Goal: Task Accomplishment & Management: Complete application form

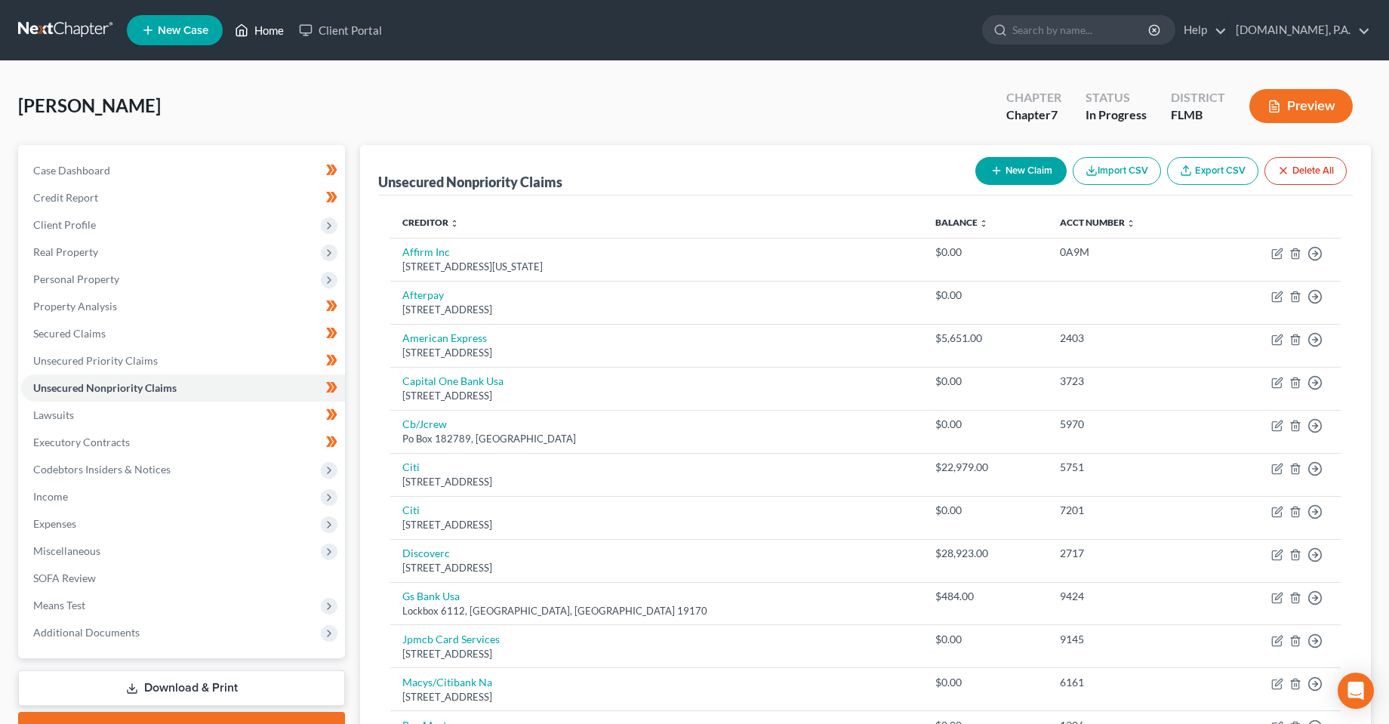
click at [231, 32] on ul "New Case Home Client Portal - No Result - See all results Or Press Enter... Hel…" at bounding box center [749, 30] width 1244 height 39
click at [239, 32] on icon at bounding box center [242, 30] width 14 height 18
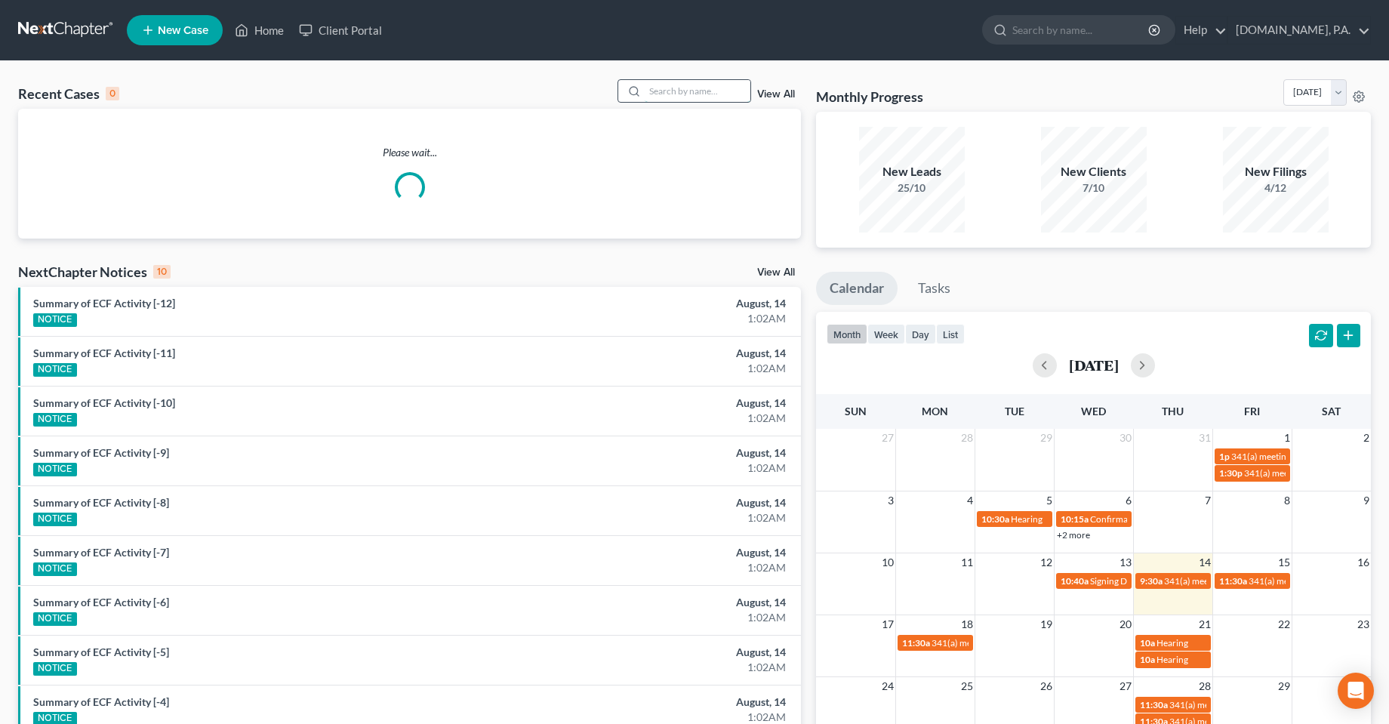
click at [680, 97] on input "search" at bounding box center [698, 91] width 106 height 22
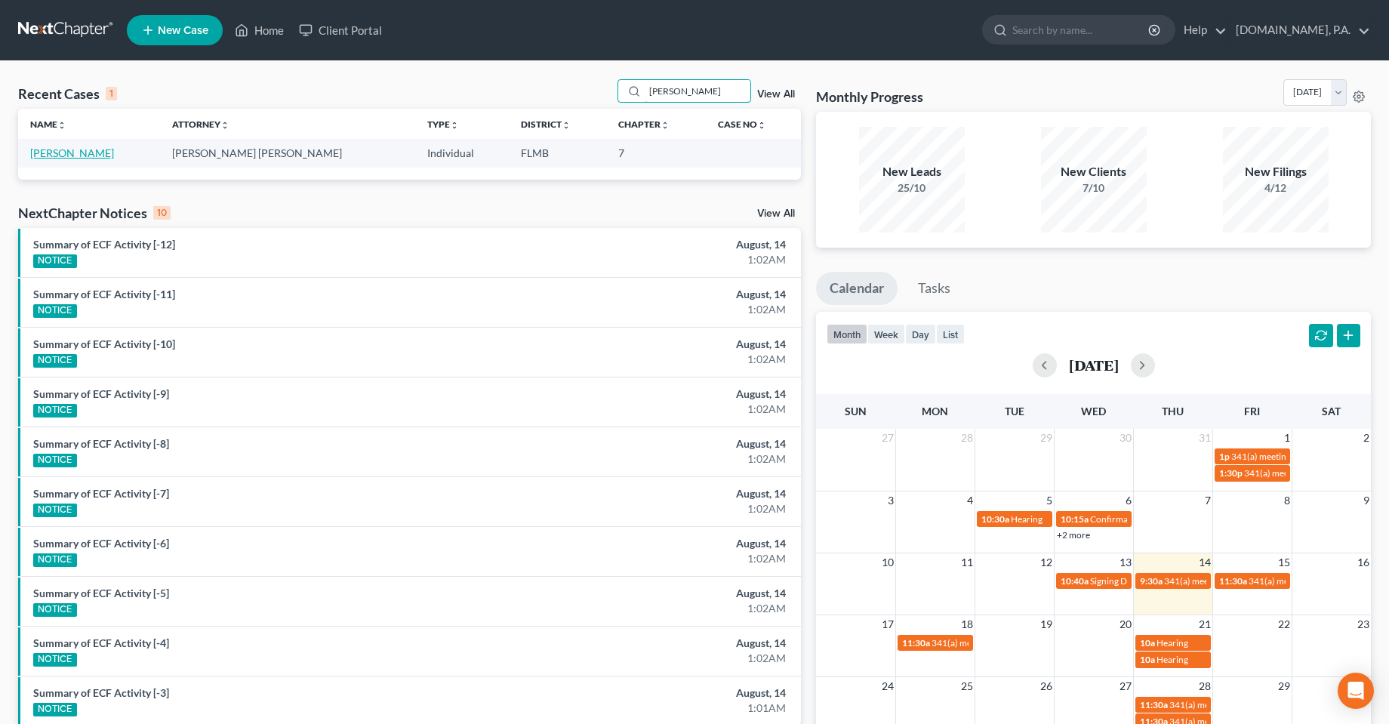
type input "[PERSON_NAME]"
click at [61, 159] on link "[PERSON_NAME]" at bounding box center [72, 152] width 84 height 13
select select "3"
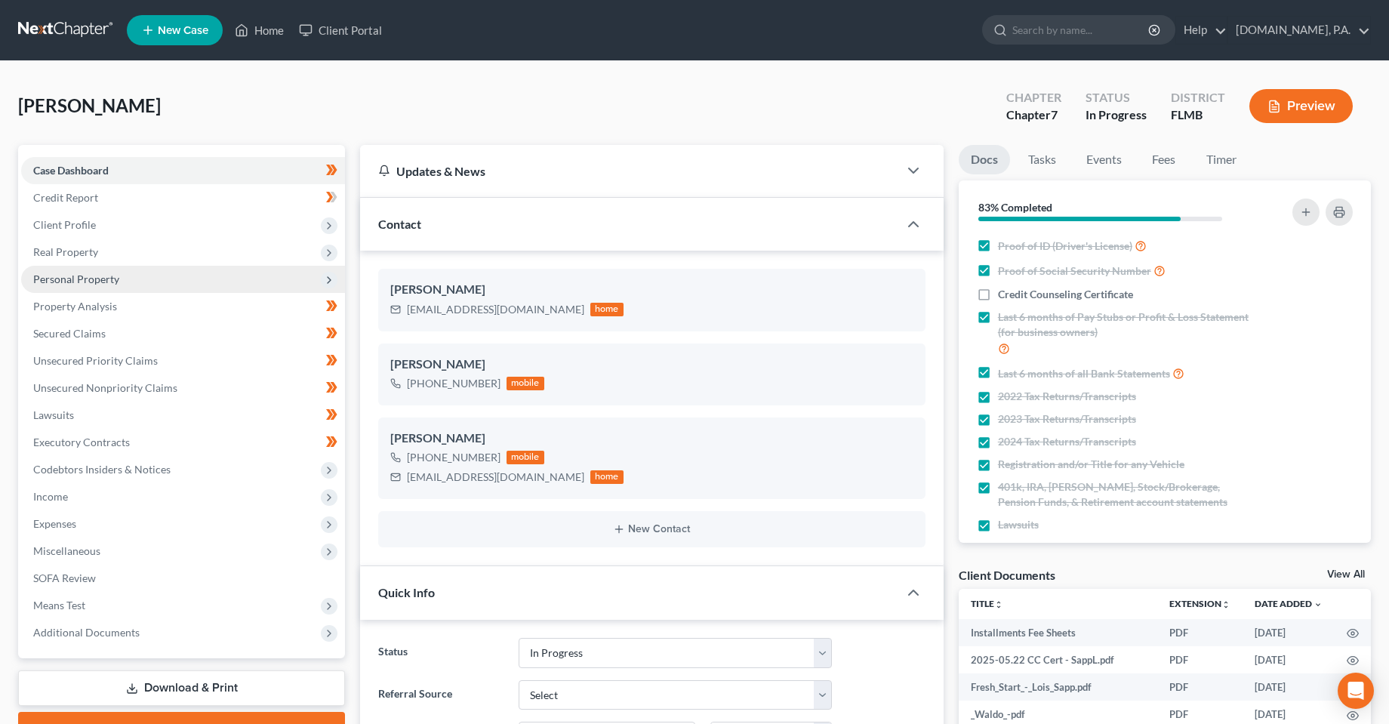
click at [65, 285] on span "Personal Property" at bounding box center [183, 279] width 324 height 27
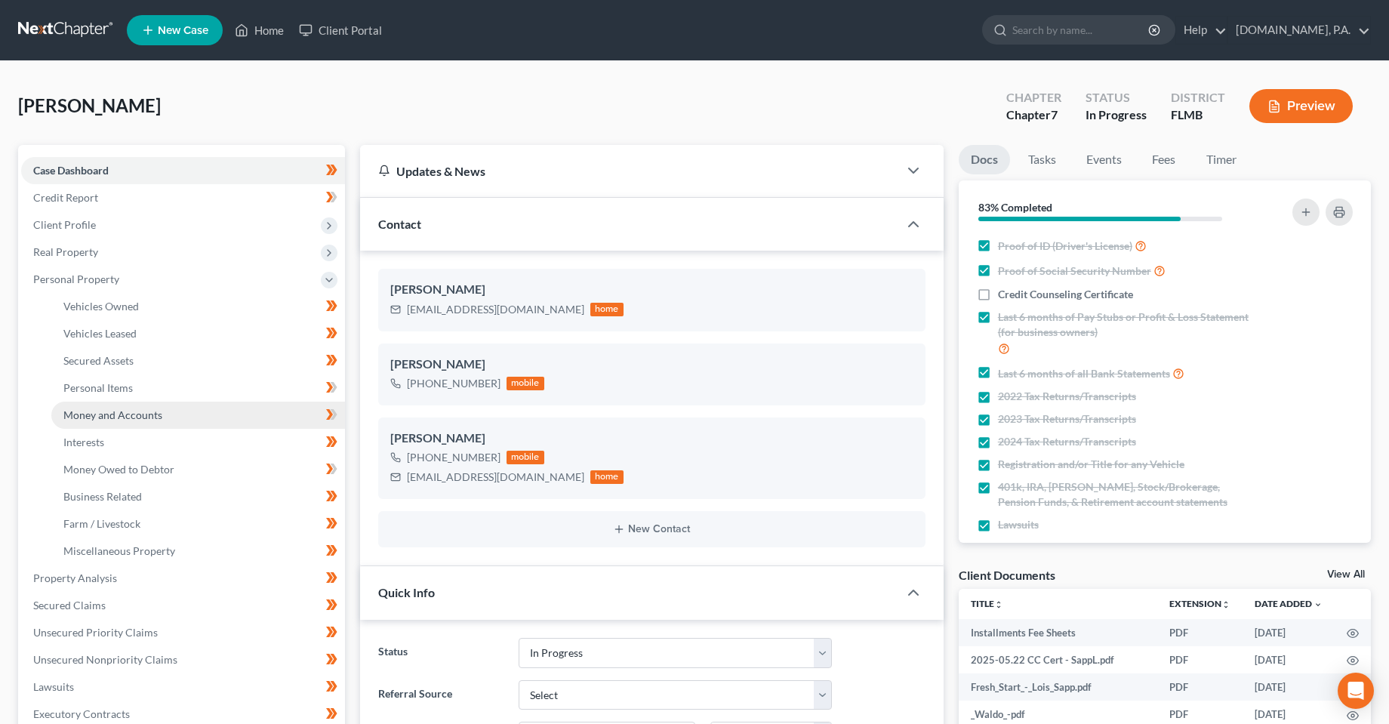
click at [82, 424] on link "Money and Accounts" at bounding box center [198, 415] width 294 height 27
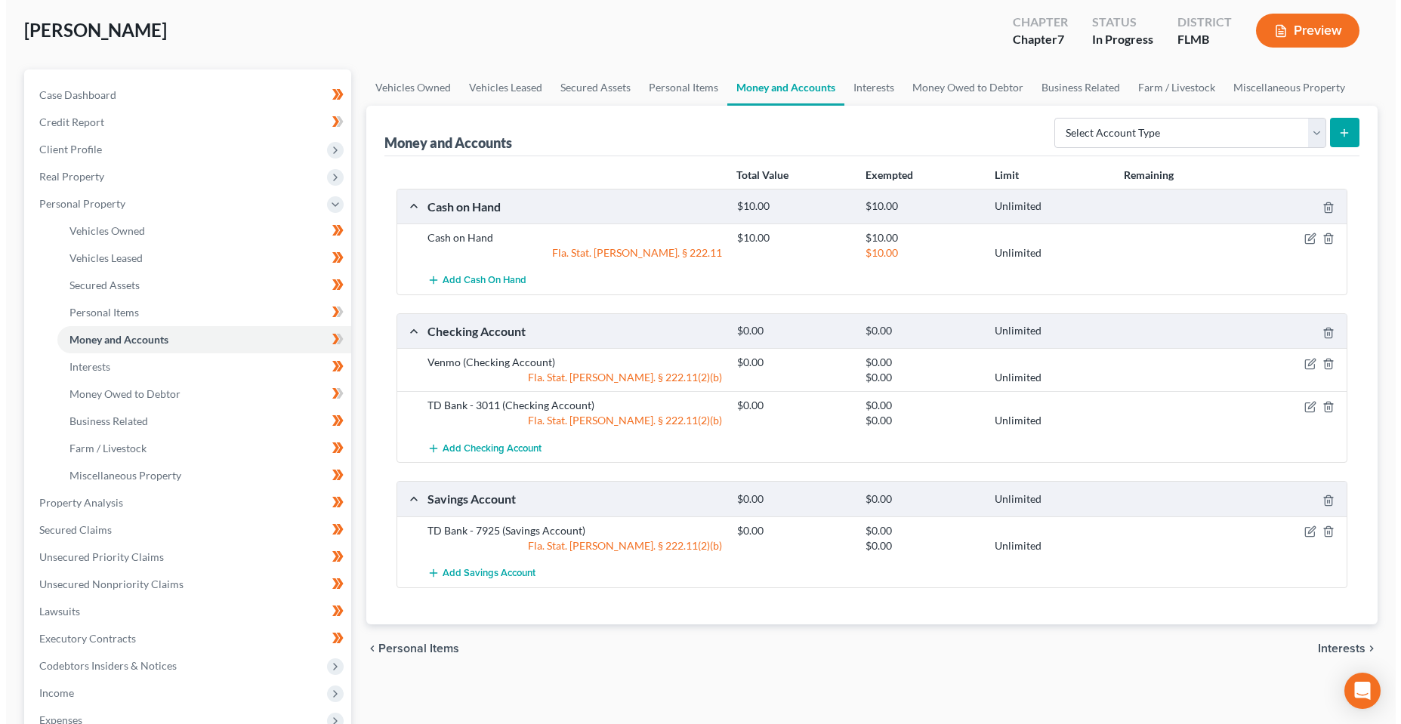
scroll to position [151, 0]
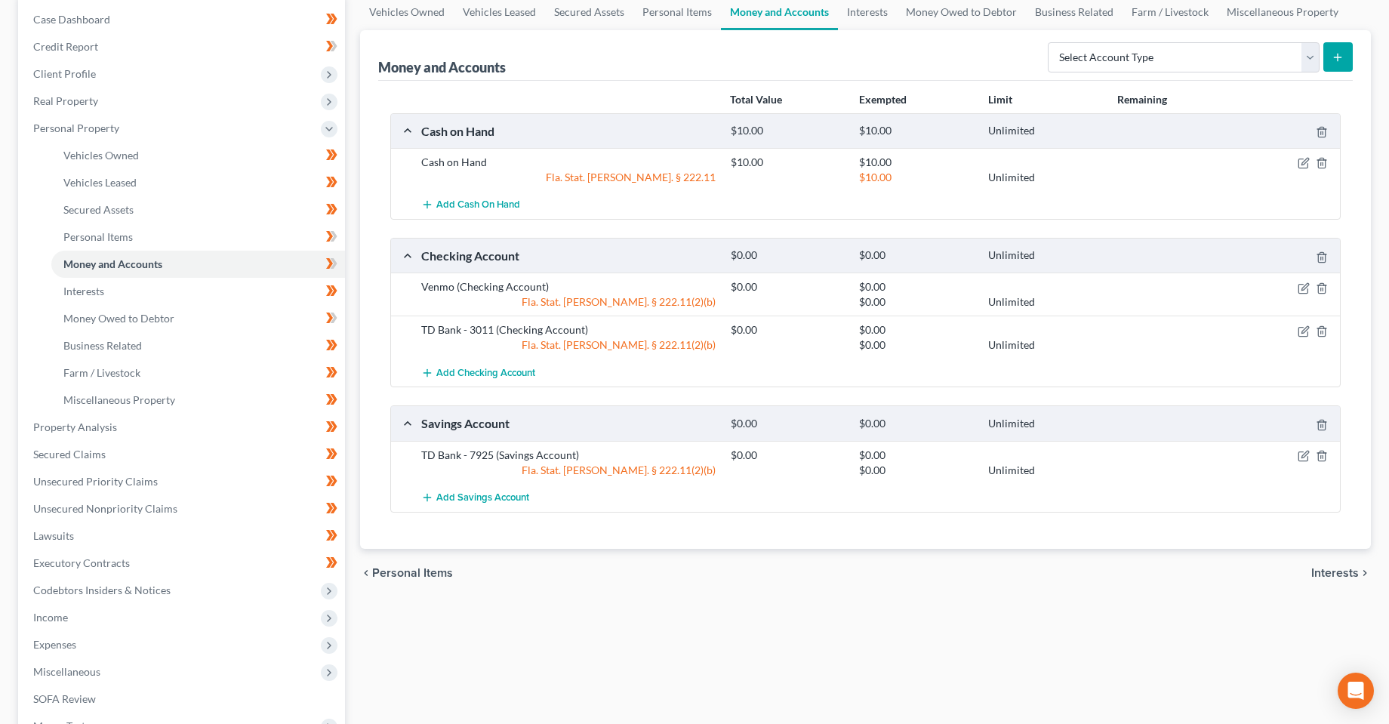
click at [1296, 459] on div at bounding box center [1289, 455] width 103 height 15
click at [1307, 459] on icon "button" at bounding box center [1304, 456] width 12 height 12
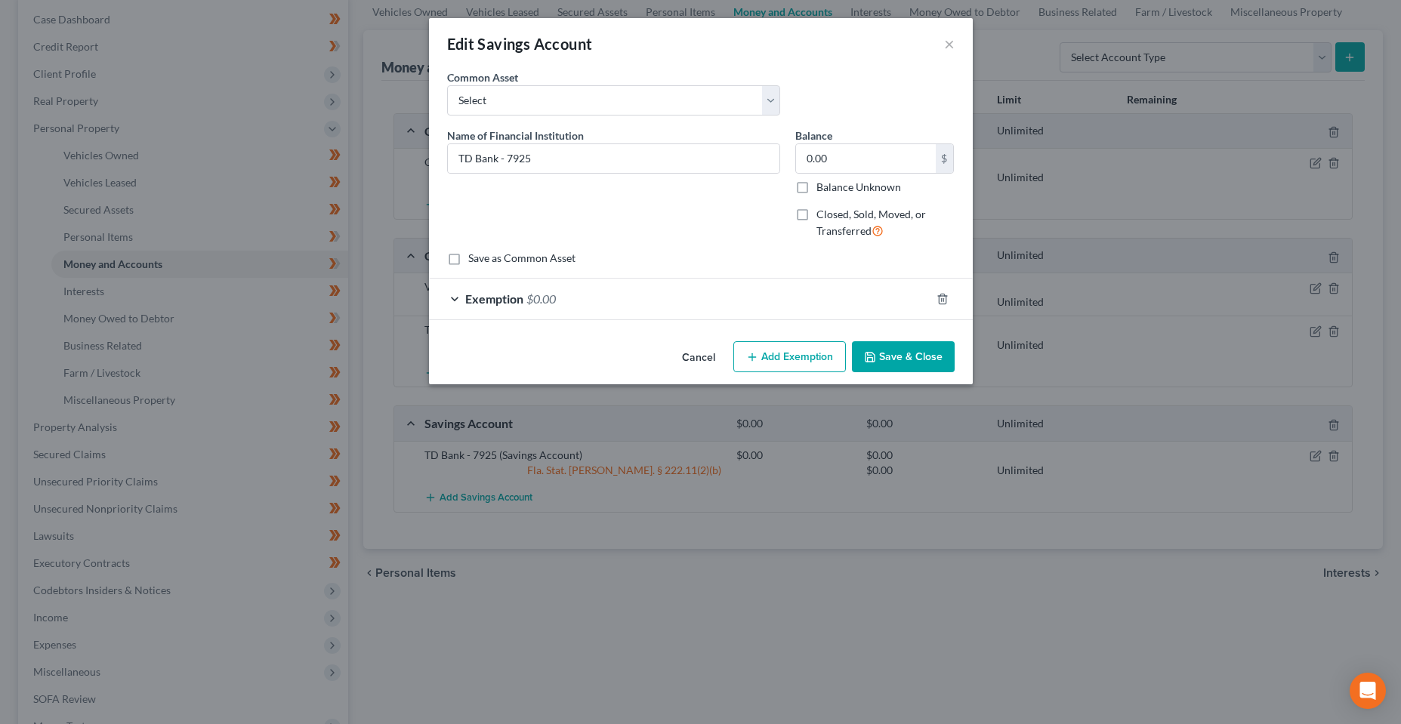
click at [816, 212] on label "Closed, Sold, Moved, or Transferred" at bounding box center [885, 223] width 138 height 32
click at [822, 212] on input "Closed, Sold, Moved, or Transferred" at bounding box center [827, 212] width 10 height 10
checkbox input "true"
select select "1"
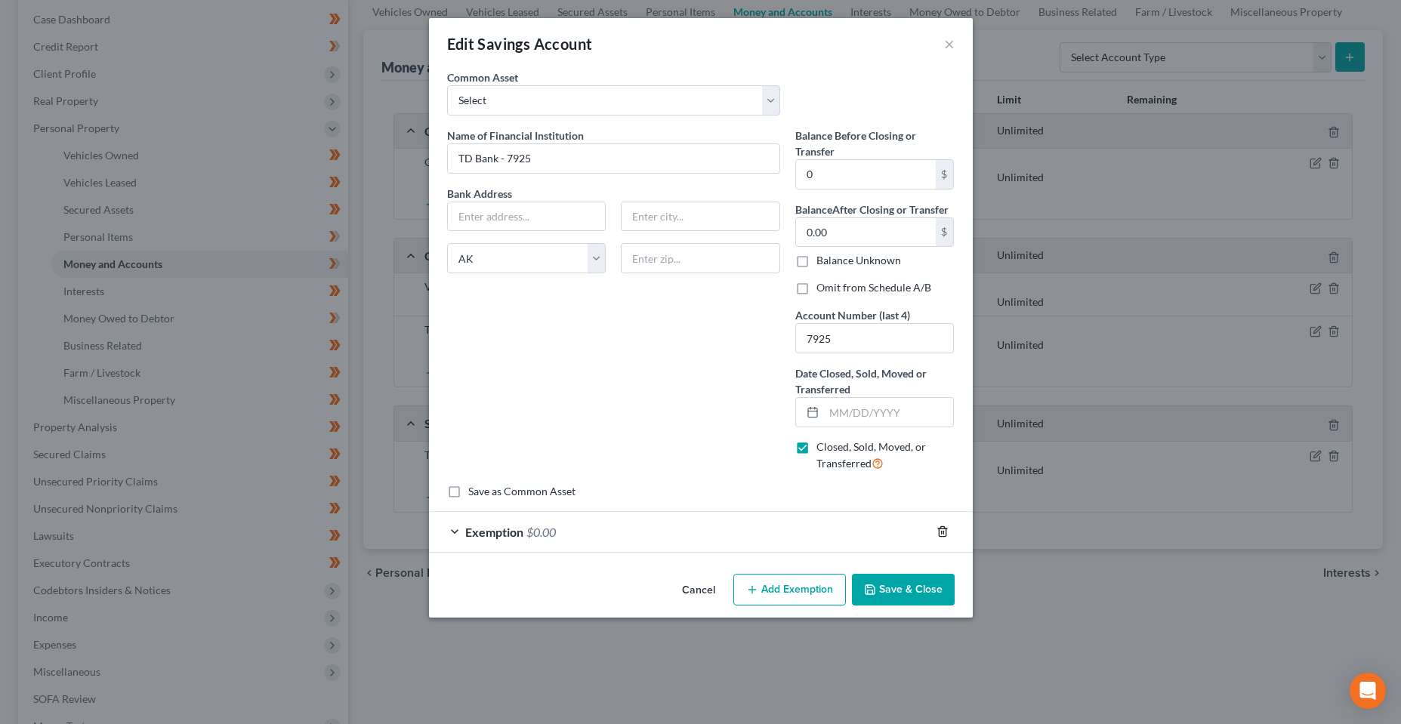
click at [941, 529] on polyline "button" at bounding box center [942, 529] width 9 height 0
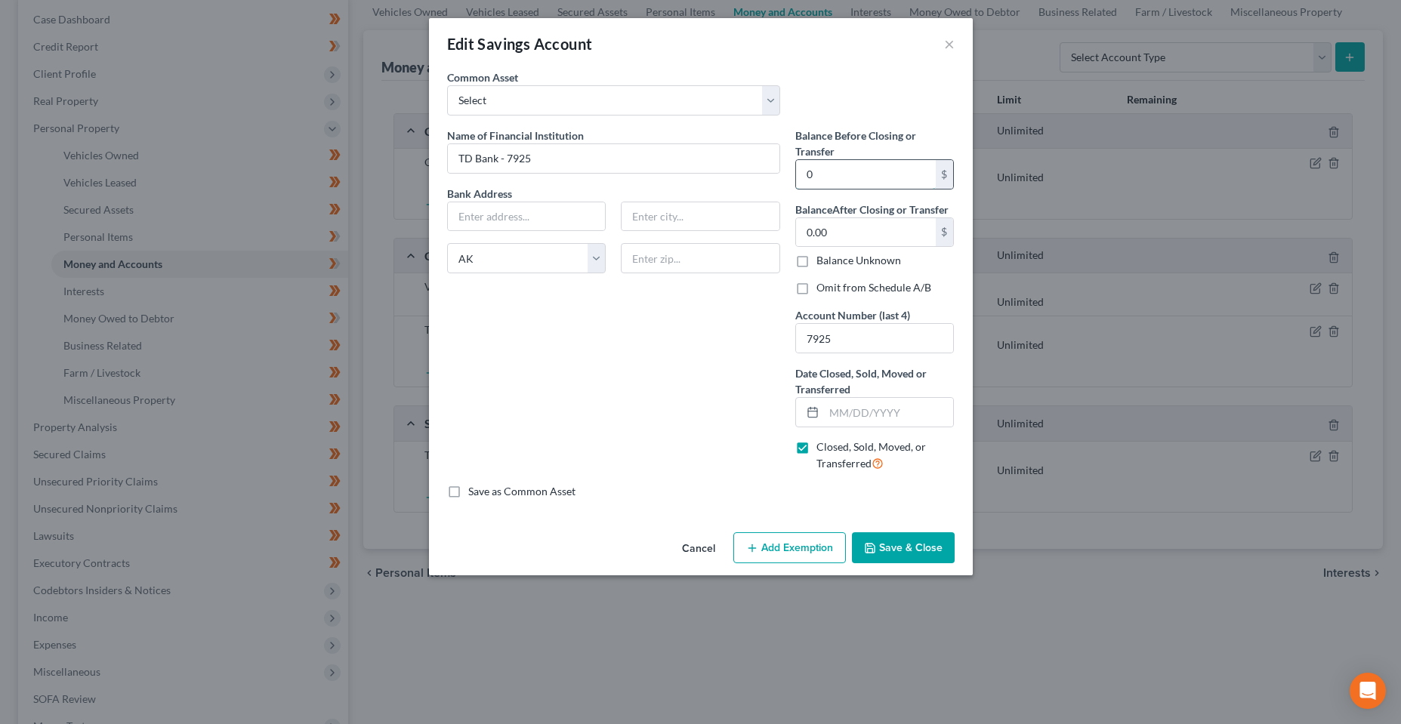
click at [852, 180] on input "0" at bounding box center [866, 174] width 140 height 29
type input "15.00"
click at [844, 227] on input "0.00" at bounding box center [866, 232] width 140 height 29
click at [831, 344] on input "7925" at bounding box center [875, 338] width 158 height 29
click at [841, 418] on input "text" at bounding box center [889, 412] width 130 height 29
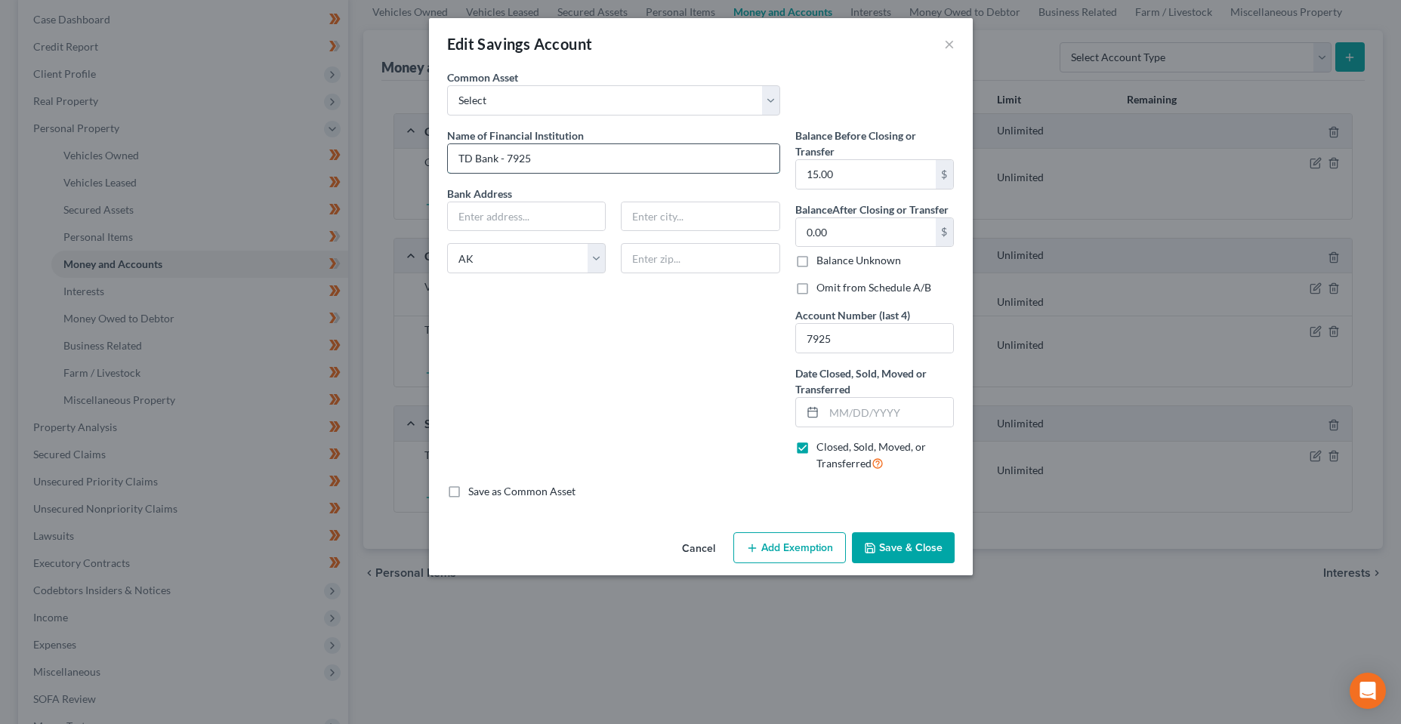
drag, startPoint x: 505, startPoint y: 163, endPoint x: 574, endPoint y: 168, distance: 68.9
click at [574, 168] on input "TD Bank - 7925" at bounding box center [613, 158] width 331 height 29
type input "TD Bank - 7925 (Closed)"
click at [555, 401] on div "Name of Financial Institution * TD Bank - 7925 (Closed) Bank Address State [US_…" at bounding box center [613, 306] width 348 height 356
click at [532, 207] on input "text" at bounding box center [527, 216] width 158 height 29
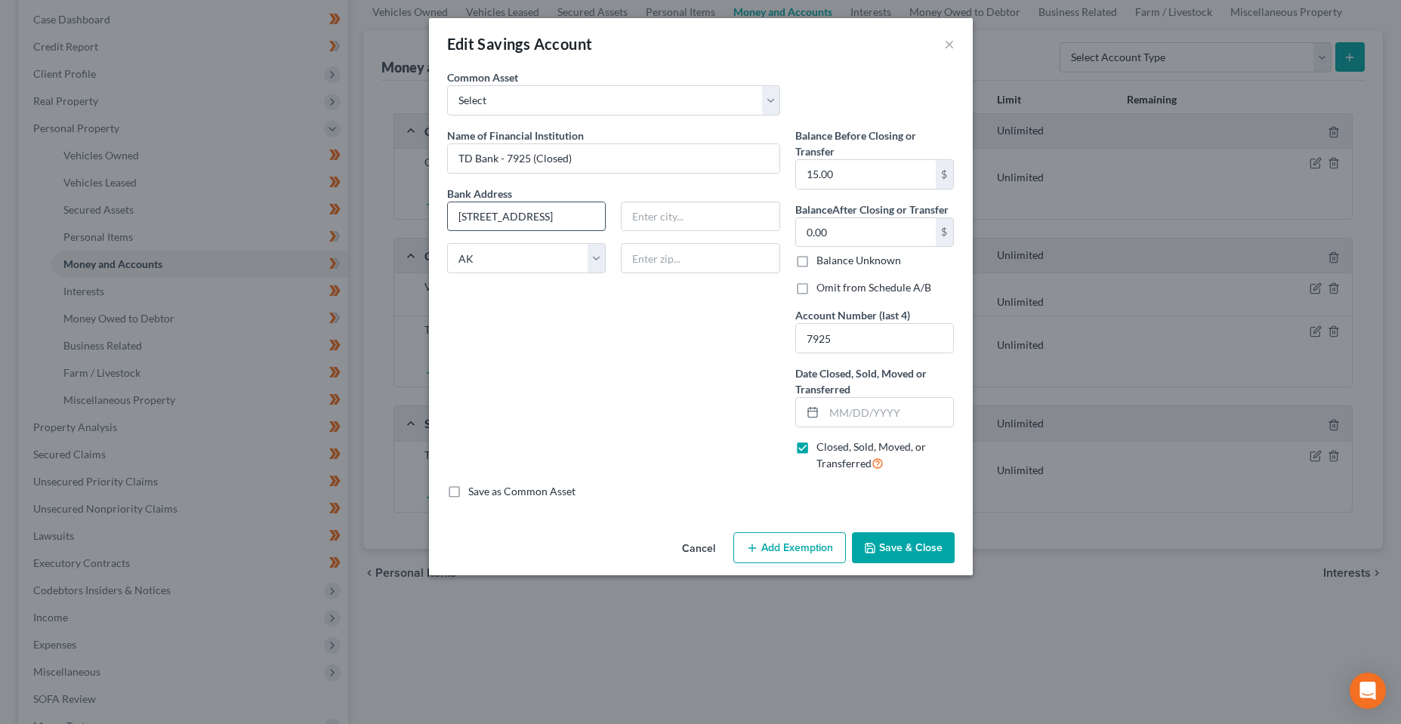
type input "[STREET_ADDRESS]"
type input "Suite 130"
type input "32817"
type input "Orlando"
select select "9"
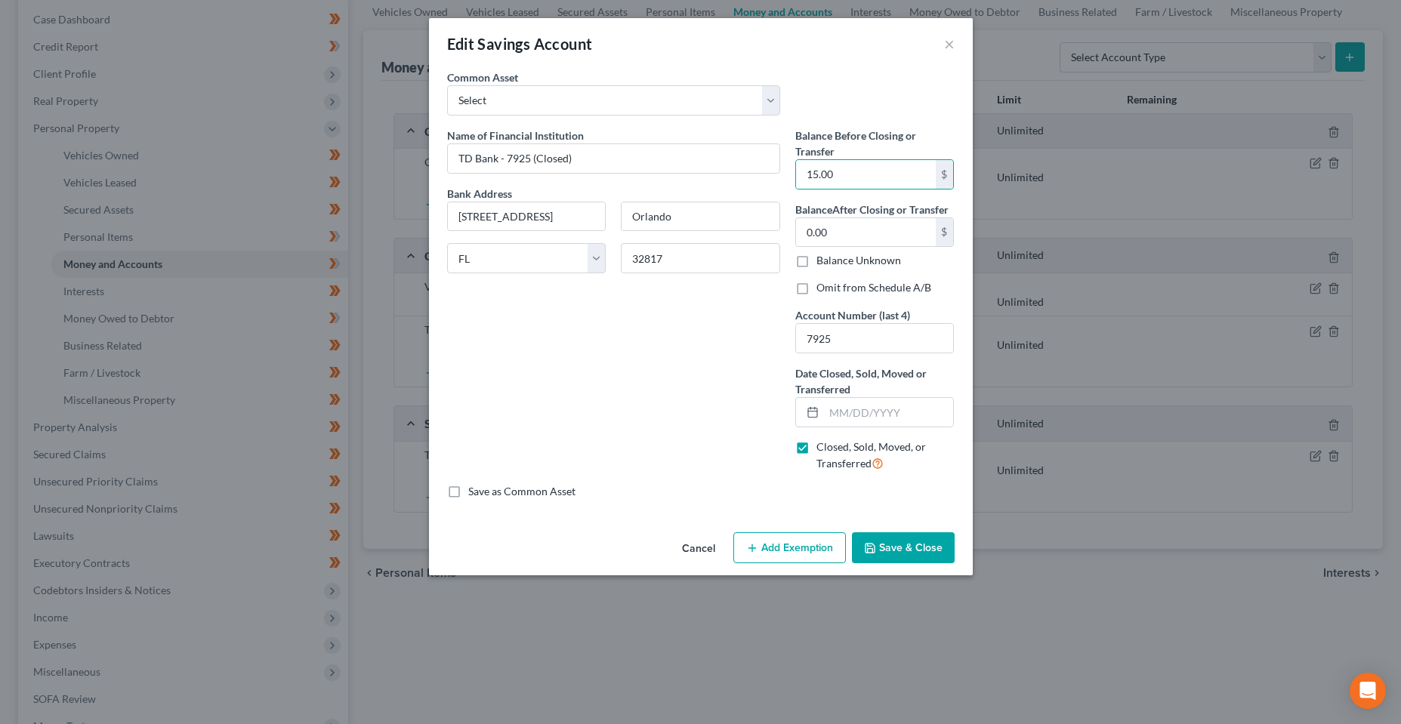
click at [597, 357] on div "Name of Financial Institution * TD Bank - 7925 (Closed) Bank Address [STREET_AD…" at bounding box center [613, 306] width 348 height 356
click at [569, 211] on input "[STREET_ADDRESS]" at bounding box center [527, 216] width 158 height 29
type input "[STREET_ADDRESS]"
click at [612, 319] on div "Name of Financial Institution * TD Bank - 7925 (Closed) Bank Address [STREET_AD…" at bounding box center [613, 306] width 348 height 356
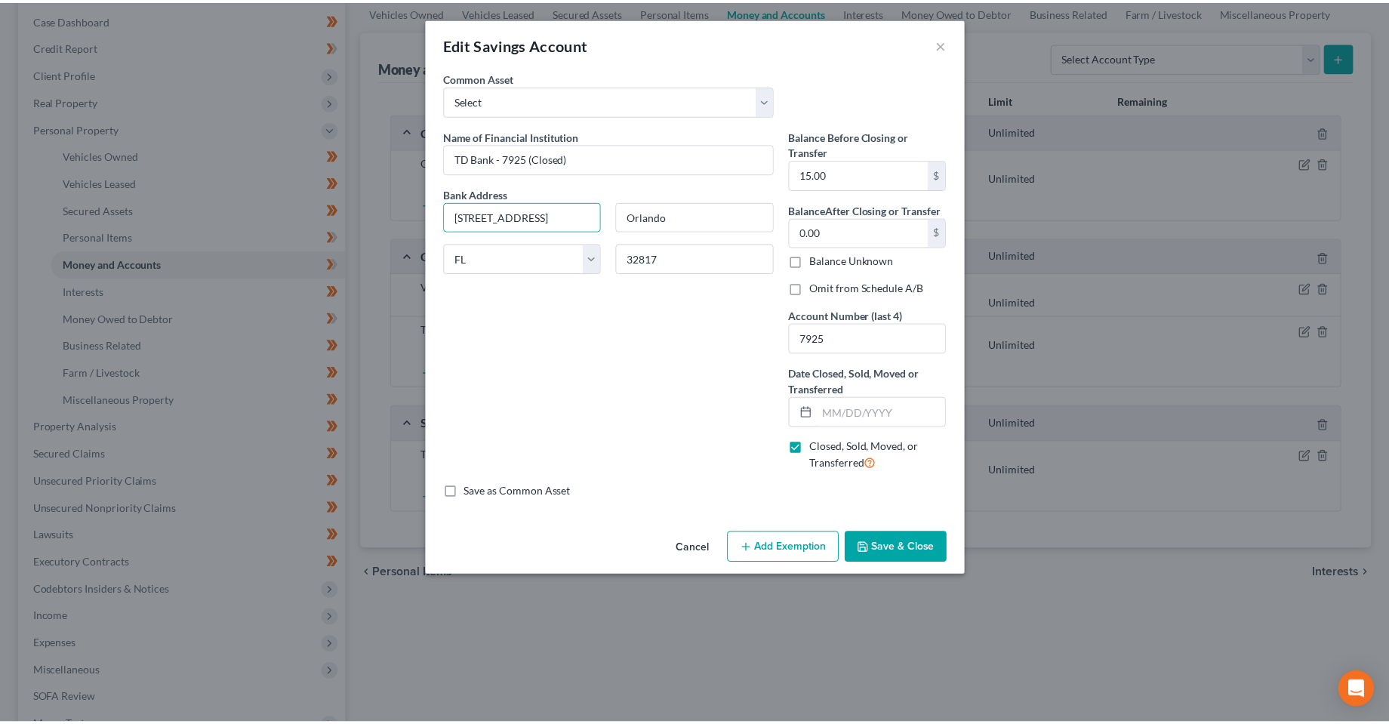
scroll to position [0, 0]
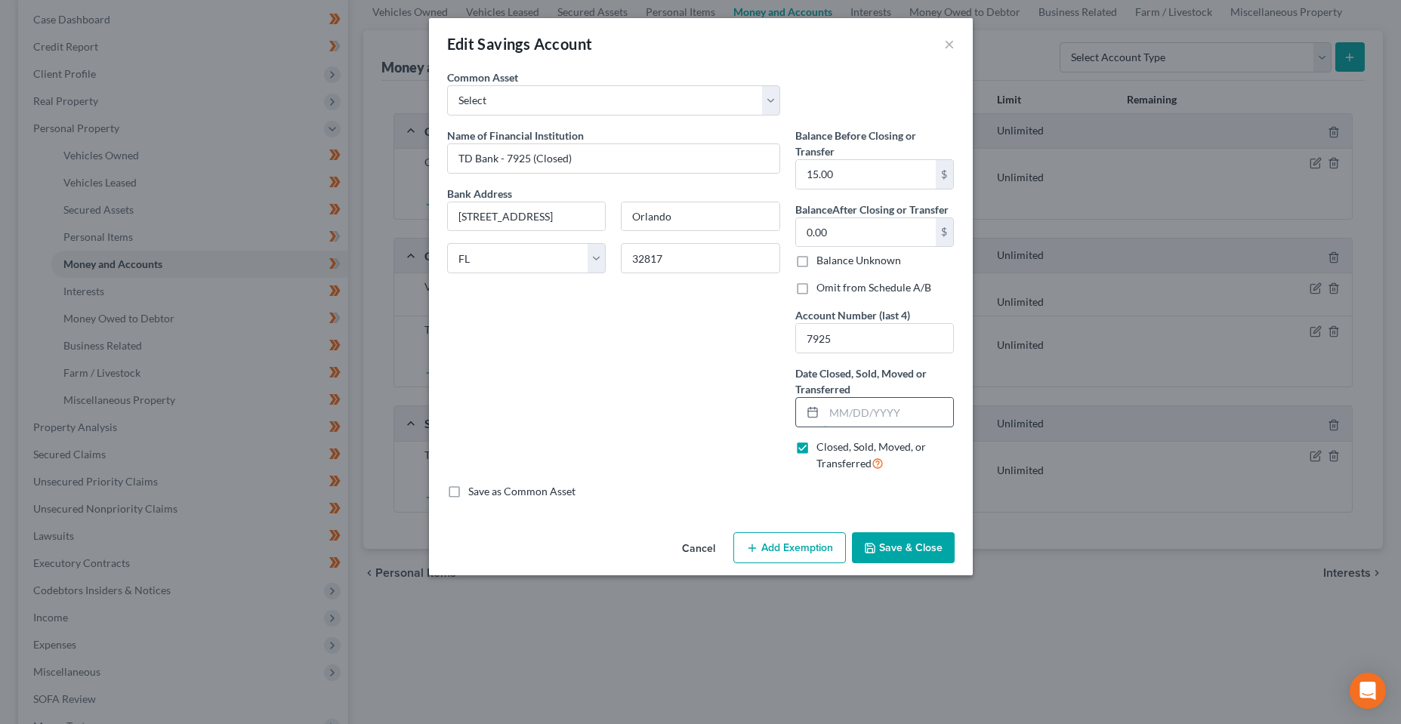
drag, startPoint x: 888, startPoint y: 418, endPoint x: 905, endPoint y: 420, distance: 16.8
click at [888, 418] on input "text" at bounding box center [889, 412] width 130 height 29
click at [709, 403] on div "Name of Financial Institution * TD Bank - 7925 (Closed) Bank Address [STREET_AD…" at bounding box center [613, 306] width 348 height 356
click at [856, 412] on input "[DATE]" at bounding box center [889, 412] width 130 height 29
type input "[DATE]"
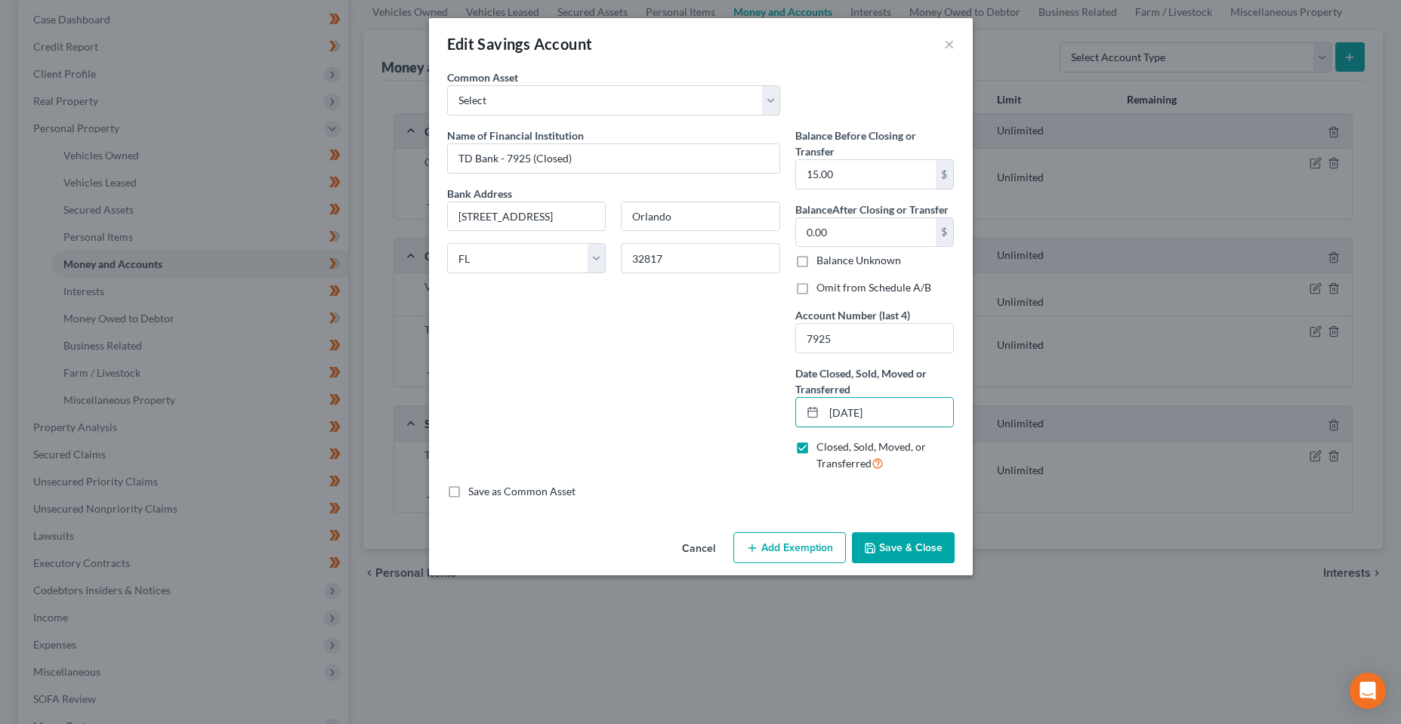
click at [663, 421] on div "Name of Financial Institution * TD Bank - 7925 (Closed) Bank Address [STREET_AD…" at bounding box center [613, 306] width 348 height 356
click at [897, 547] on button "Save & Close" at bounding box center [903, 548] width 103 height 32
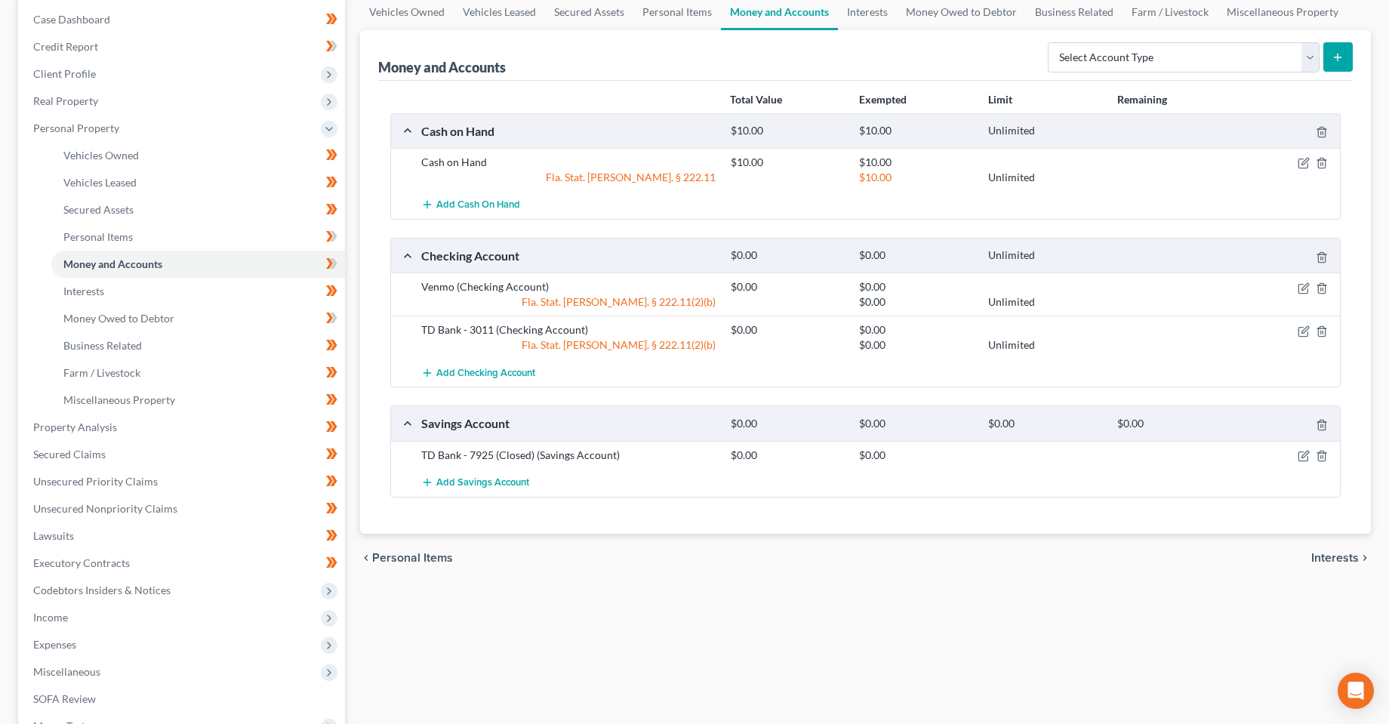
click at [740, 652] on div "Vehicles Owned Vehicles Leased Secured Assets Personal Items Money and Accounts…" at bounding box center [866, 430] width 1026 height 872
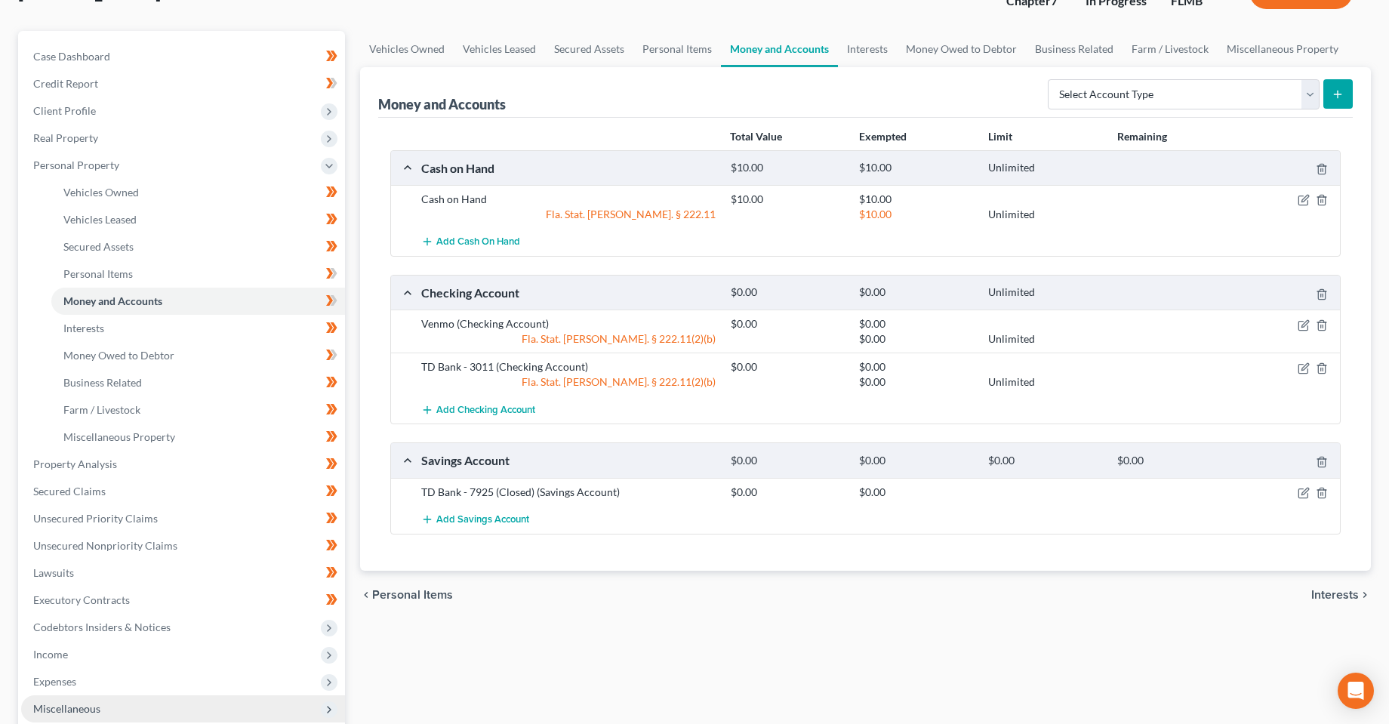
scroll to position [227, 0]
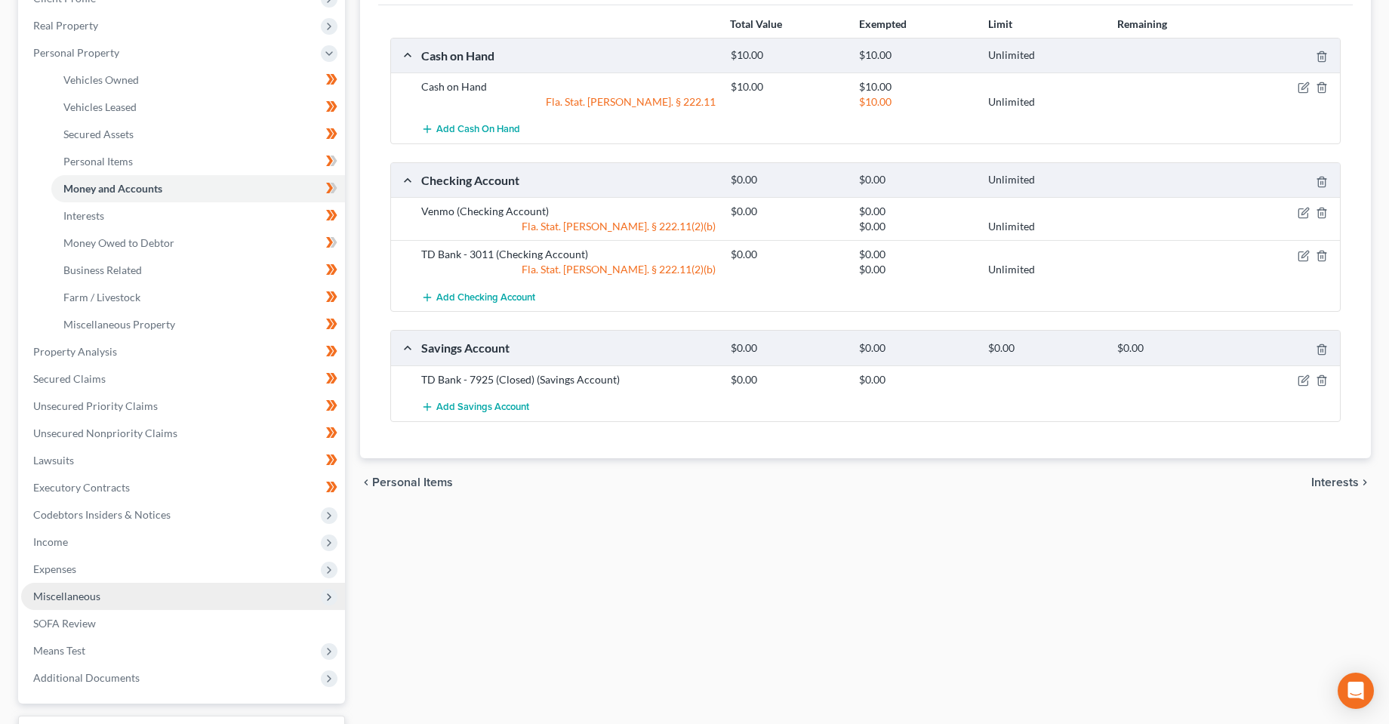
click at [77, 597] on span "Miscellaneous" at bounding box center [66, 596] width 67 height 13
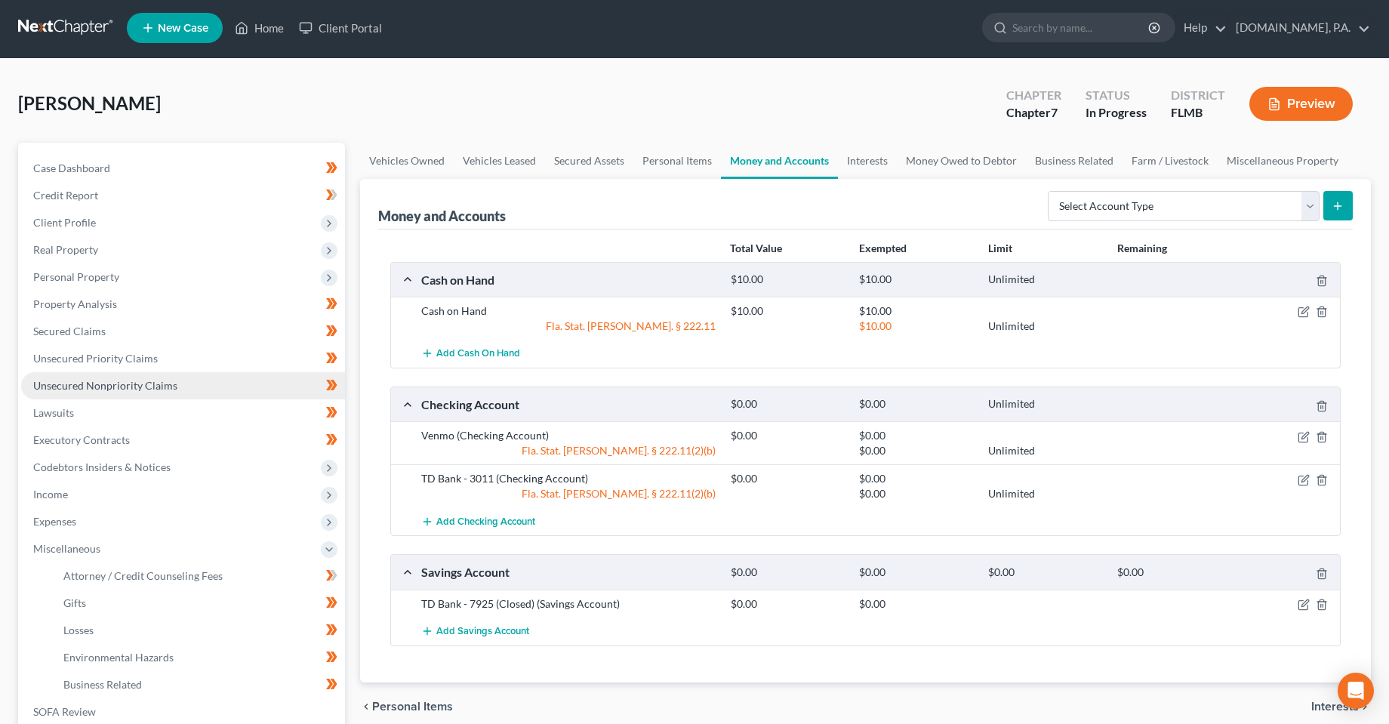
scroll to position [0, 0]
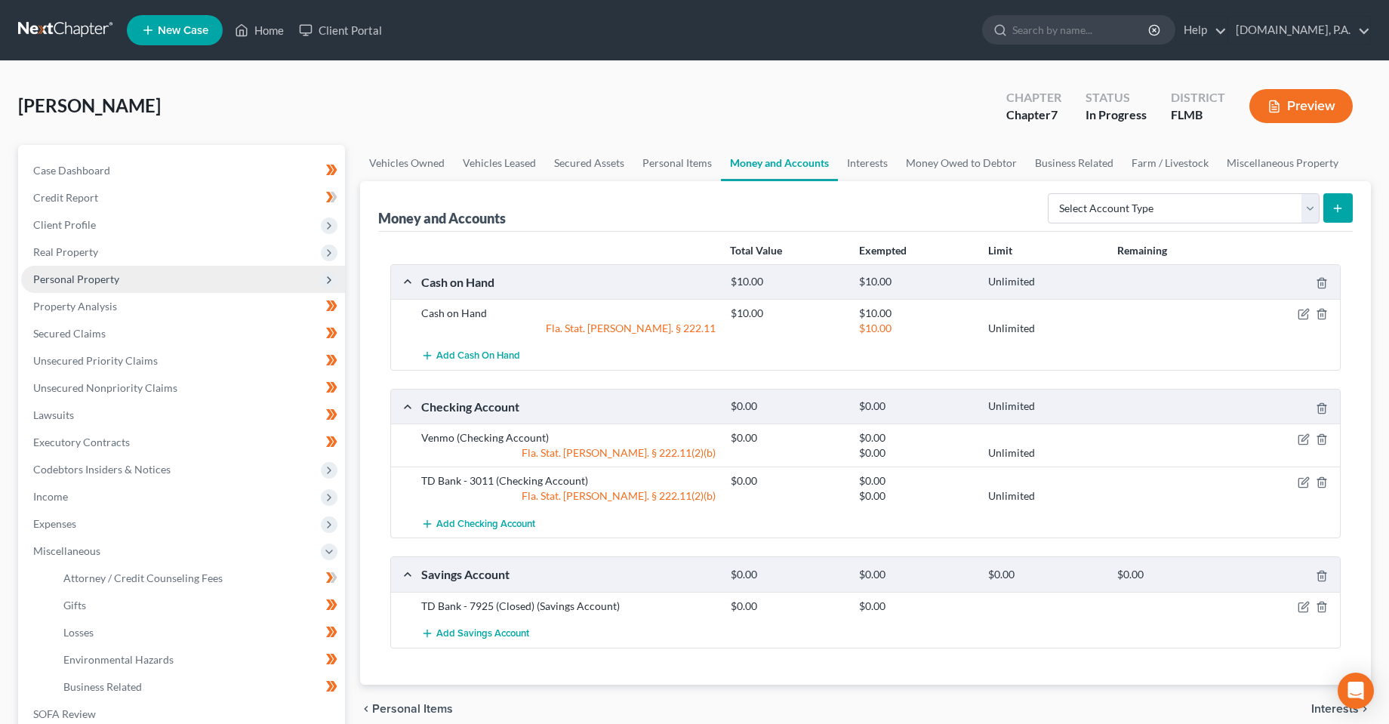
click at [69, 282] on span "Personal Property" at bounding box center [76, 279] width 86 height 13
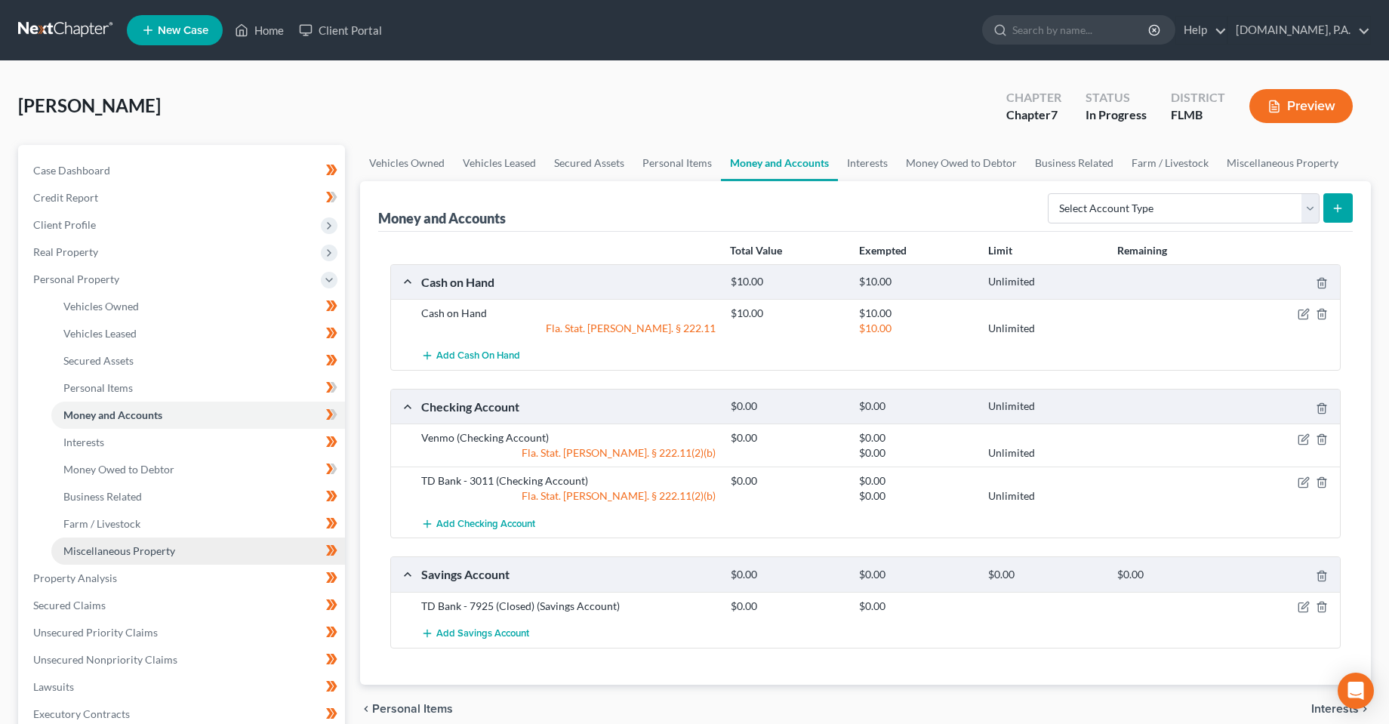
click at [107, 560] on link "Miscellaneous Property" at bounding box center [198, 551] width 294 height 27
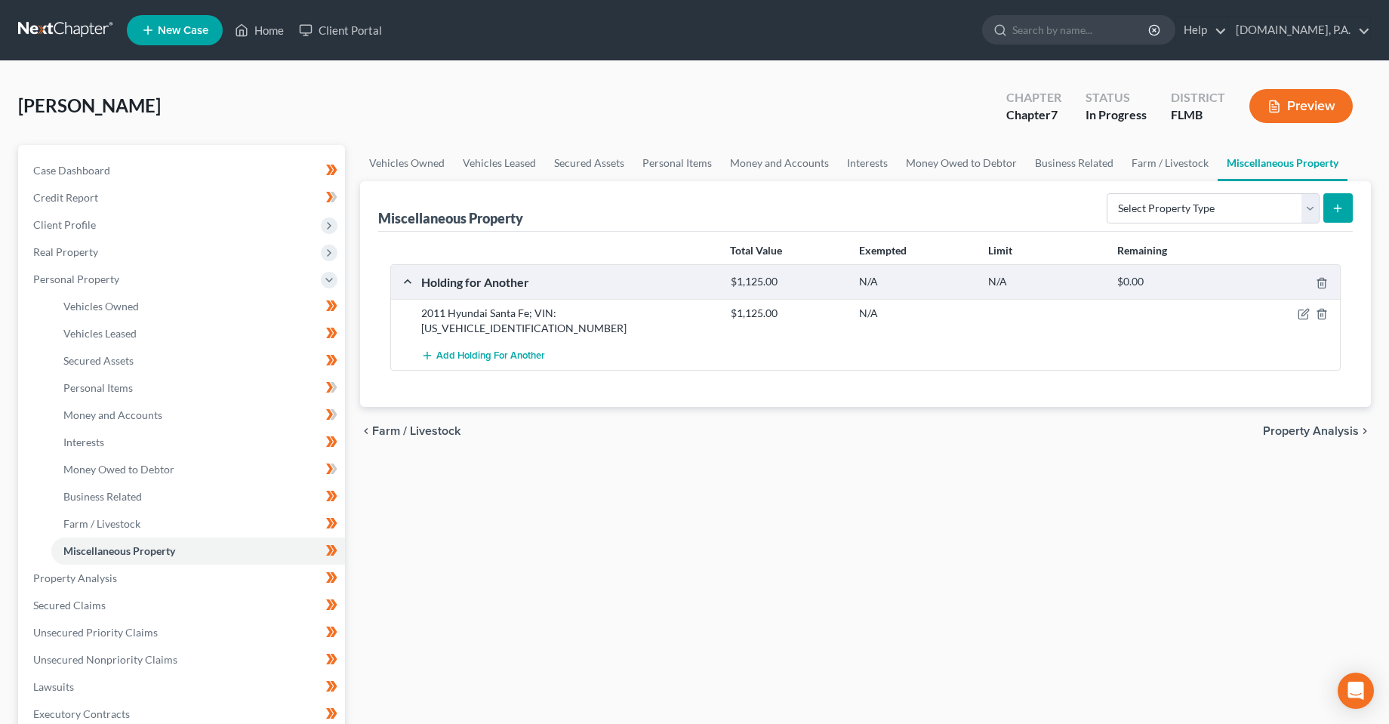
click at [492, 577] on div "Vehicles Owned Vehicles Leased Secured Assets Personal Items Money and Accounts…" at bounding box center [866, 581] width 1026 height 872
click at [473, 504] on div "Vehicles Owned Vehicles Leased Secured Assets Personal Items Money and Accounts…" at bounding box center [866, 581] width 1026 height 872
click at [564, 567] on div "Vehicles Owned Vehicles Leased Secured Assets Personal Items Money and Accounts…" at bounding box center [866, 581] width 1026 height 872
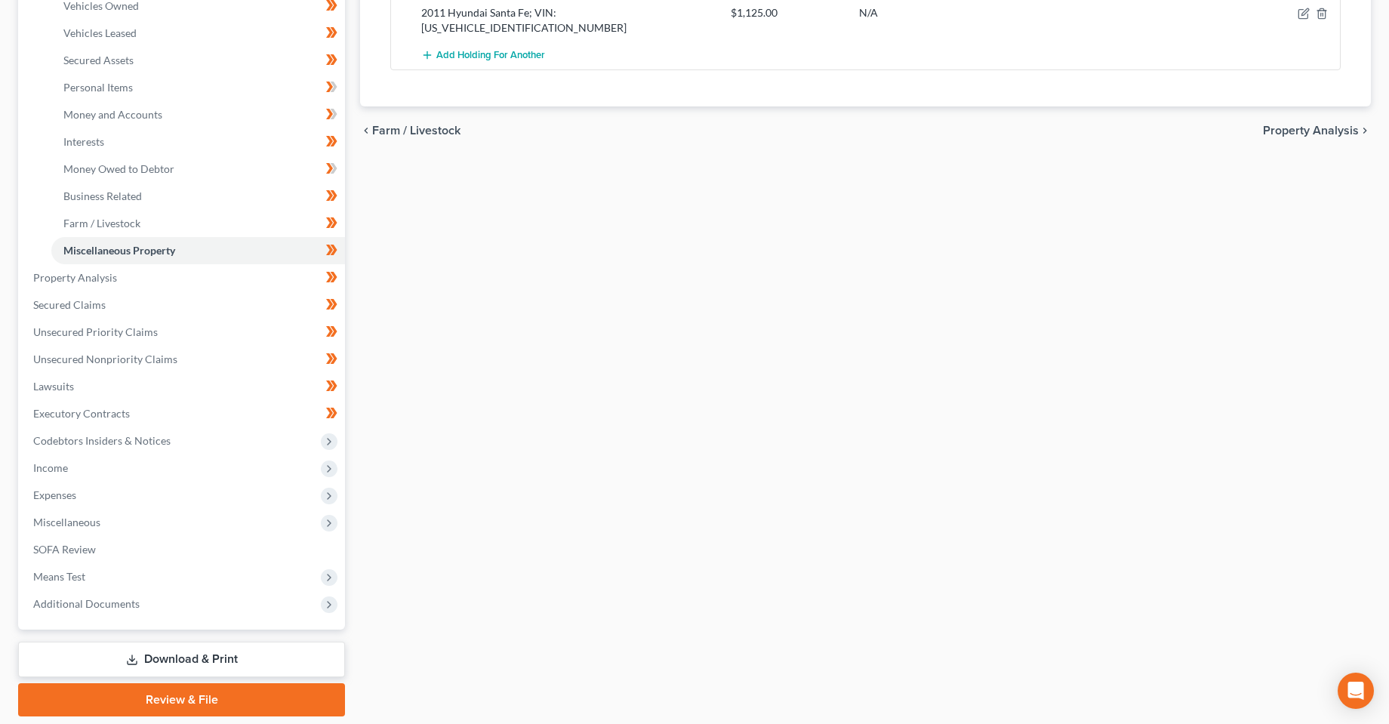
scroll to position [302, 0]
click at [201, 624] on div "Case Dashboard Payments Invoices Payments Payments Credit Report Client Profile…" at bounding box center [181, 235] width 327 height 785
drag, startPoint x: 201, startPoint y: 658, endPoint x: 229, endPoint y: 658, distance: 27.9
click at [201, 659] on link "Download & Print" at bounding box center [181, 657] width 327 height 35
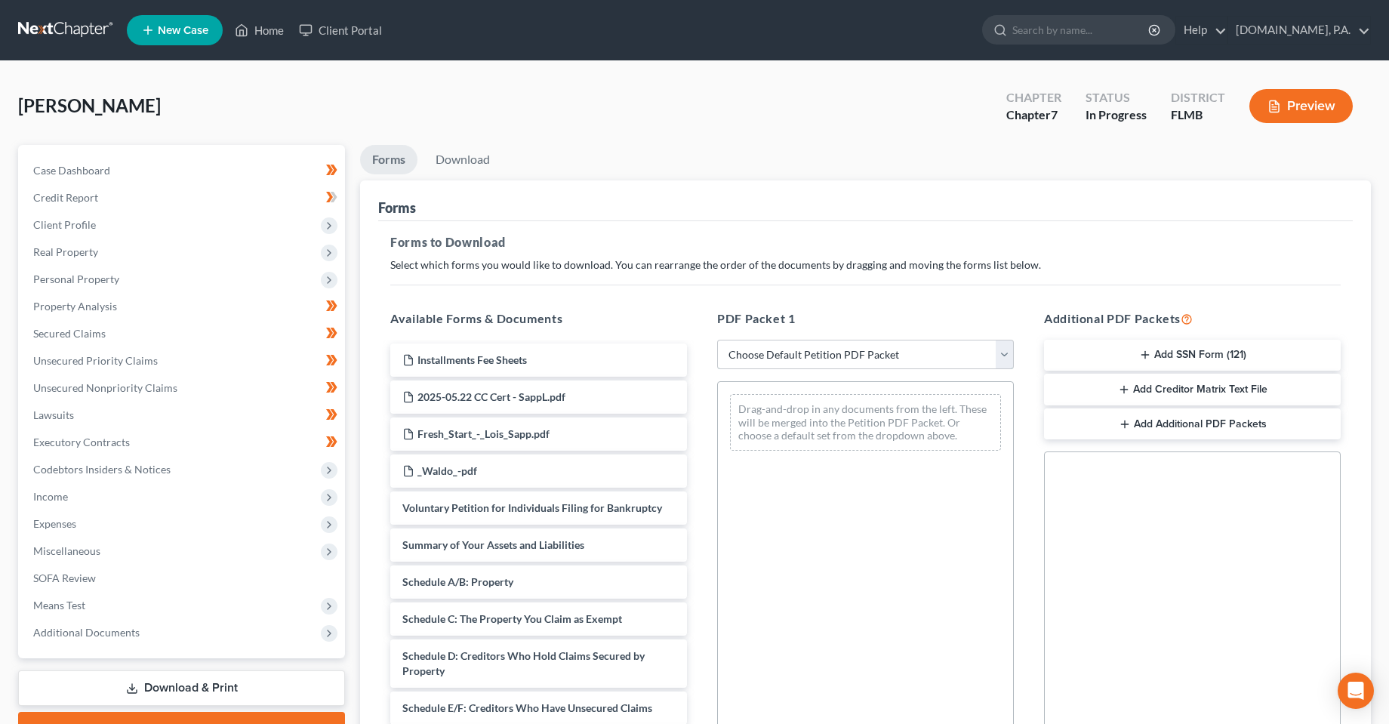
click at [911, 357] on select "Choose Default Petition PDF Packet Complete Bankruptcy Petition (all forms and …" at bounding box center [865, 355] width 297 height 30
select select "2"
click at [717, 340] on select "Choose Default Petition PDF Packet Complete Bankruptcy Petition (all forms and …" at bounding box center [865, 355] width 297 height 30
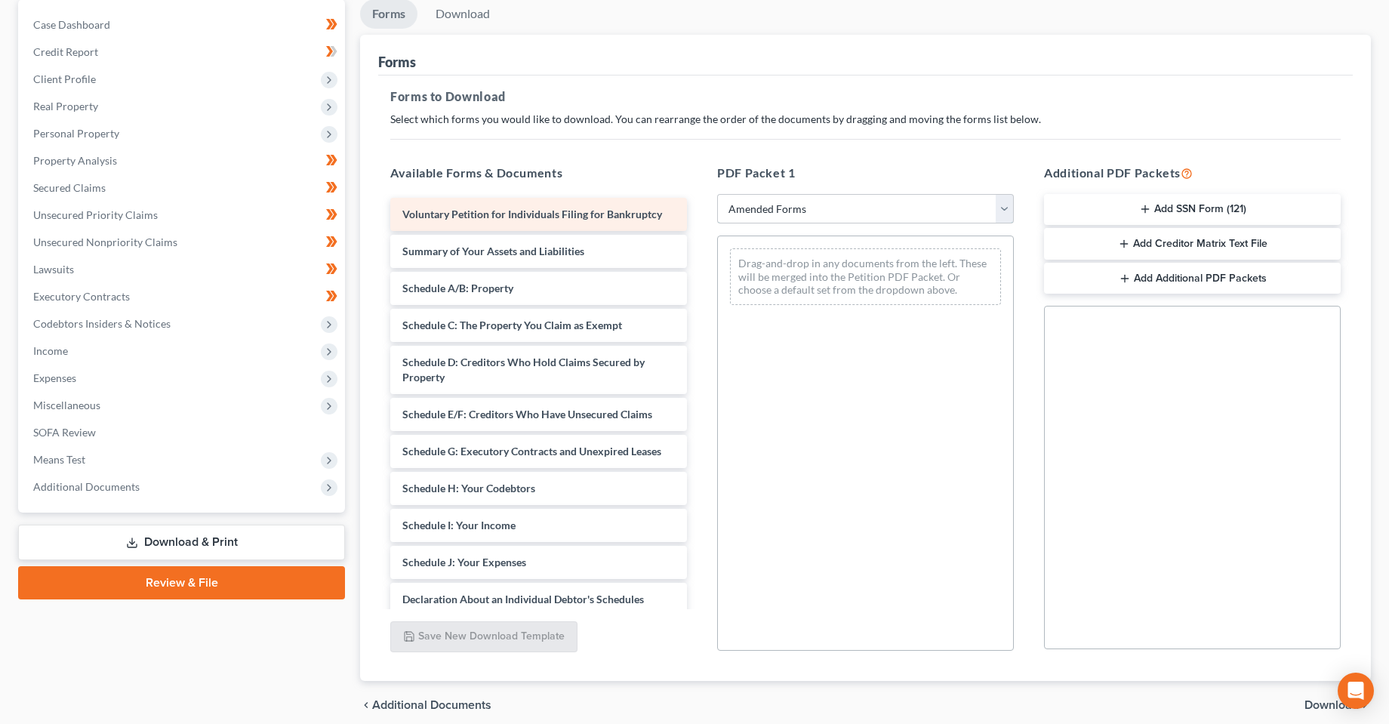
scroll to position [151, 0]
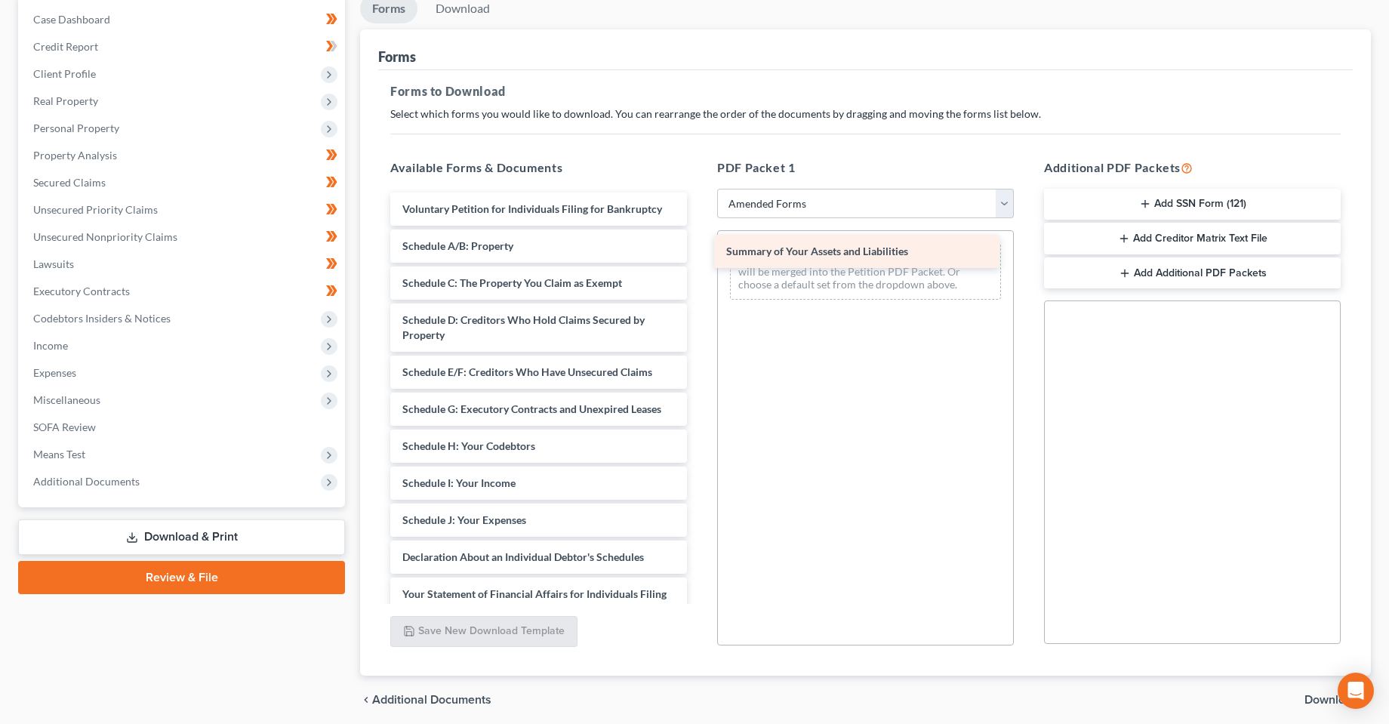
drag, startPoint x: 470, startPoint y: 255, endPoint x: 792, endPoint y: 260, distance: 321.7
click at [699, 260] on div "Summary of Your Assets and Liabilities Voluntary Petition for Individuals Filin…" at bounding box center [538, 543] width 321 height 701
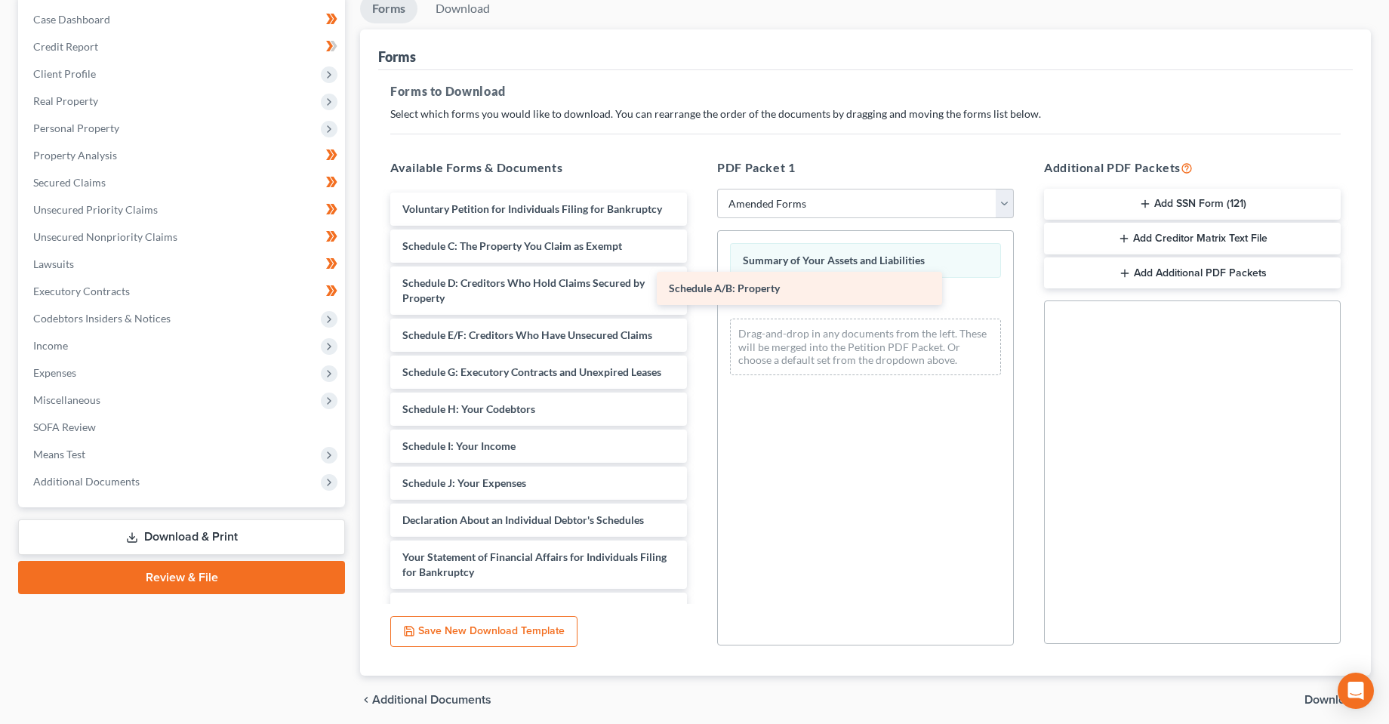
drag, startPoint x: 452, startPoint y: 255, endPoint x: 719, endPoint y: 299, distance: 270.9
click at [699, 299] on div "Schedule A/B: Property Voluntary Petition for Individuals Filing for Bankruptcy…" at bounding box center [538, 525] width 321 height 664
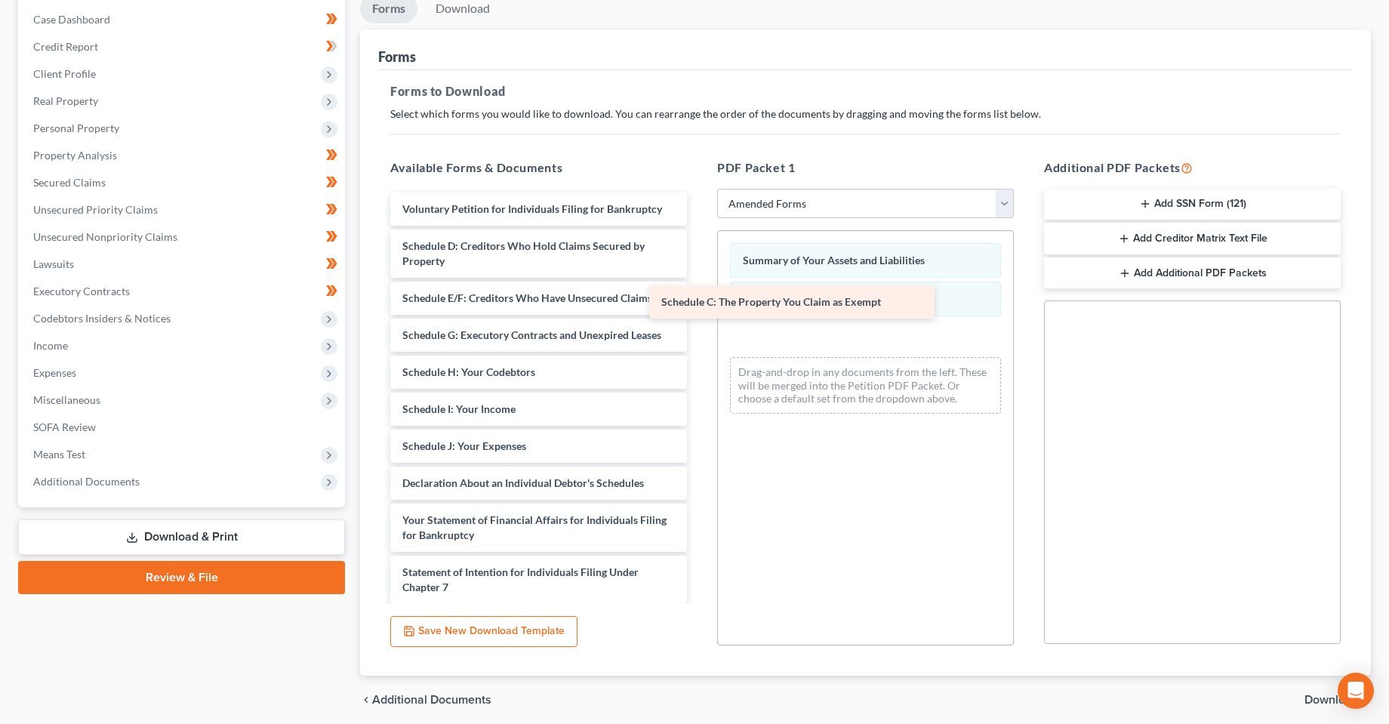
drag, startPoint x: 491, startPoint y: 257, endPoint x: 750, endPoint y: 313, distance: 265.0
click at [699, 313] on div "Schedule C: The Property You Claim as Exempt Voluntary Petition for Individuals…" at bounding box center [538, 506] width 321 height 627
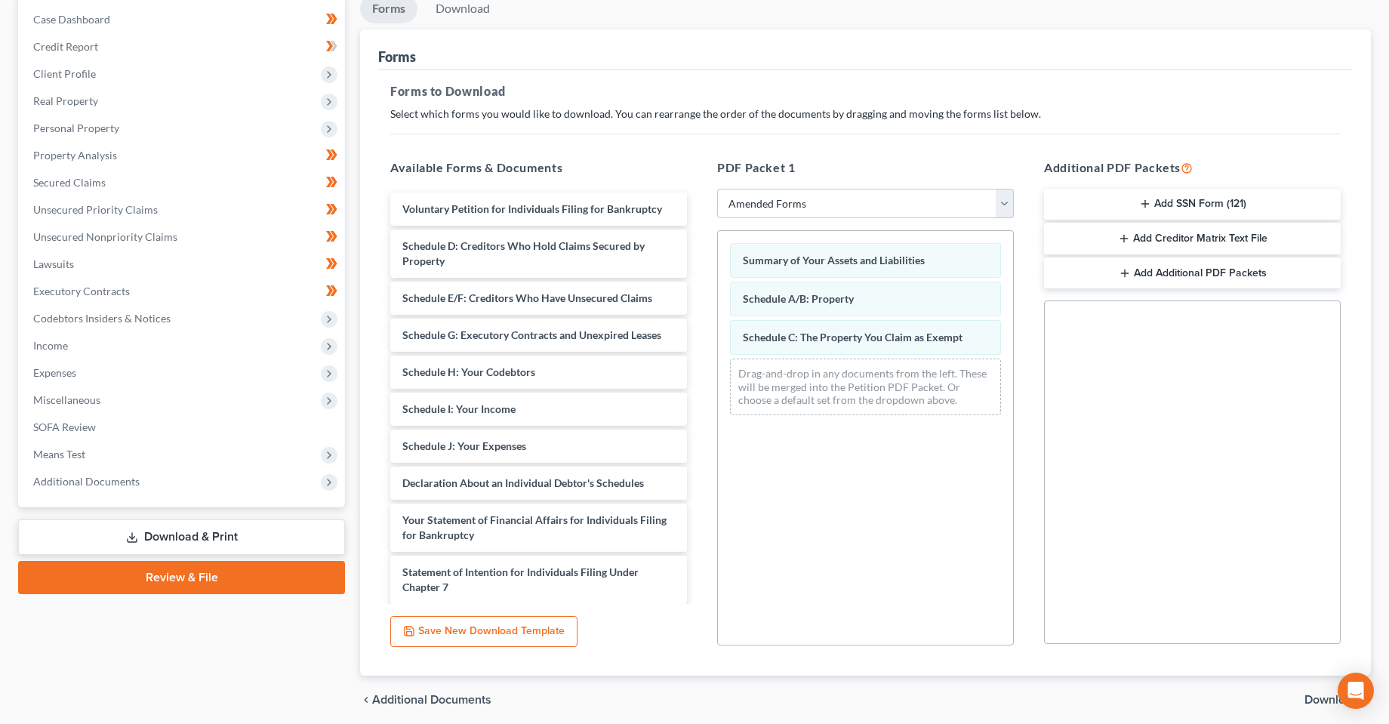
click at [750, 313] on div "Schedule A/B: Property" at bounding box center [865, 299] width 271 height 35
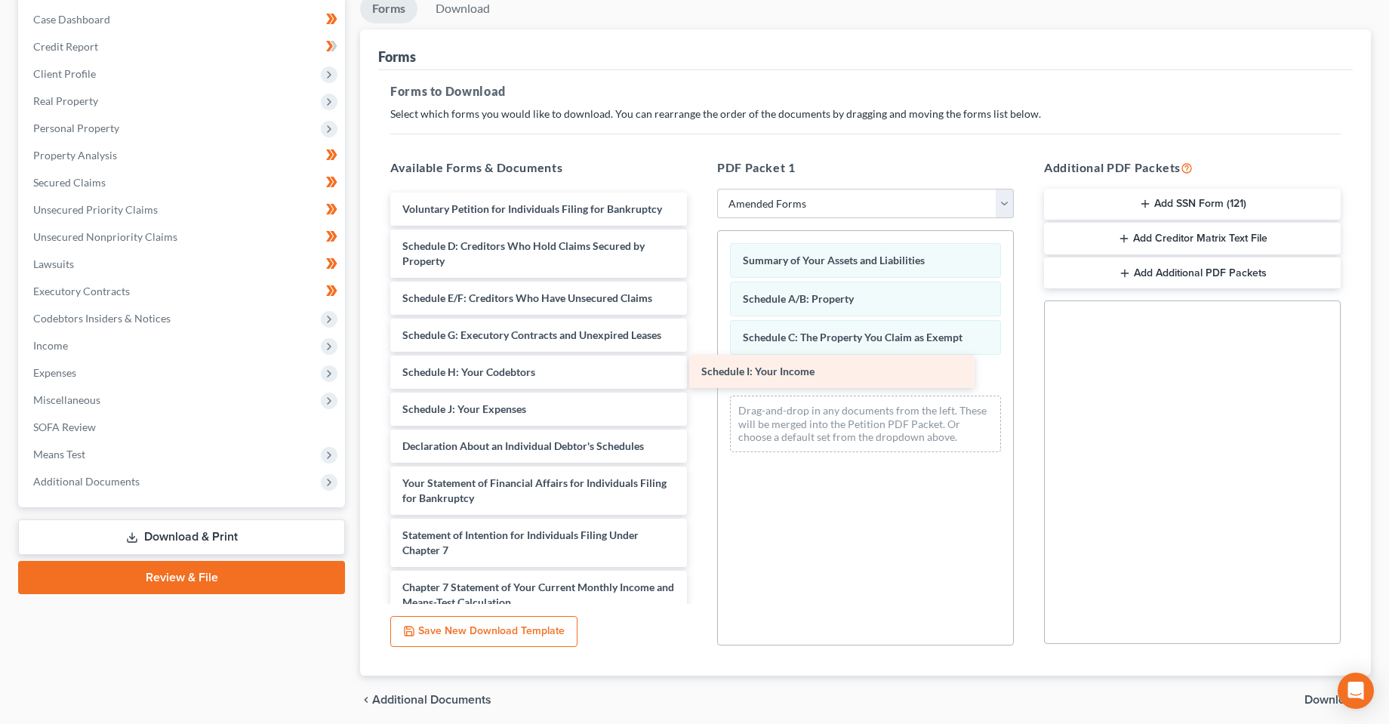
drag, startPoint x: 507, startPoint y: 412, endPoint x: 806, endPoint y: 375, distance: 301.4
click at [699, 375] on div "Schedule I: Your Income Voluntary Petition for Individuals Filing for Bankruptc…" at bounding box center [538, 488] width 321 height 590
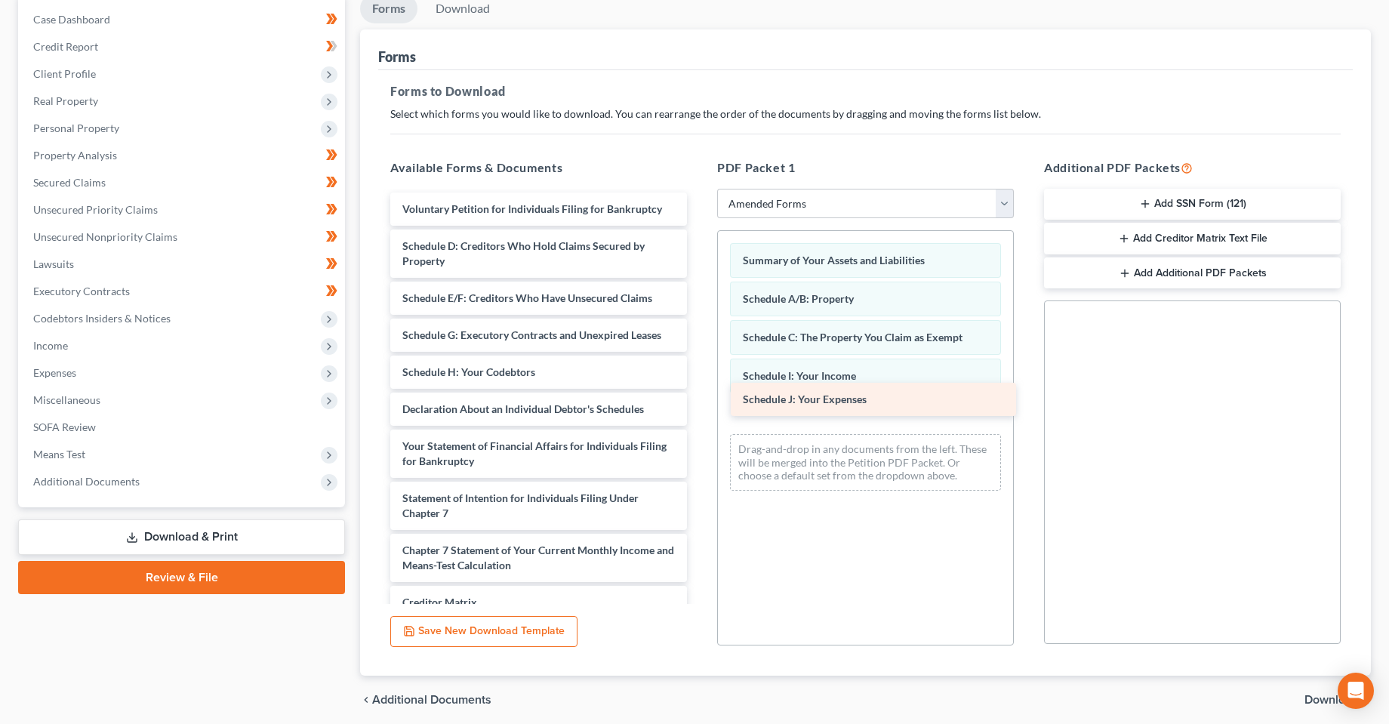
drag, startPoint x: 478, startPoint y: 410, endPoint x: 819, endPoint y: 400, distance: 340.7
click at [699, 400] on div "Schedule J: Your Expenses Voluntary Petition for Individuals Filing for Bankrup…" at bounding box center [538, 469] width 321 height 553
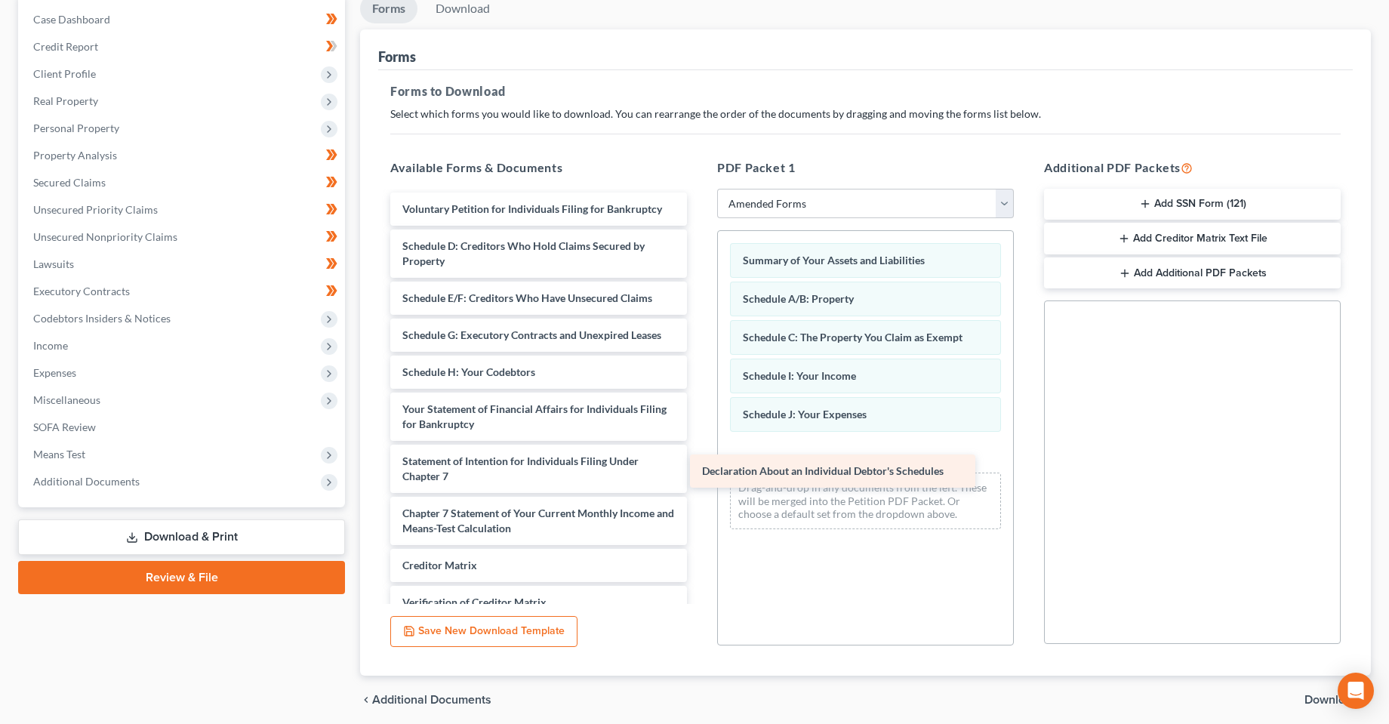
drag, startPoint x: 525, startPoint y: 413, endPoint x: 828, endPoint y: 460, distance: 307.1
click at [699, 460] on div "Declaration About an Individual Debtor's Schedules Voluntary Petition for Indiv…" at bounding box center [538, 451] width 321 height 516
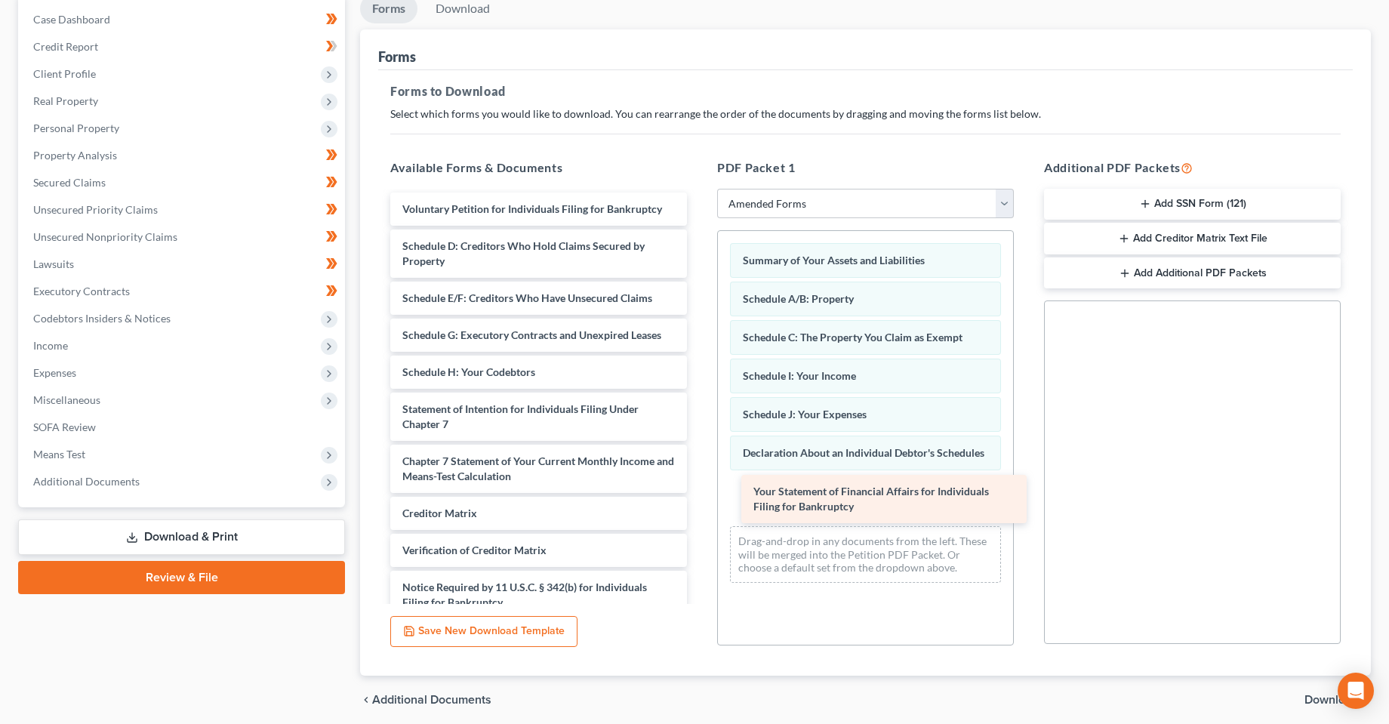
drag, startPoint x: 467, startPoint y: 418, endPoint x: 819, endPoint y: 500, distance: 360.5
click at [699, 500] on div "Your Statement of Financial Affairs for Individuals Filing for Bankruptcy Volun…" at bounding box center [538, 425] width 321 height 464
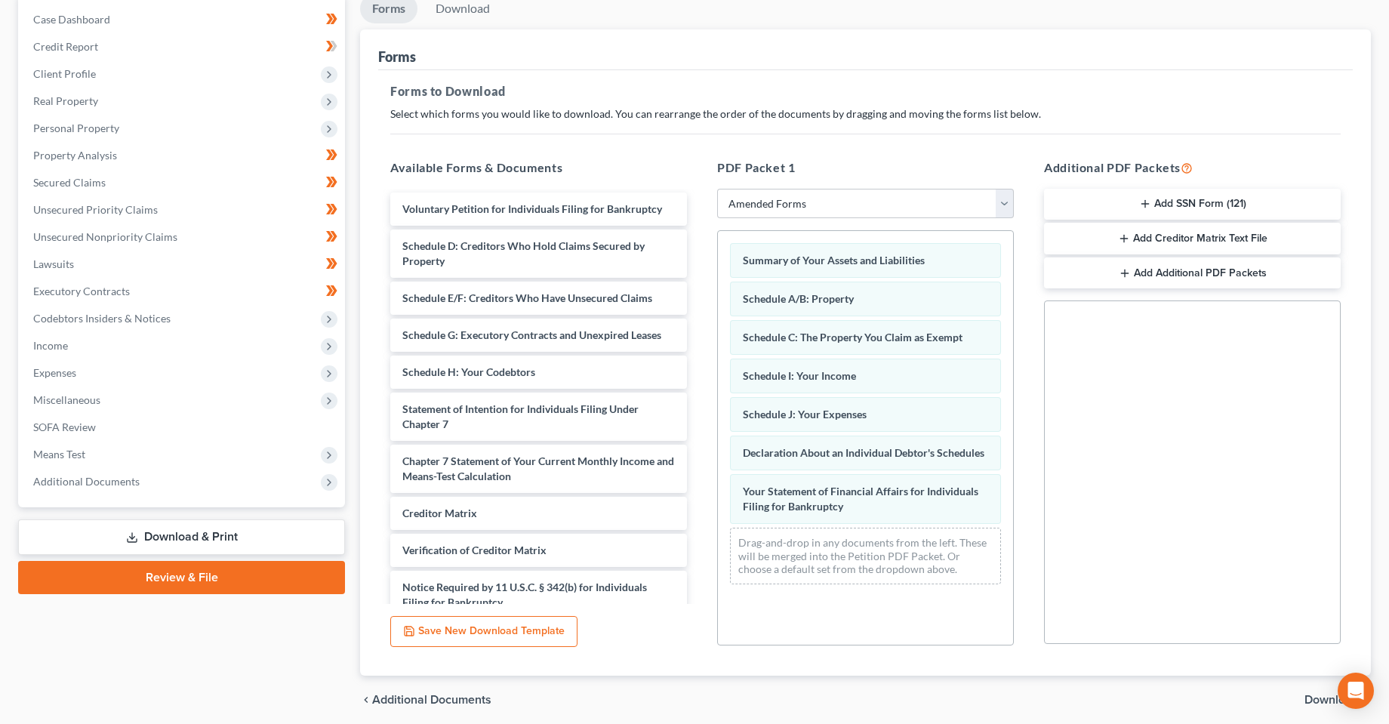
click at [215, 652] on div "Case Dashboard Payments Invoices Payments Payments Credit Report Client Profile" at bounding box center [182, 359] width 342 height 731
click at [877, 143] on div "Forms to Download Select which forms you would like to download. You can rearra…" at bounding box center [865, 373] width 975 height 606
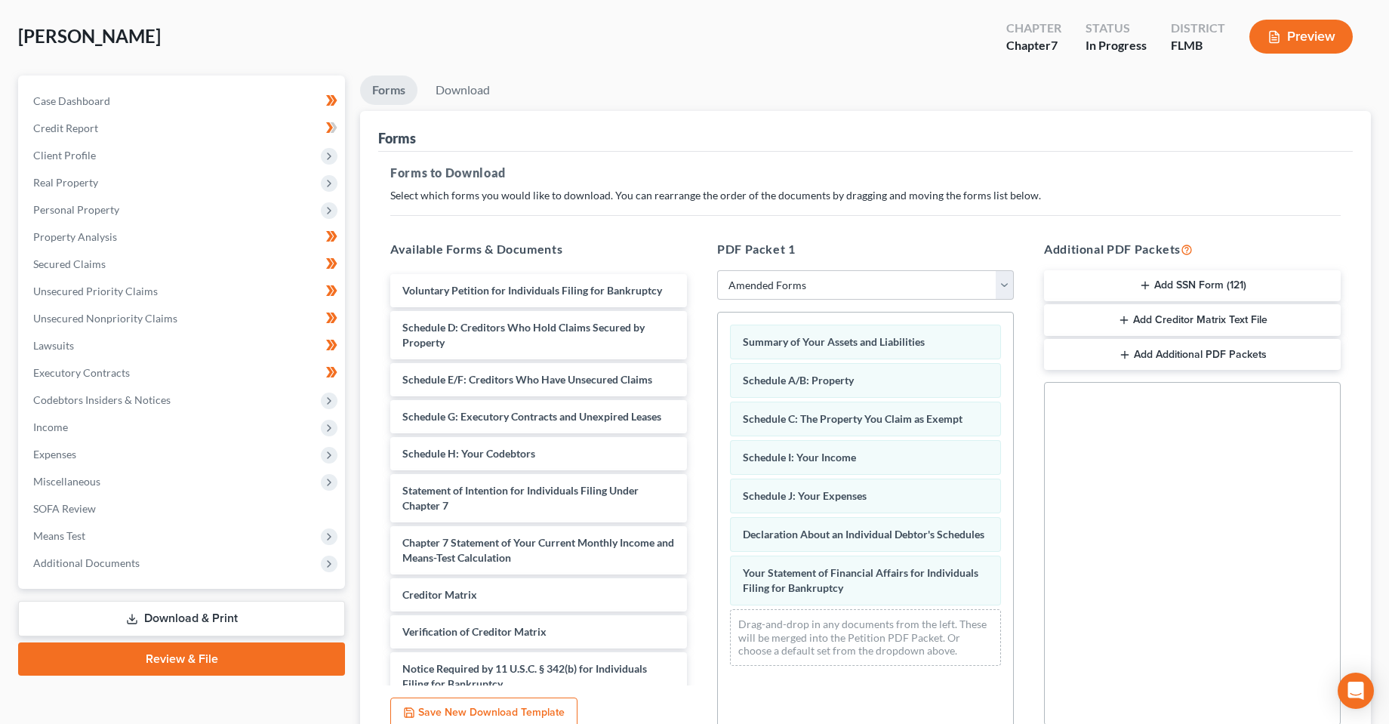
scroll to position [0, 0]
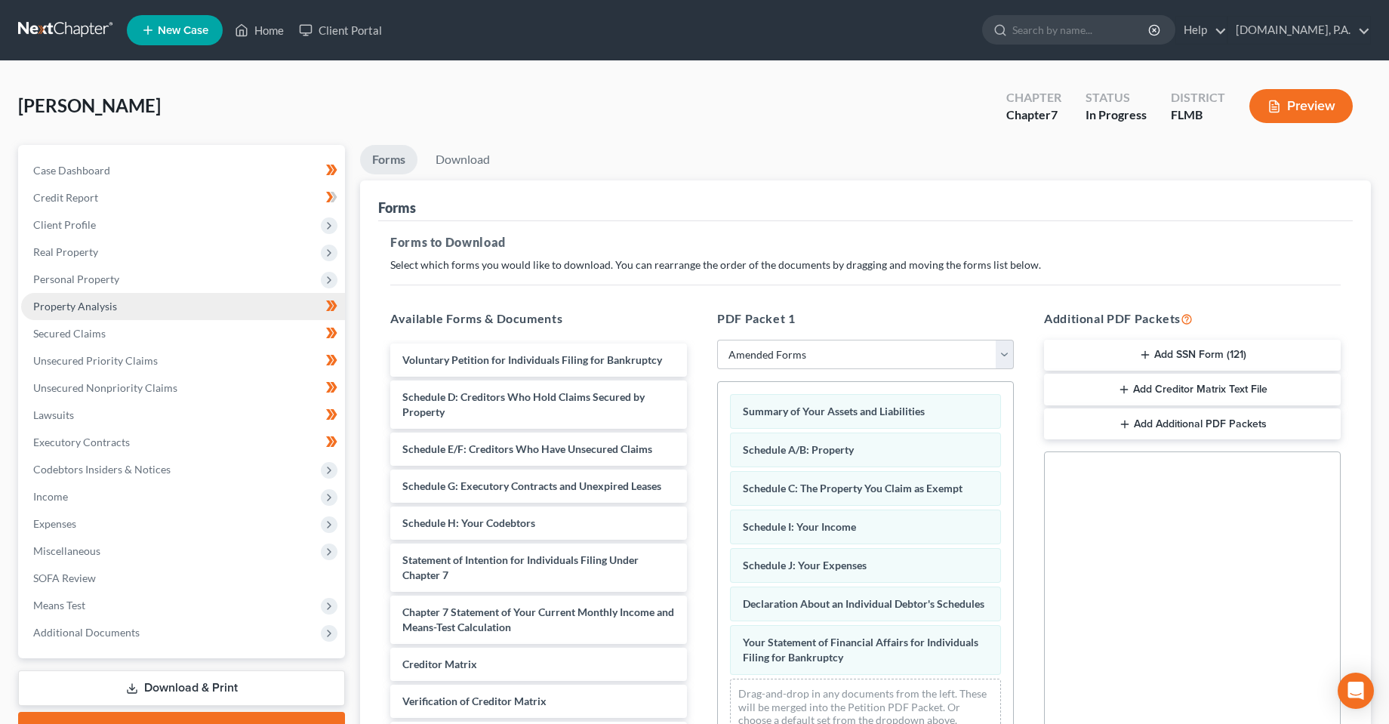
click at [79, 297] on link "Property Analysis" at bounding box center [183, 306] width 324 height 27
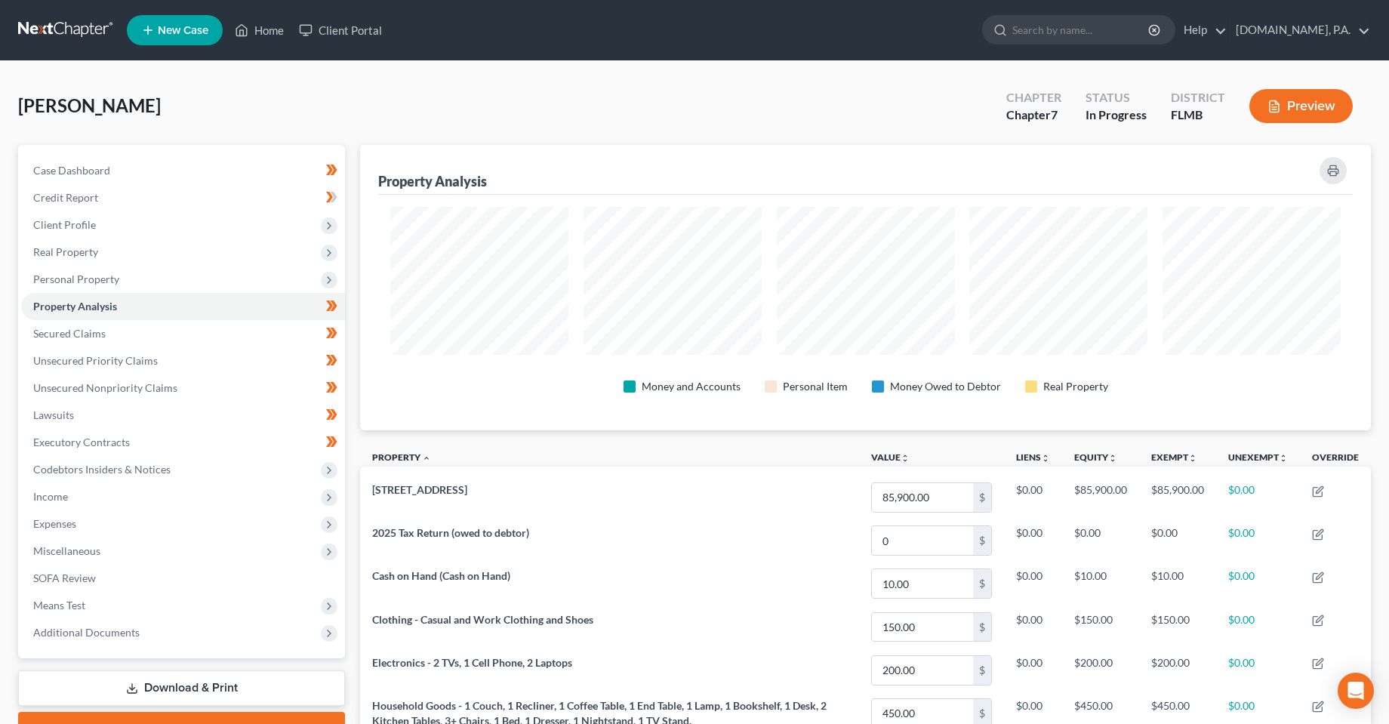
scroll to position [285, 1011]
click at [63, 275] on span "Personal Property" at bounding box center [76, 279] width 86 height 13
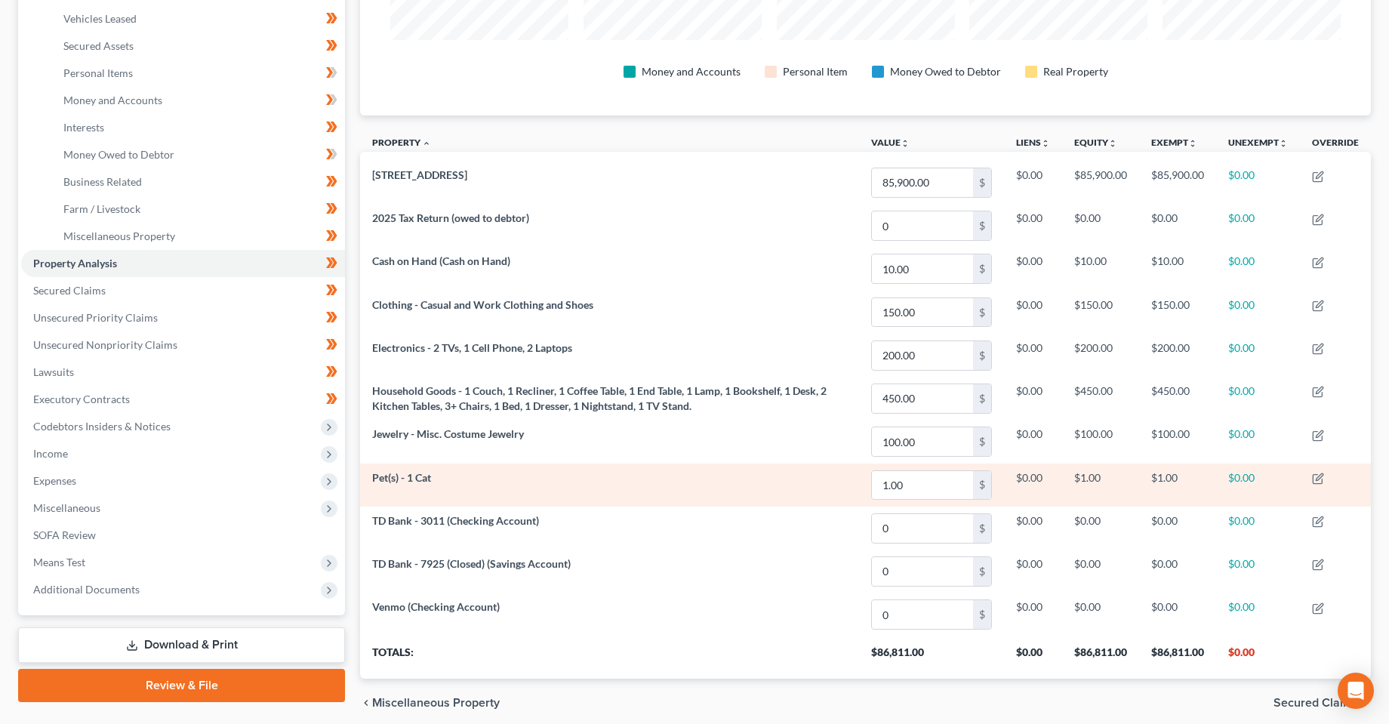
scroll to position [375, 0]
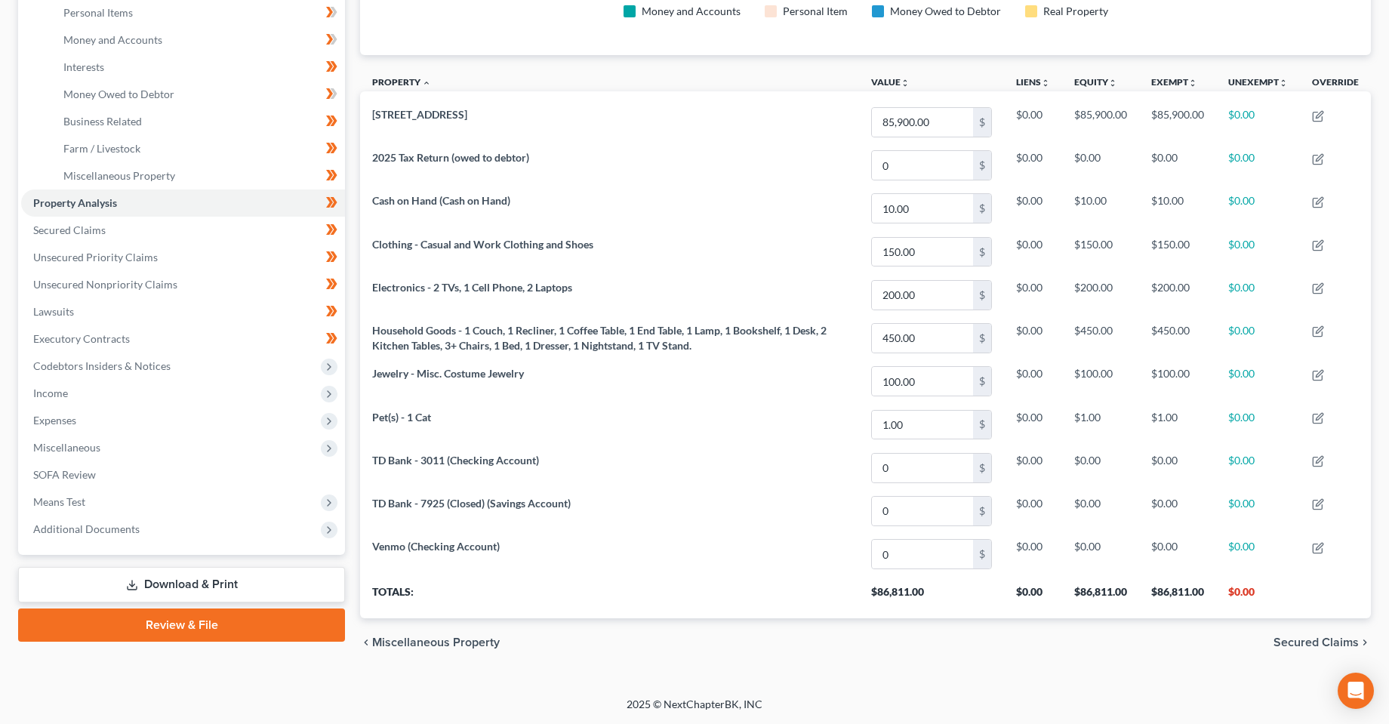
click at [521, 658] on div "chevron_left Miscellaneous Property Secured Claims chevron_right" at bounding box center [865, 642] width 1011 height 48
click at [188, 681] on div "[PERSON_NAME] Upgraded Chapter Chapter 7 Status In [GEOGRAPHIC_DATA] [GEOGRAPHI…" at bounding box center [694, 191] width 1389 height 1011
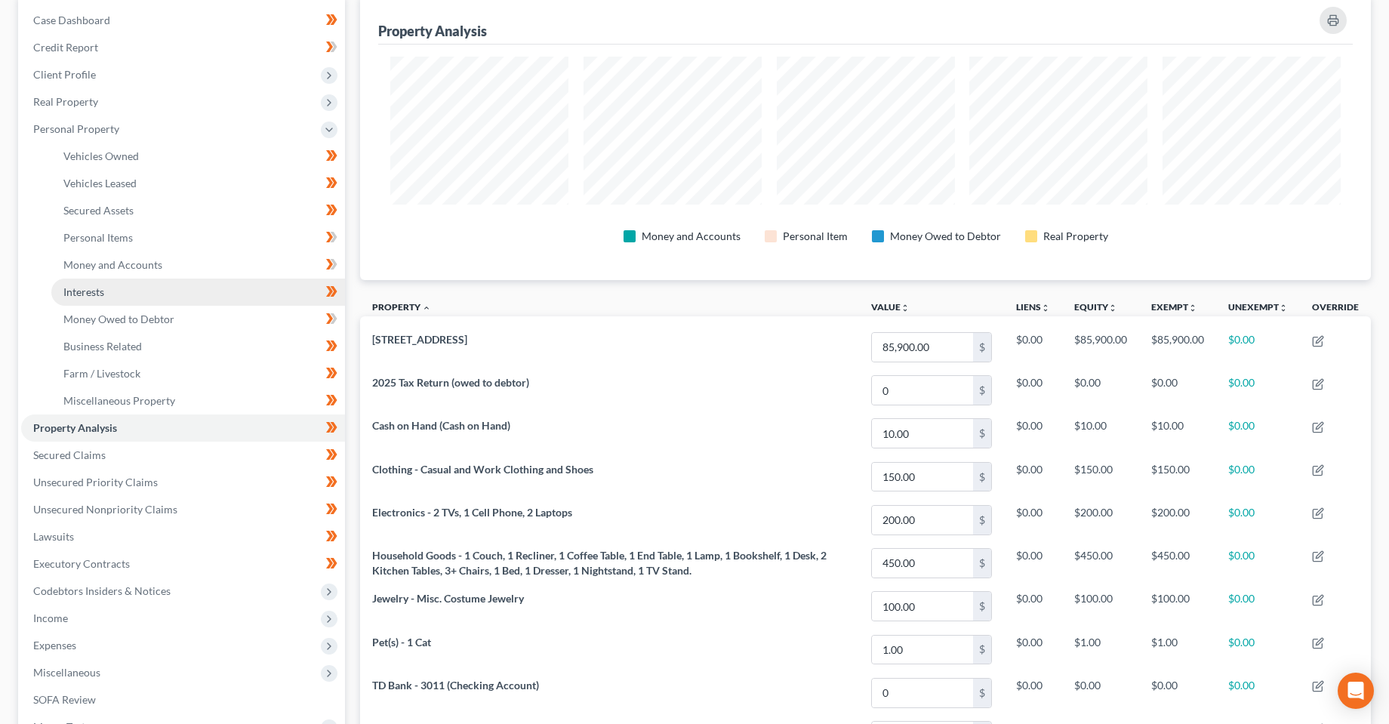
scroll to position [149, 0]
click at [108, 268] on span "Money and Accounts" at bounding box center [112, 266] width 99 height 13
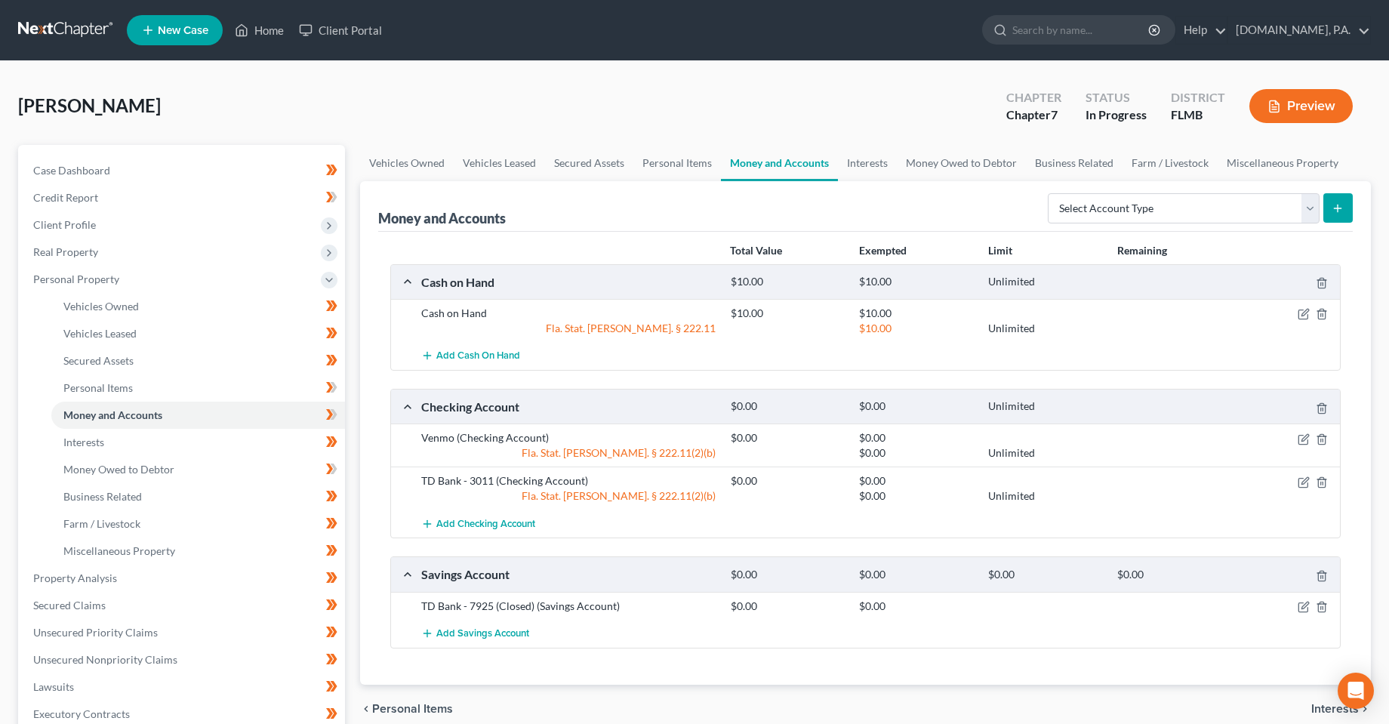
click at [1310, 315] on div at bounding box center [1289, 313] width 103 height 15
click at [1306, 314] on icon "button" at bounding box center [1305, 313] width 7 height 7
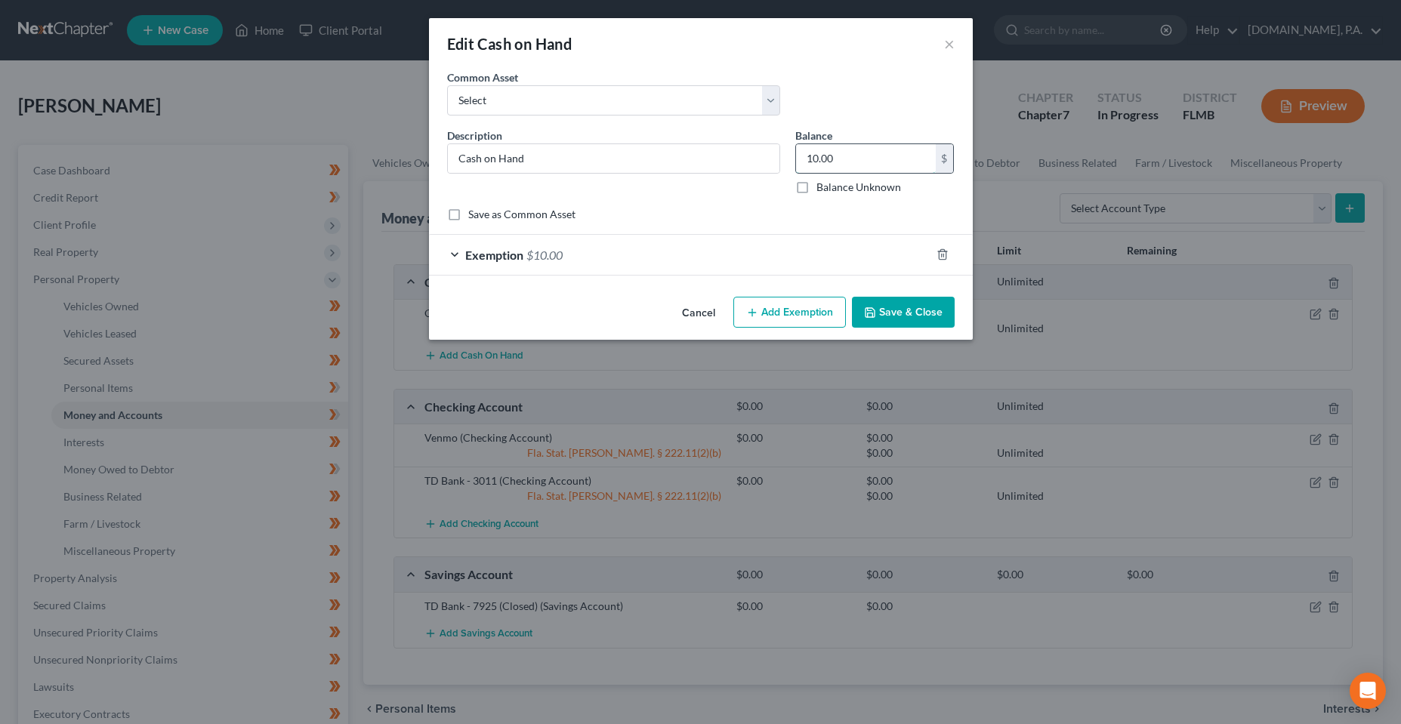
click at [868, 165] on input "10.00" at bounding box center [866, 158] width 140 height 29
type input "55"
click at [732, 263] on div "Exemption $10.00" at bounding box center [679, 255] width 501 height 40
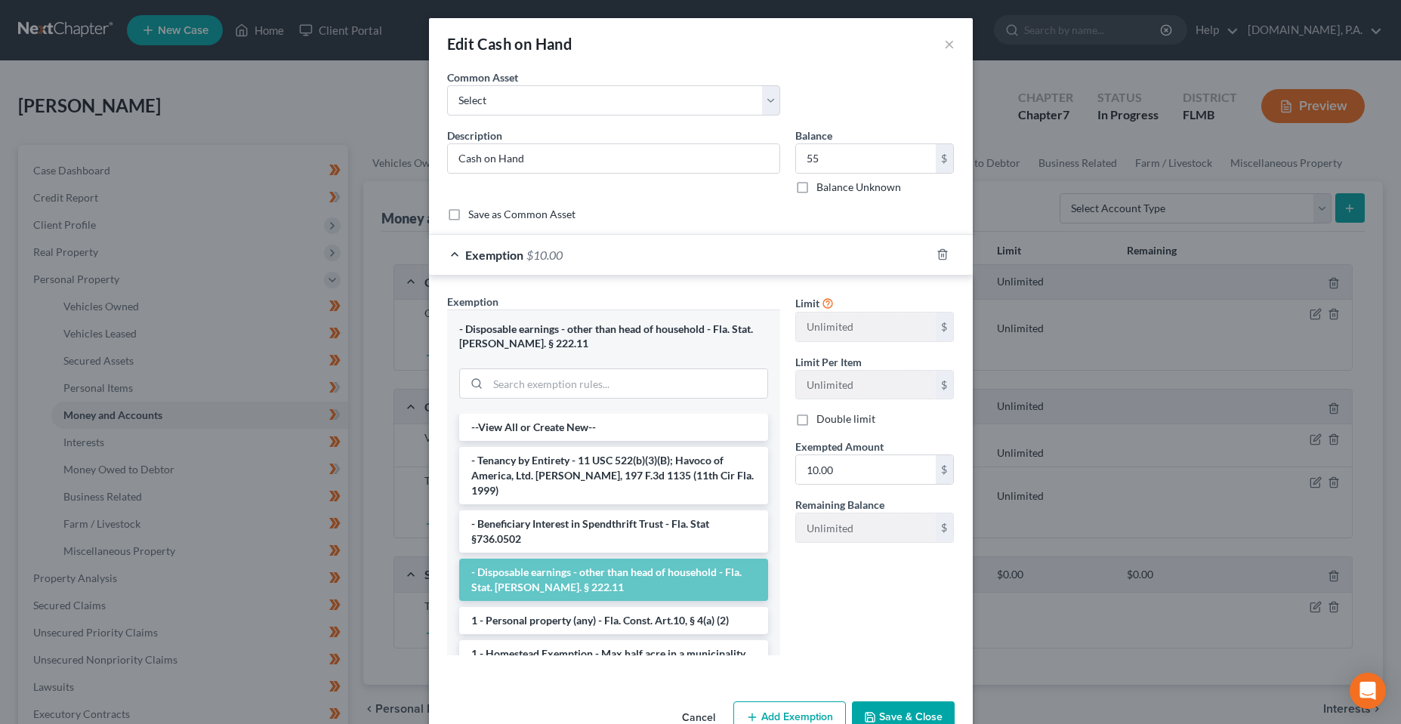
click at [831, 492] on div "Limit Unlimited $ Limit Per Item Unlimited $ Double limit Exempted Amount * 10.…" at bounding box center [875, 424] width 174 height 261
click at [834, 473] on input "10.00" at bounding box center [866, 469] width 140 height 29
type input "55"
drag, startPoint x: 819, startPoint y: 599, endPoint x: 902, endPoint y: 621, distance: 85.4
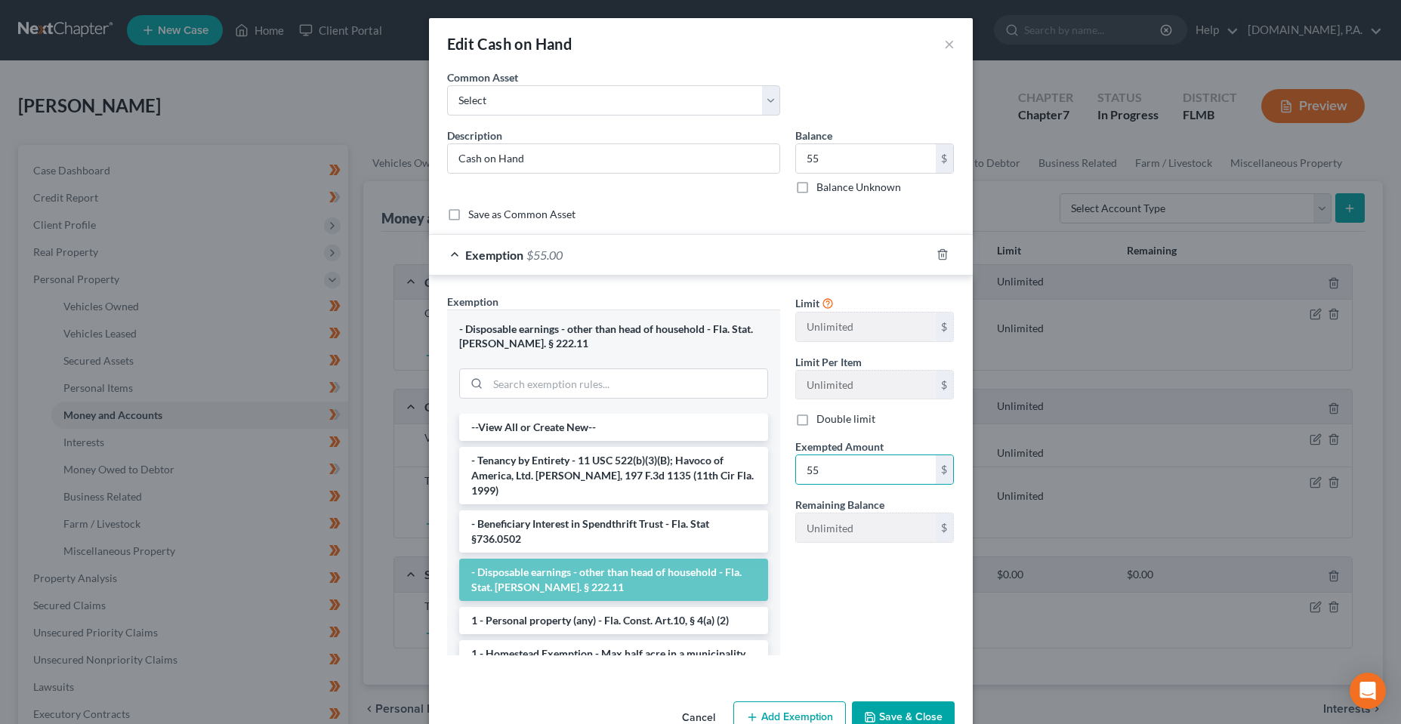
click at [819, 599] on div "Limit Unlimited $ Limit Per Item Unlimited $ Double limit Exempted Amount * 55 …" at bounding box center [875, 481] width 174 height 374
click at [924, 704] on button "Save & Close" at bounding box center [903, 717] width 103 height 32
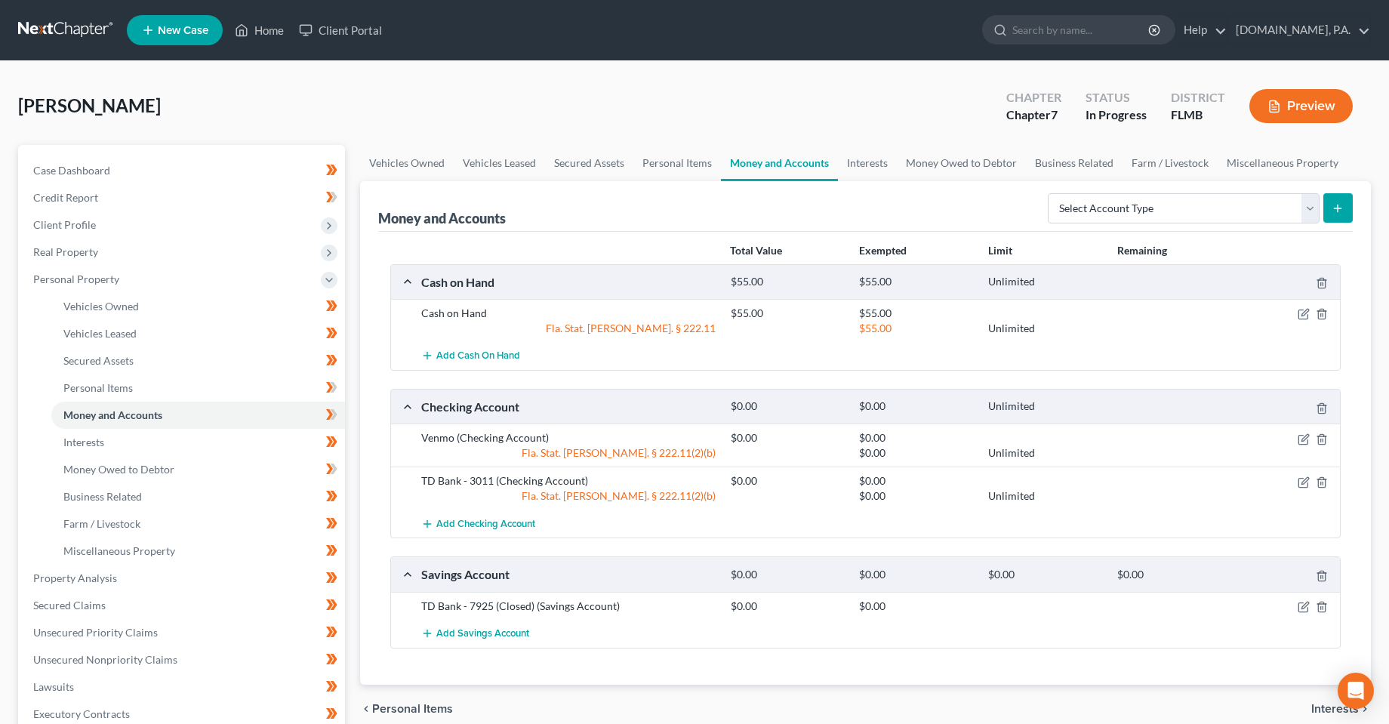
click at [620, 689] on div "chevron_left Personal Items Interests chevron_right" at bounding box center [865, 709] width 1011 height 48
drag, startPoint x: 331, startPoint y: 413, endPoint x: 331, endPoint y: 396, distance: 16.6
click at [331, 413] on icon at bounding box center [329, 414] width 7 height 11
click at [332, 384] on icon at bounding box center [334, 387] width 7 height 11
click at [331, 467] on icon at bounding box center [329, 469] width 7 height 11
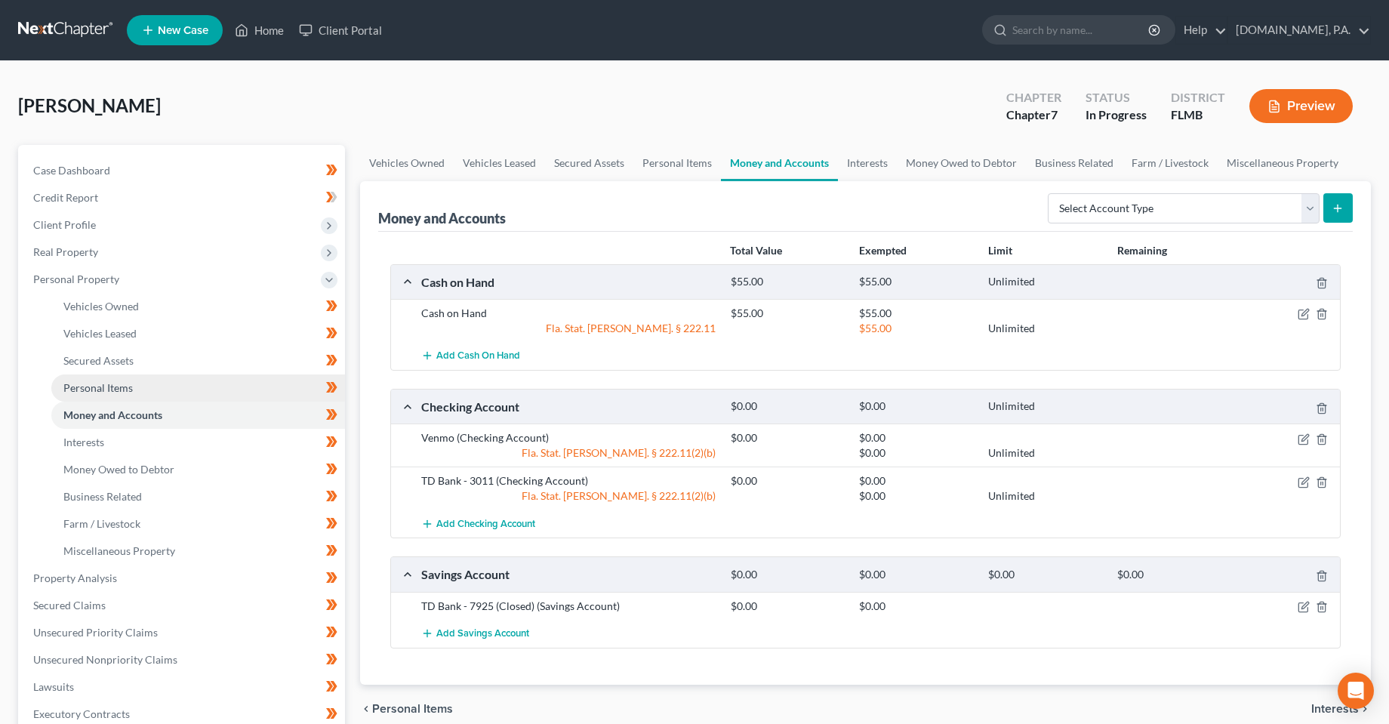
click at [253, 392] on link "Personal Items" at bounding box center [198, 388] width 294 height 27
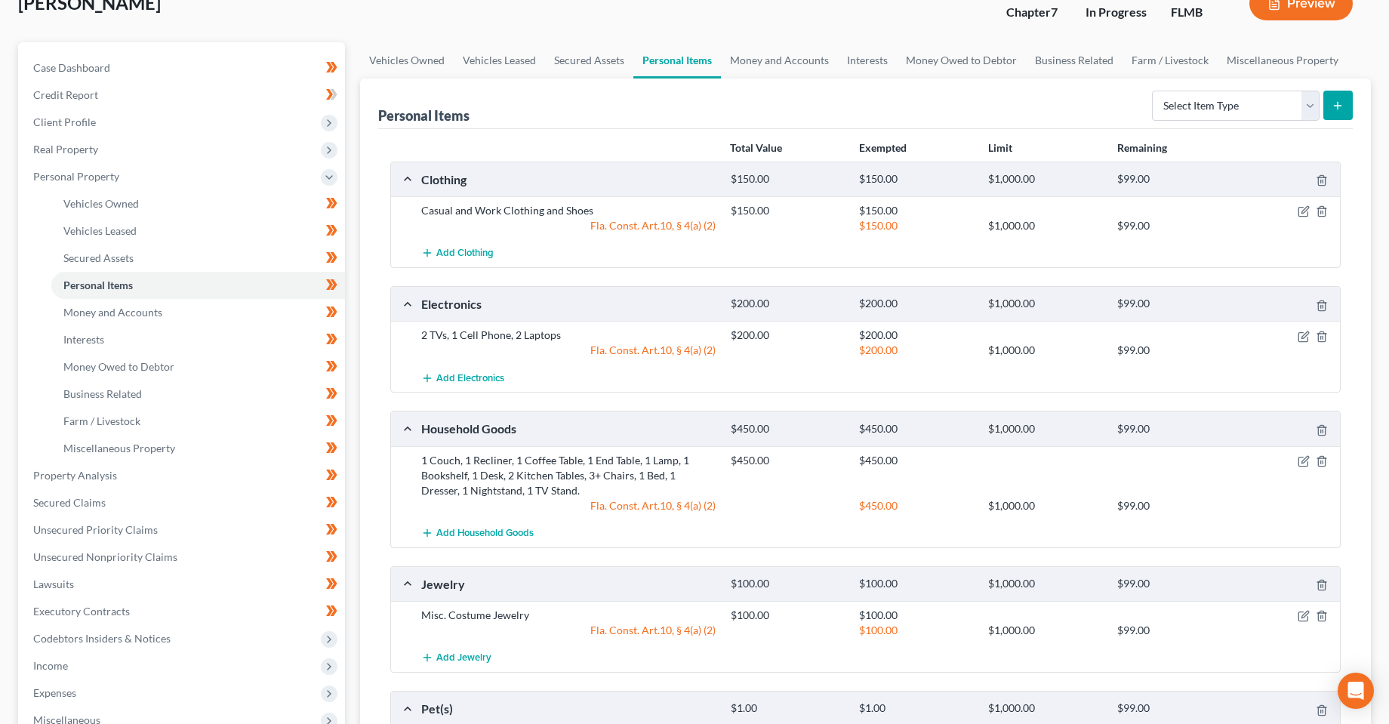
scroll to position [76, 0]
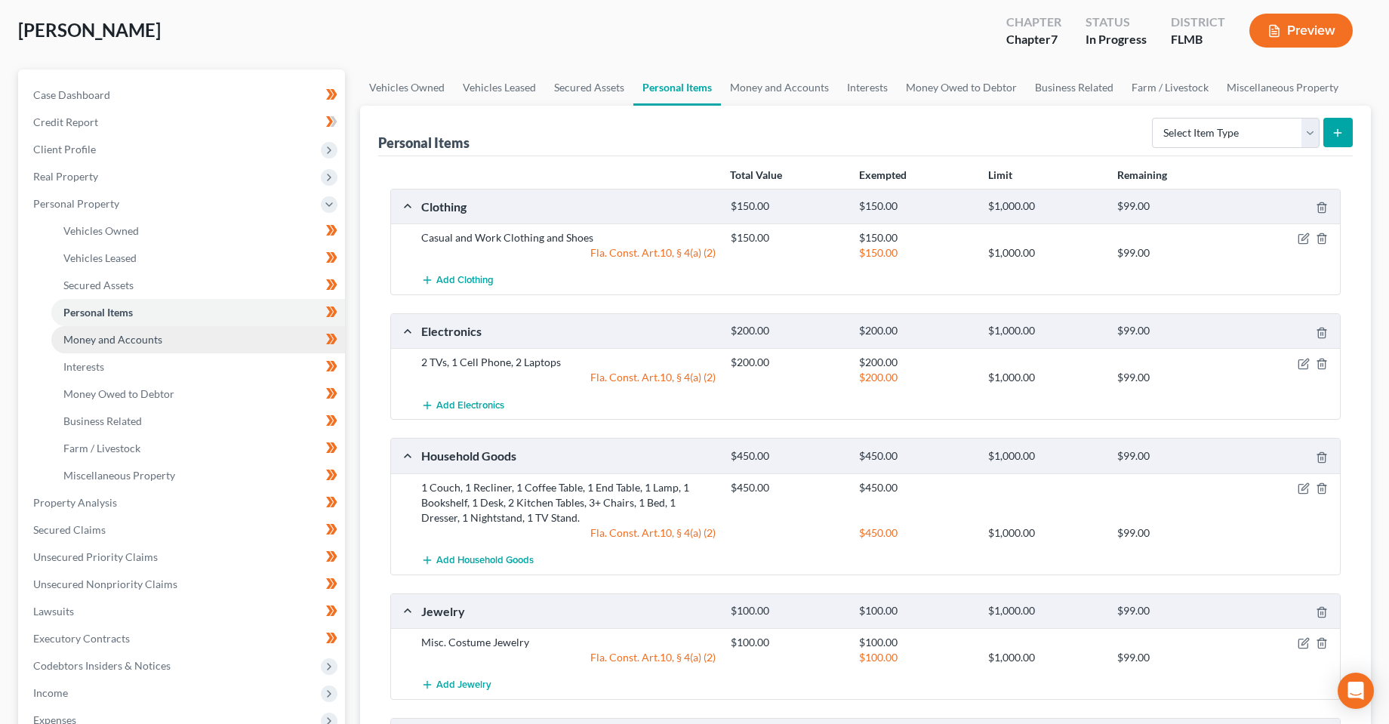
click at [94, 348] on link "Money and Accounts" at bounding box center [198, 339] width 294 height 27
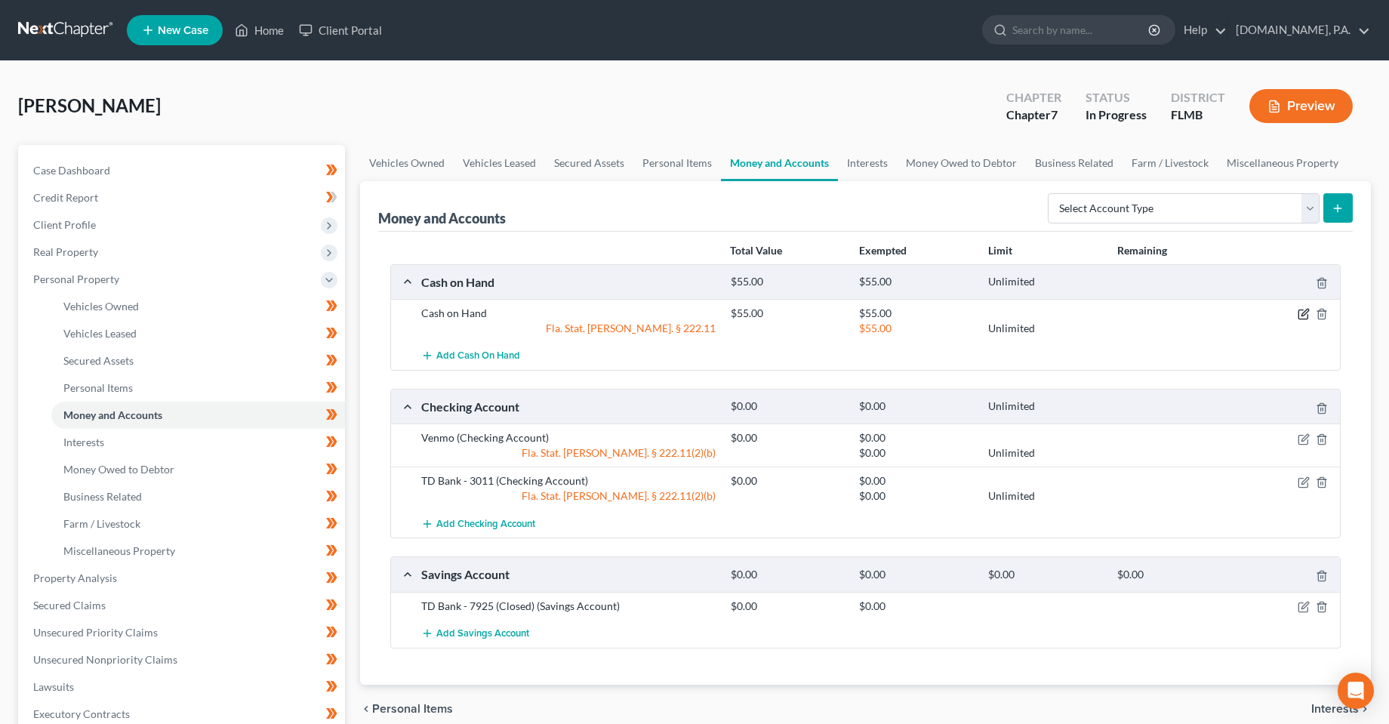
click at [1307, 315] on icon "button" at bounding box center [1304, 314] width 12 height 12
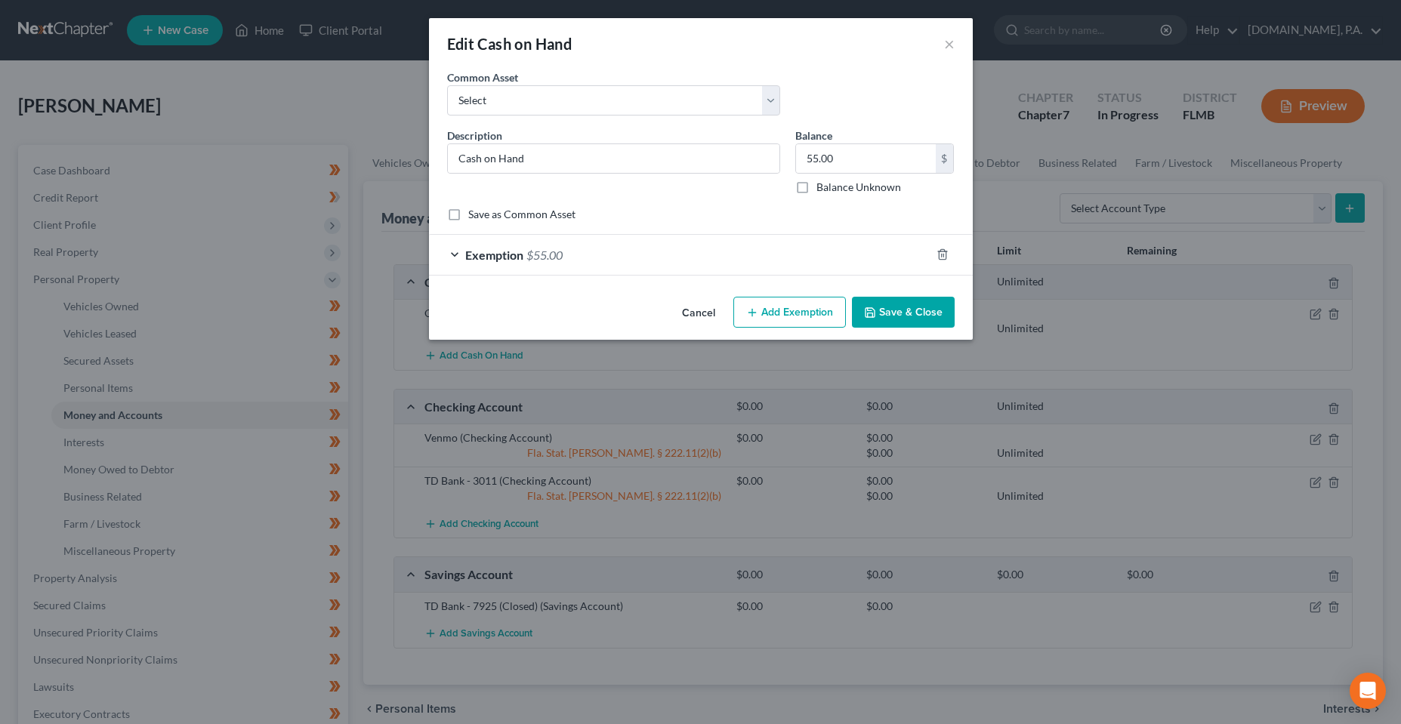
click at [691, 261] on div "Exemption $55.00" at bounding box center [679, 255] width 501 height 40
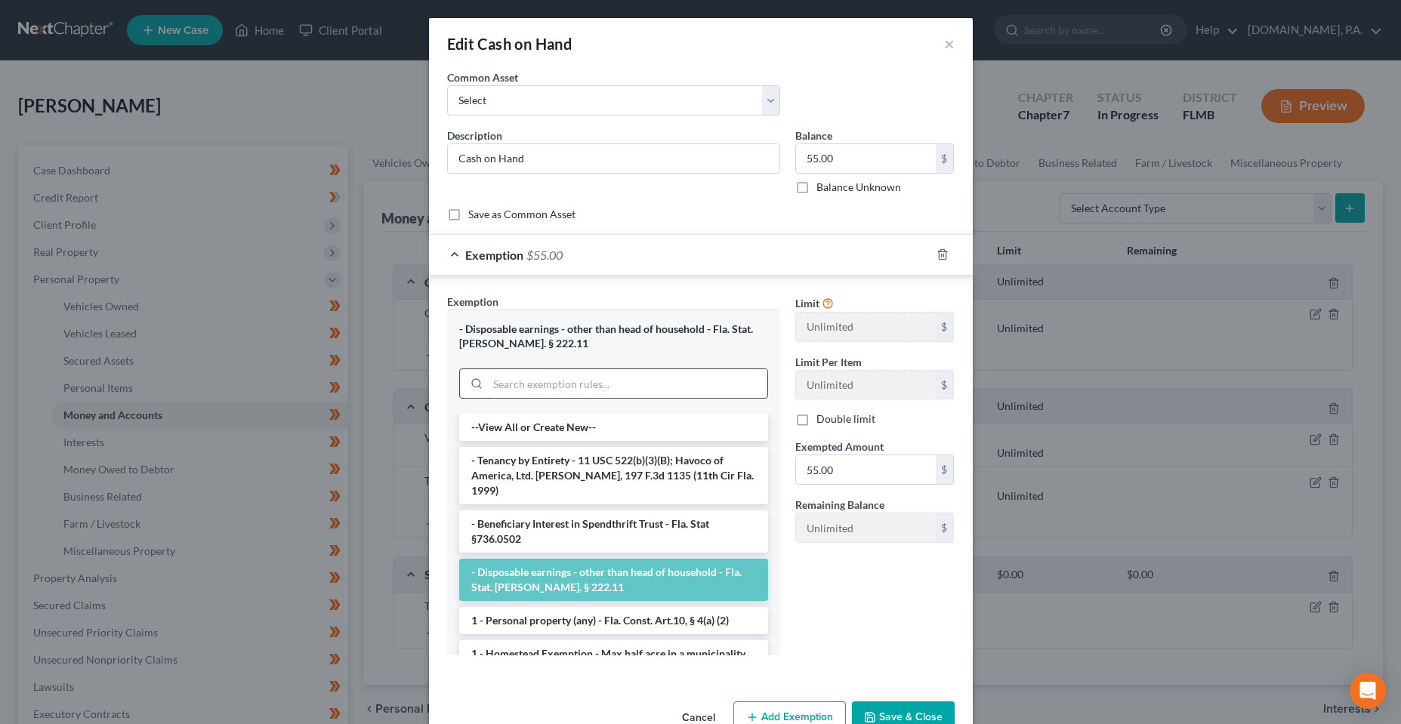
click at [595, 391] on input "search" at bounding box center [627, 383] width 279 height 29
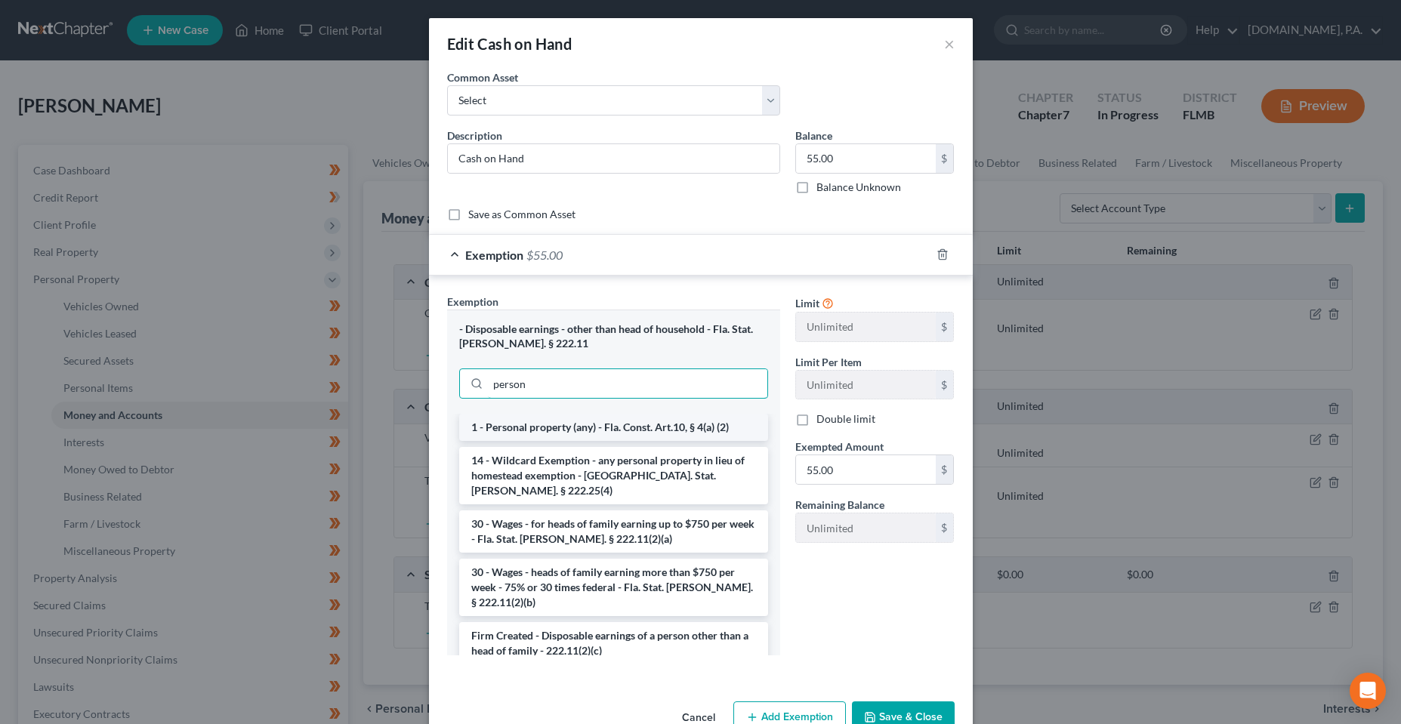
type input "person"
drag, startPoint x: 611, startPoint y: 424, endPoint x: 621, endPoint y: 431, distance: 12.6
click at [610, 424] on li "1 - Personal property (any) - Fla. Const. Art.10, § 4(a) (2)" at bounding box center [613, 427] width 309 height 27
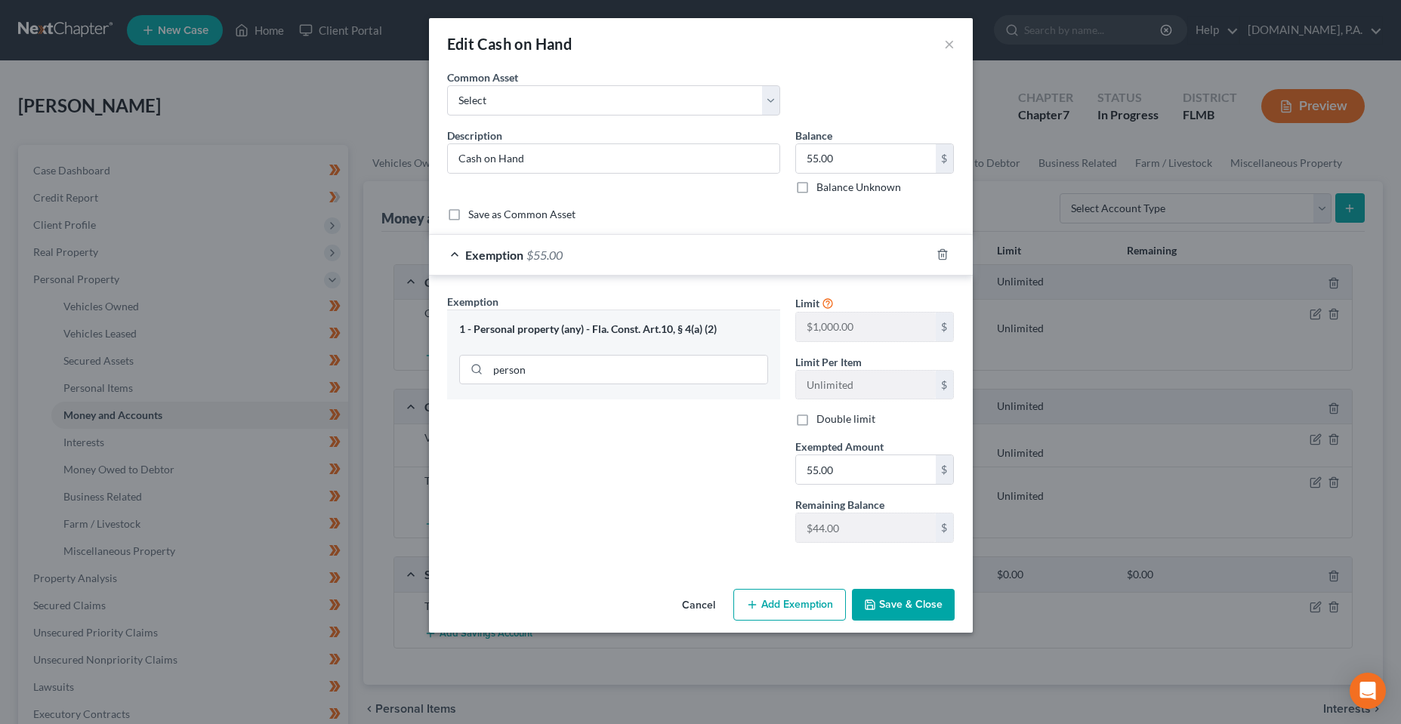
click at [881, 615] on button "Save & Close" at bounding box center [903, 605] width 103 height 32
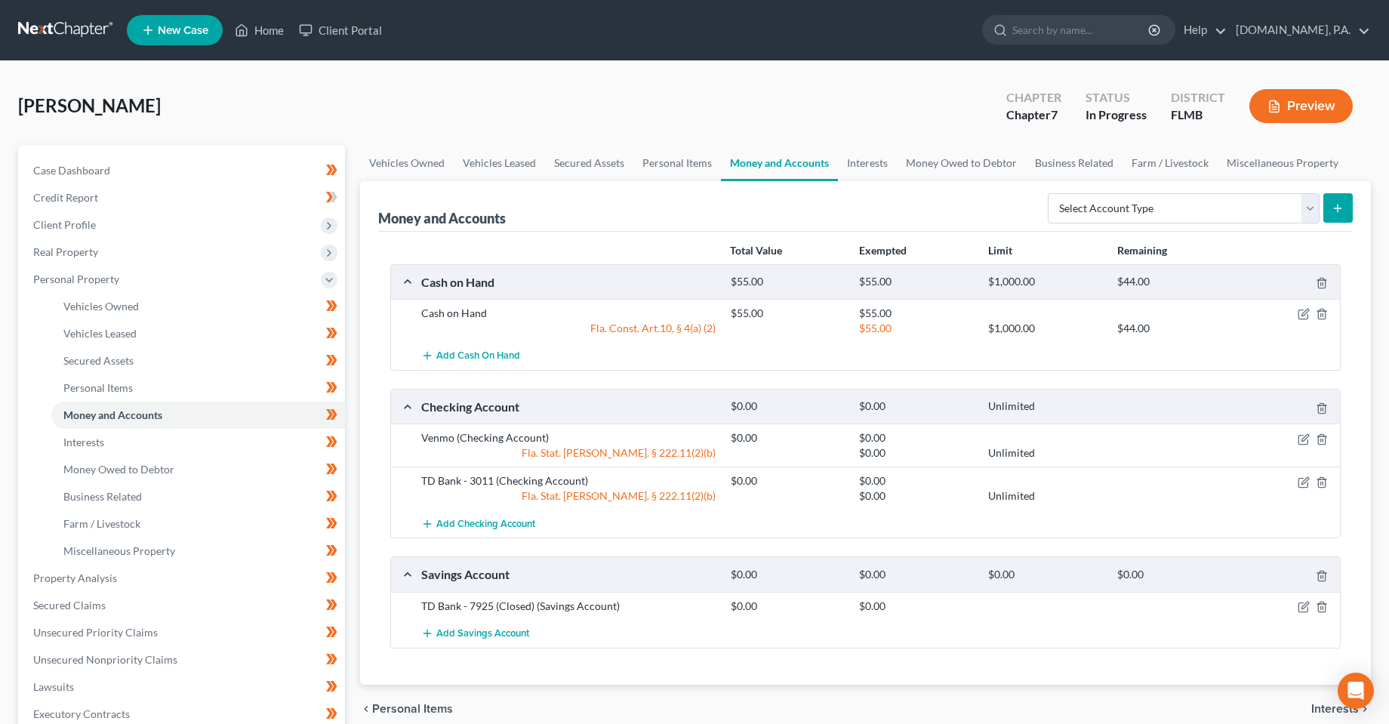
click at [615, 251] on div "Total Value Exempted Limit Remaining" at bounding box center [866, 251] width 966 height 26
drag, startPoint x: 713, startPoint y: 250, endPoint x: 1229, endPoint y: 245, distance: 516.5
click at [1229, 245] on div "Total Value Exempted Limit Remaining" at bounding box center [866, 251] width 966 height 26
click at [1230, 247] on div "Remaining" at bounding box center [1174, 250] width 129 height 15
click at [583, 242] on div "Total Value Exempted Limit Remaining" at bounding box center [866, 251] width 966 height 26
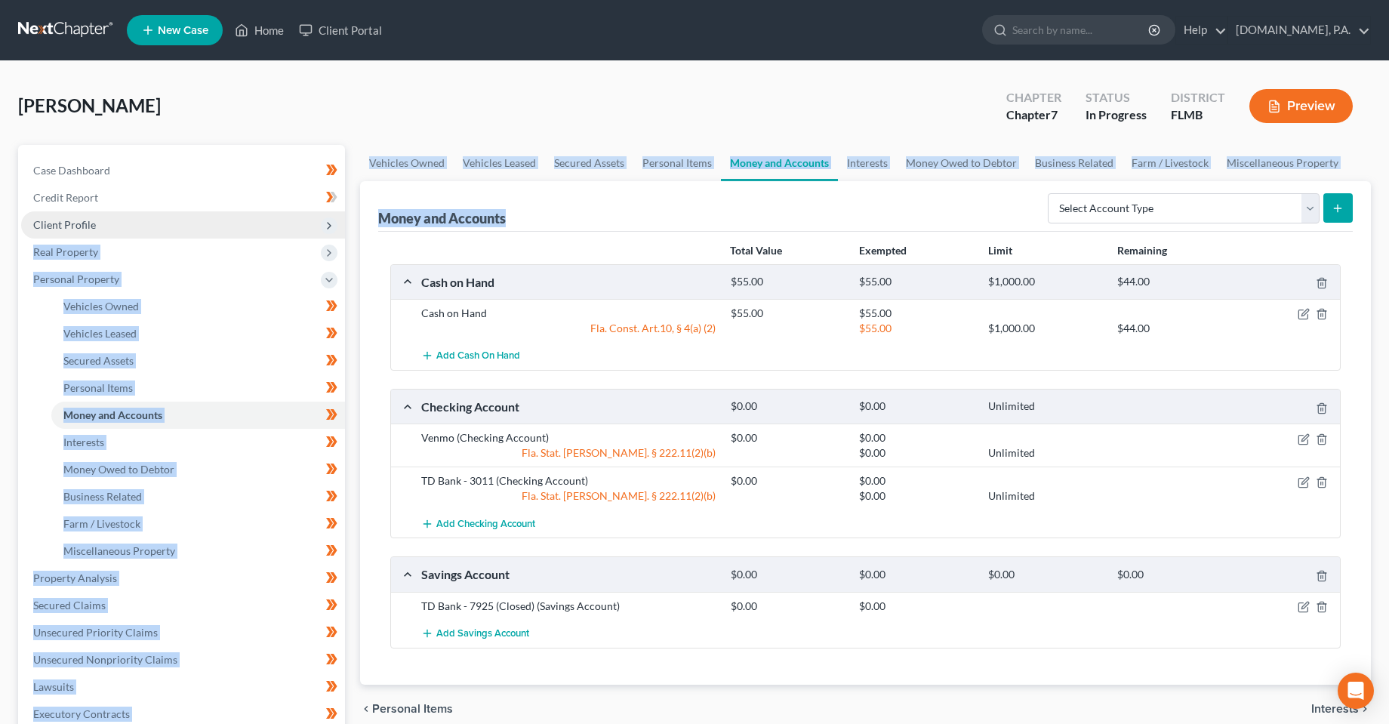
drag, startPoint x: 514, startPoint y: 222, endPoint x: 344, endPoint y: 230, distance: 170.8
click at [344, 230] on div "Petition Navigation Case Dashboard Payments Invoices Payments Payments Credit R…" at bounding box center [695, 581] width 1368 height 872
click at [573, 223] on div "Money and Accounts Select Account Type Brokerage Cash on Hand Certificates of D…" at bounding box center [865, 206] width 975 height 51
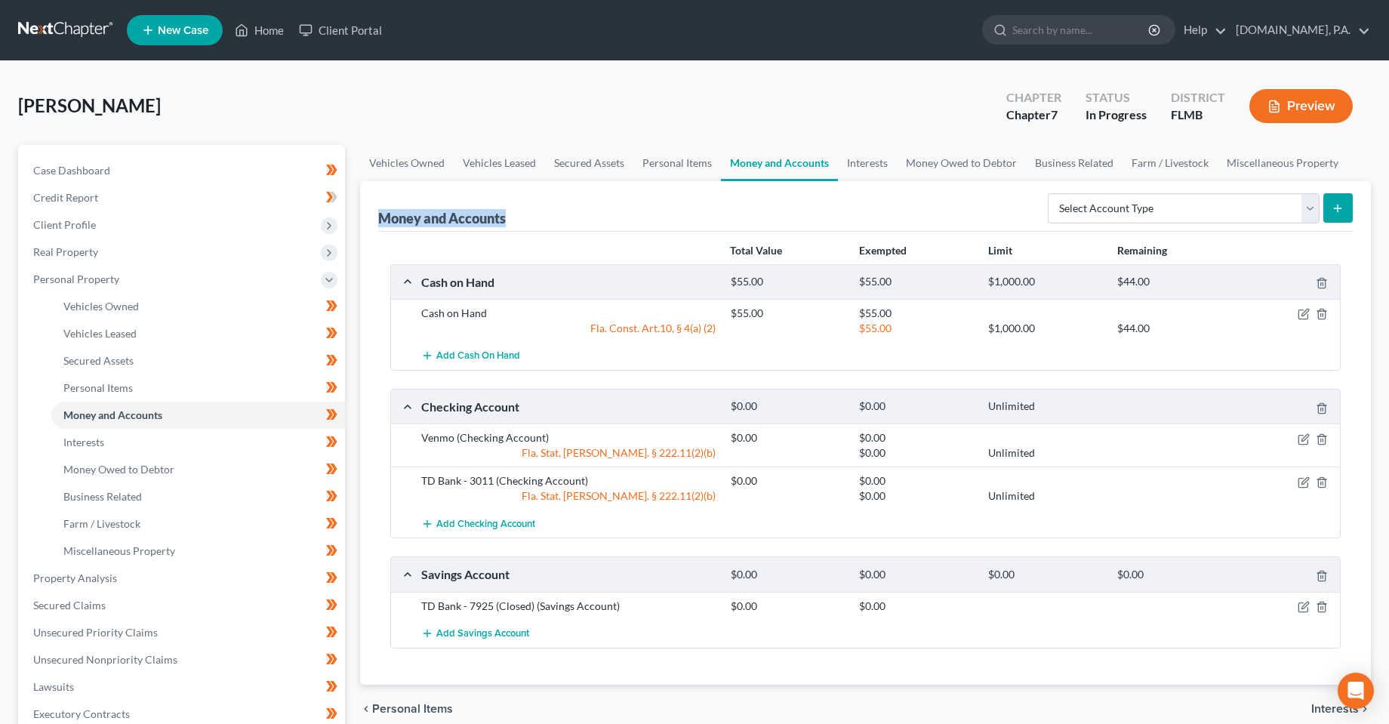
drag, startPoint x: 513, startPoint y: 218, endPoint x: 372, endPoint y: 219, distance: 140.4
click at [372, 219] on div "Money and Accounts Select Account Type Brokerage Cash on Hand Certificates of D…" at bounding box center [865, 433] width 1011 height 504
click at [529, 229] on div "Money and Accounts Select Account Type Brokerage Cash on Hand Certificates of D…" at bounding box center [865, 206] width 975 height 51
click at [531, 238] on div "Total Value Exempted Limit Remaining" at bounding box center [866, 251] width 966 height 26
drag, startPoint x: 381, startPoint y: 224, endPoint x: 556, endPoint y: 218, distance: 175.3
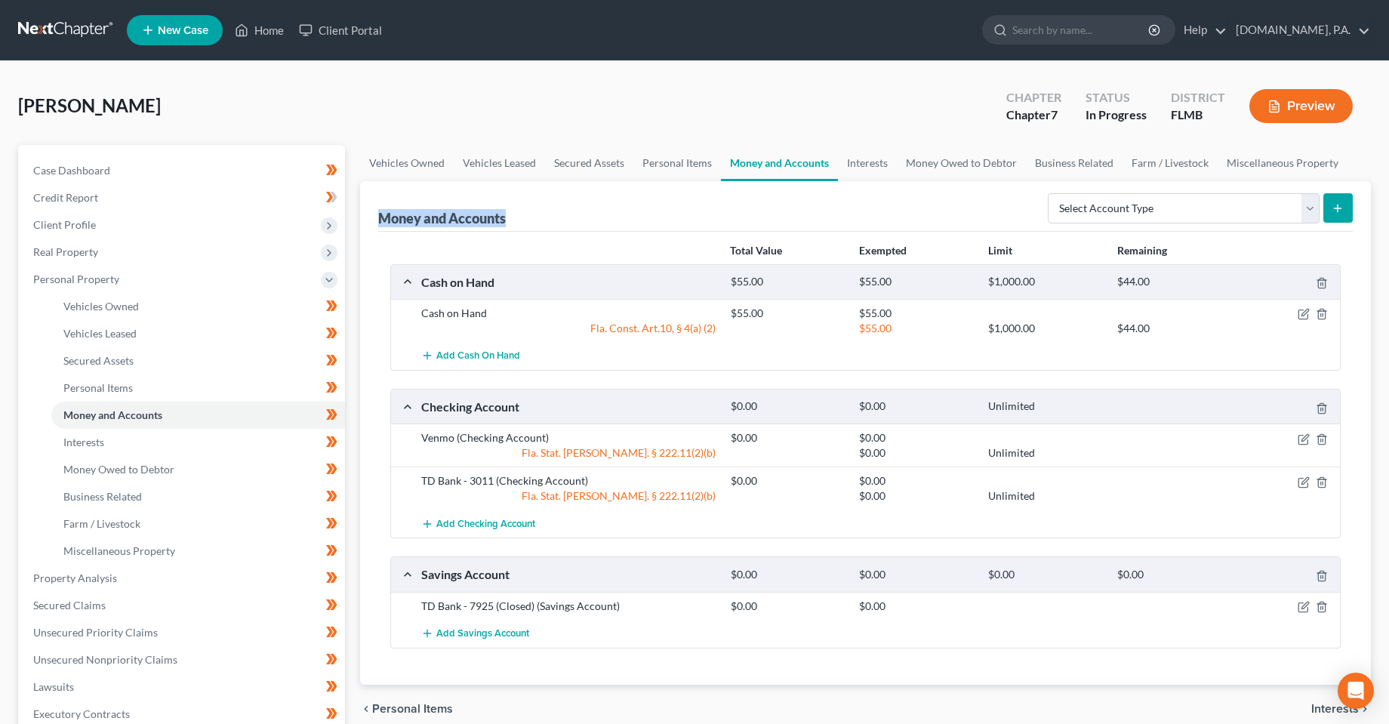
click at [556, 218] on div "Money and Accounts Select Account Type Brokerage Cash on Hand Certificates of D…" at bounding box center [865, 206] width 975 height 51
drag, startPoint x: 548, startPoint y: 238, endPoint x: 515, endPoint y: 238, distance: 33.2
click at [547, 239] on div "Total Value Exempted Limit Remaining" at bounding box center [866, 251] width 966 height 26
drag, startPoint x: 383, startPoint y: 223, endPoint x: 544, endPoint y: 210, distance: 162.1
click at [544, 210] on div "Money and Accounts Select Account Type Brokerage Cash on Hand Certificates of D…" at bounding box center [865, 206] width 975 height 51
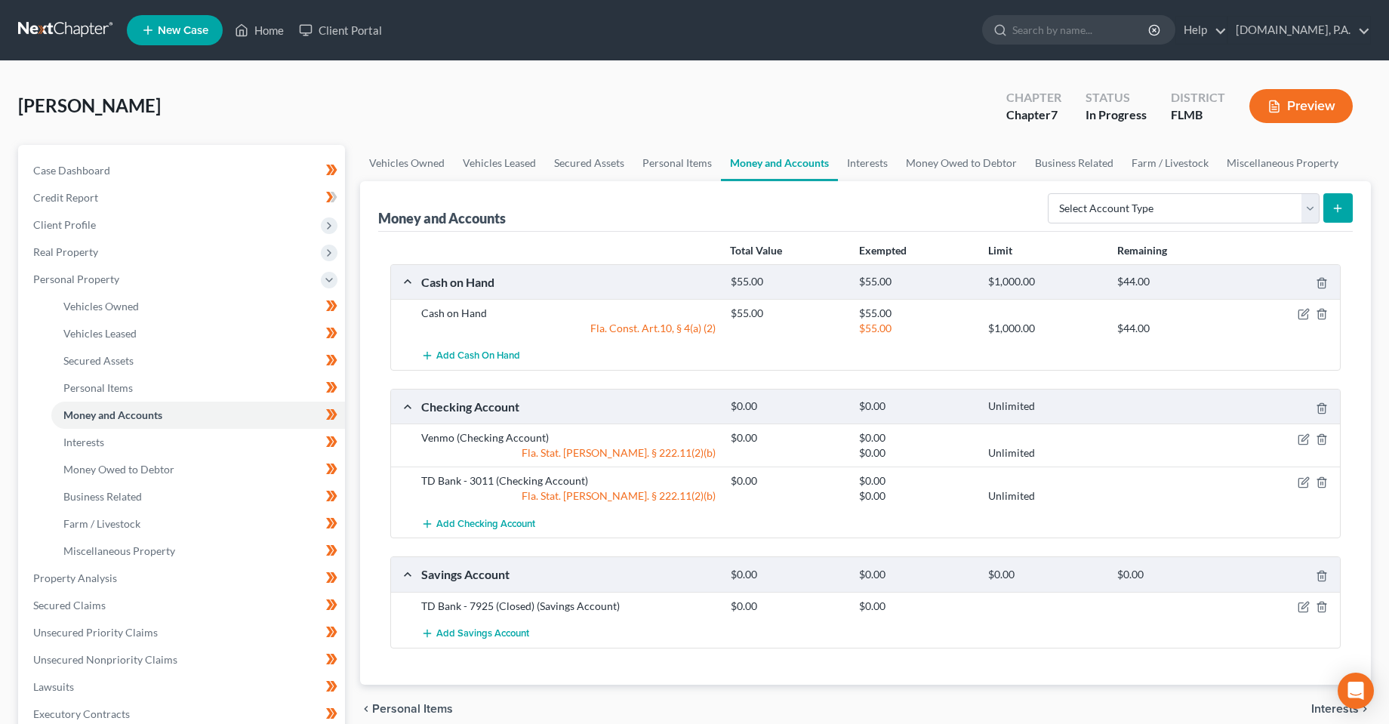
click at [539, 232] on div "Total Value Exempted Limit Remaining Cash on Hand $55.00 $55.00 $1,000.00 $44.0…" at bounding box center [865, 458] width 975 height 453
drag, startPoint x: 381, startPoint y: 221, endPoint x: 525, endPoint y: 233, distance: 143.9
click at [525, 233] on div "Money and Accounts Select Account Type Brokerage Cash on Hand Certificates of D…" at bounding box center [865, 433] width 1011 height 504
click at [530, 235] on div "Total Value Exempted Limit Remaining Cash on Hand $55.00 $55.00 $1,000.00 $44.0…" at bounding box center [865, 458] width 975 height 453
click at [701, 248] on div "Total Value Exempted Limit Remaining" at bounding box center [866, 251] width 966 height 26
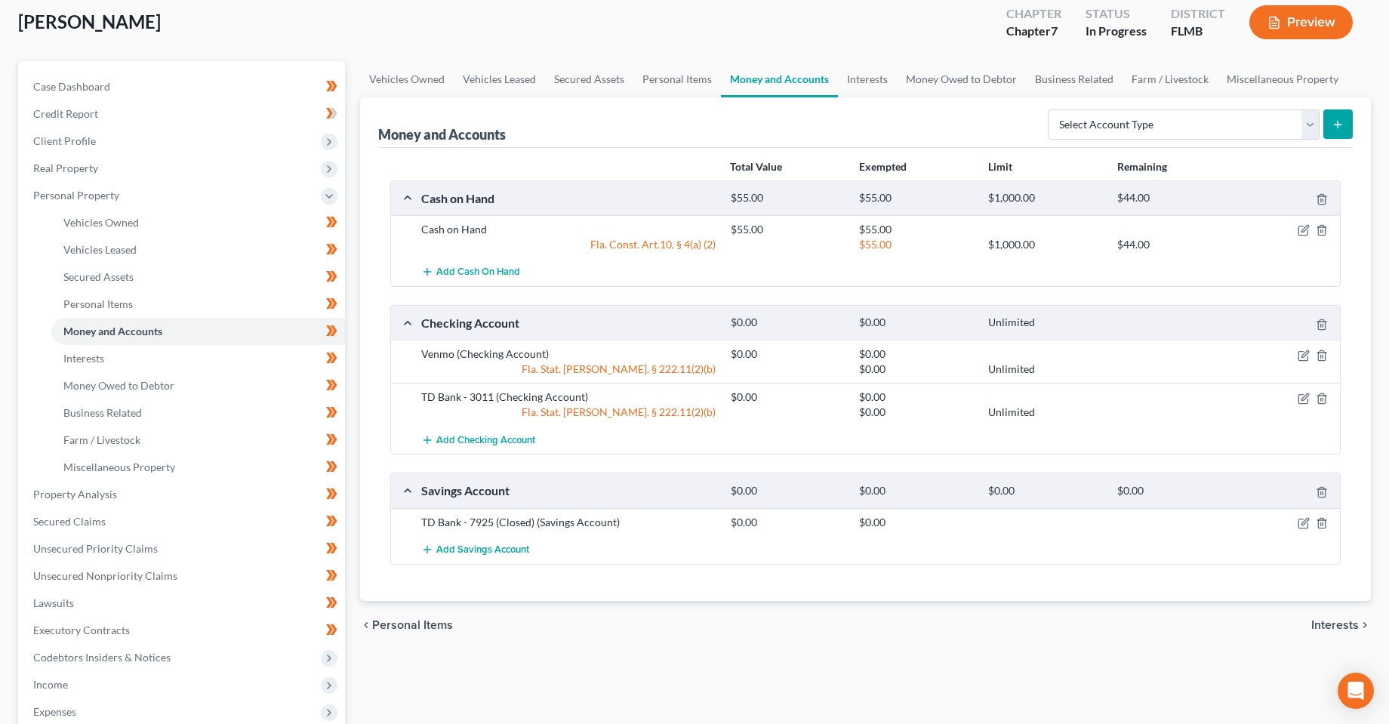
scroll to position [151, 0]
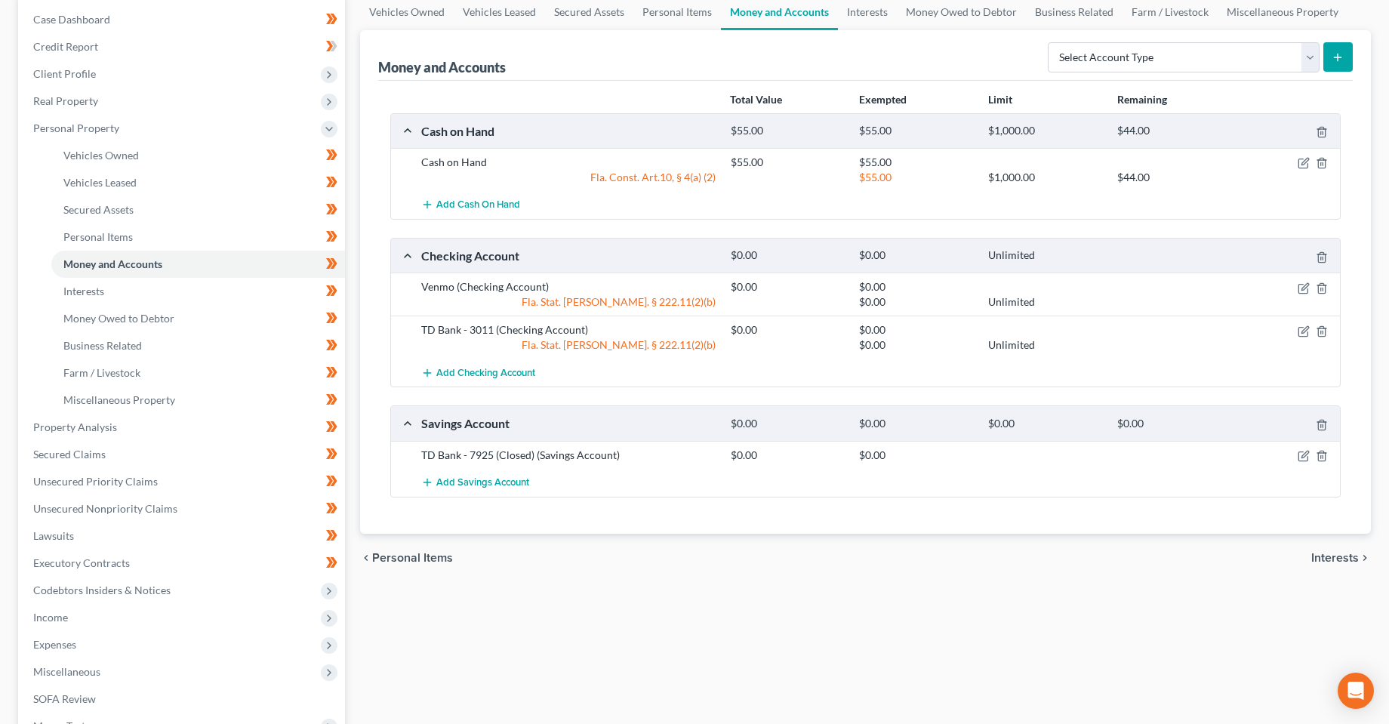
click at [483, 634] on div "Vehicles Owned Vehicles Leased Secured Assets Personal Items Money and Accounts…" at bounding box center [866, 430] width 1026 height 872
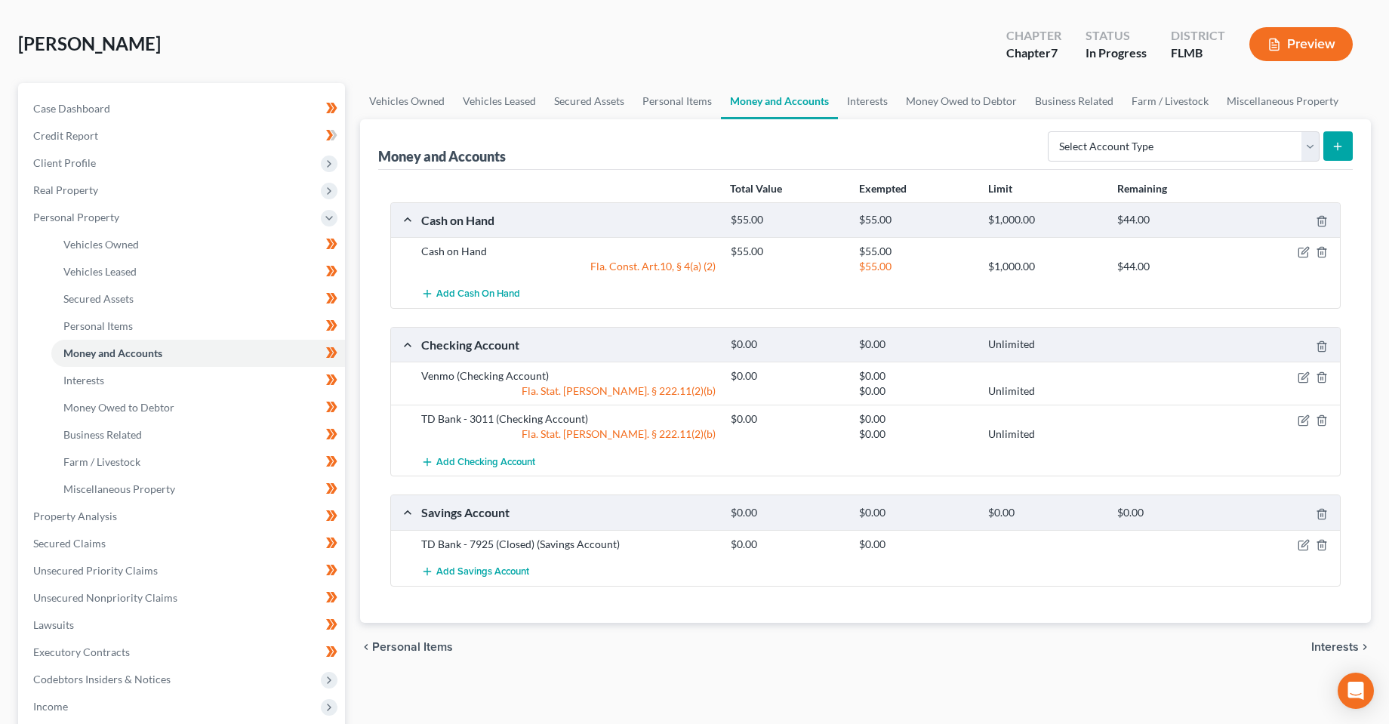
scroll to position [0, 0]
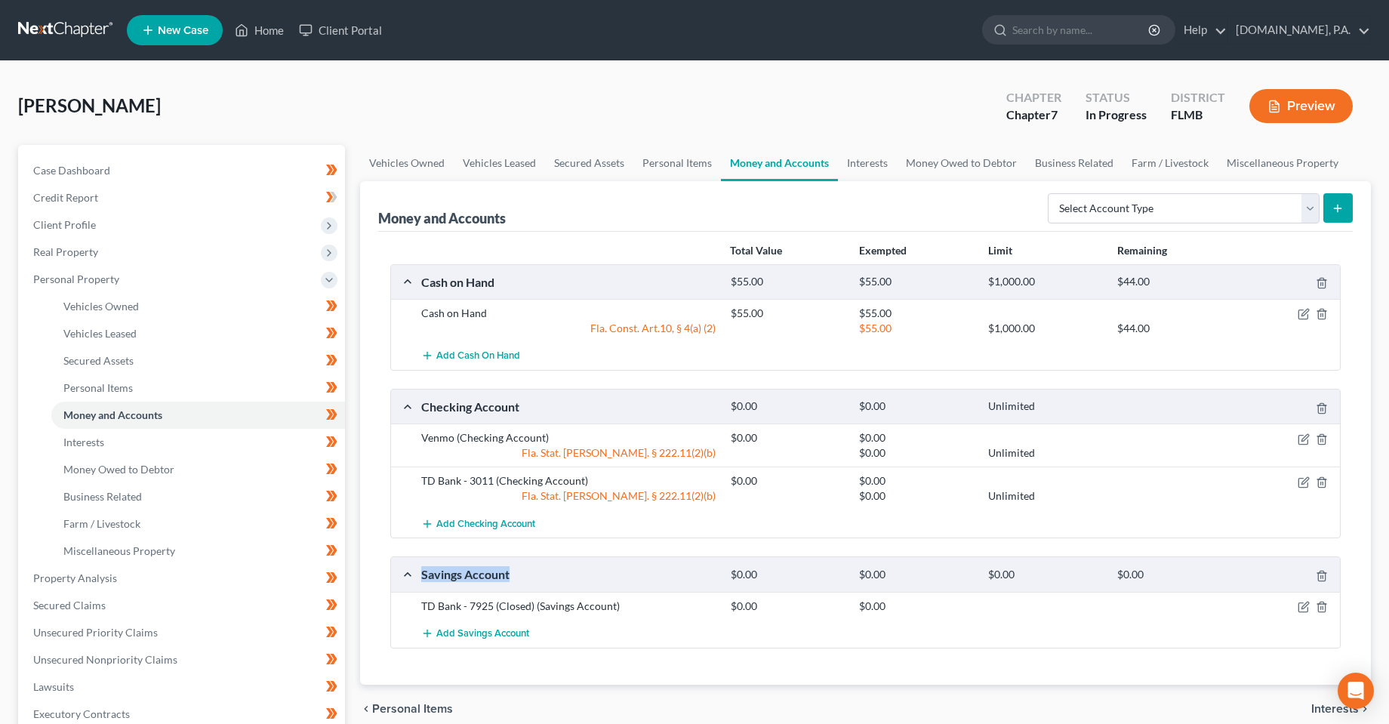
drag, startPoint x: 526, startPoint y: 574, endPoint x: 424, endPoint y: 577, distance: 102.7
click at [424, 577] on div "Savings Account" at bounding box center [569, 574] width 310 height 16
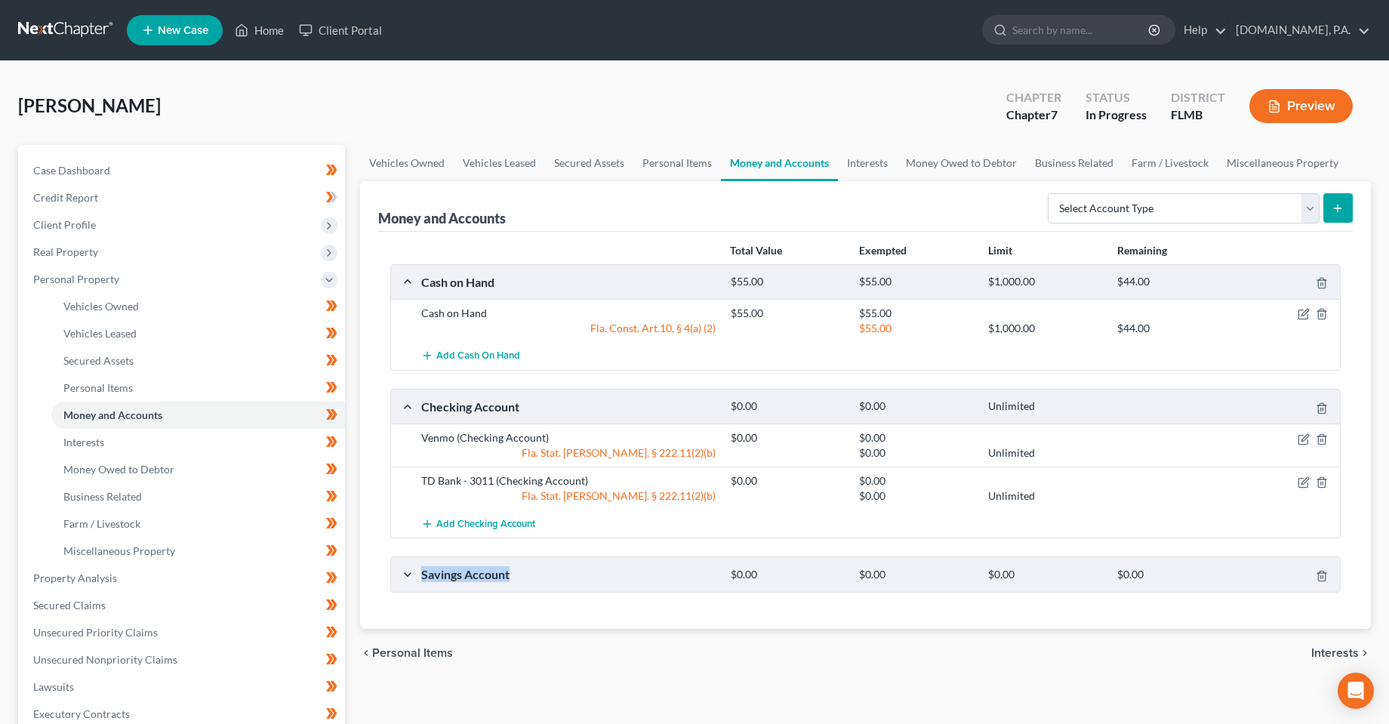
click at [442, 575] on div "Savings Account" at bounding box center [569, 574] width 310 height 16
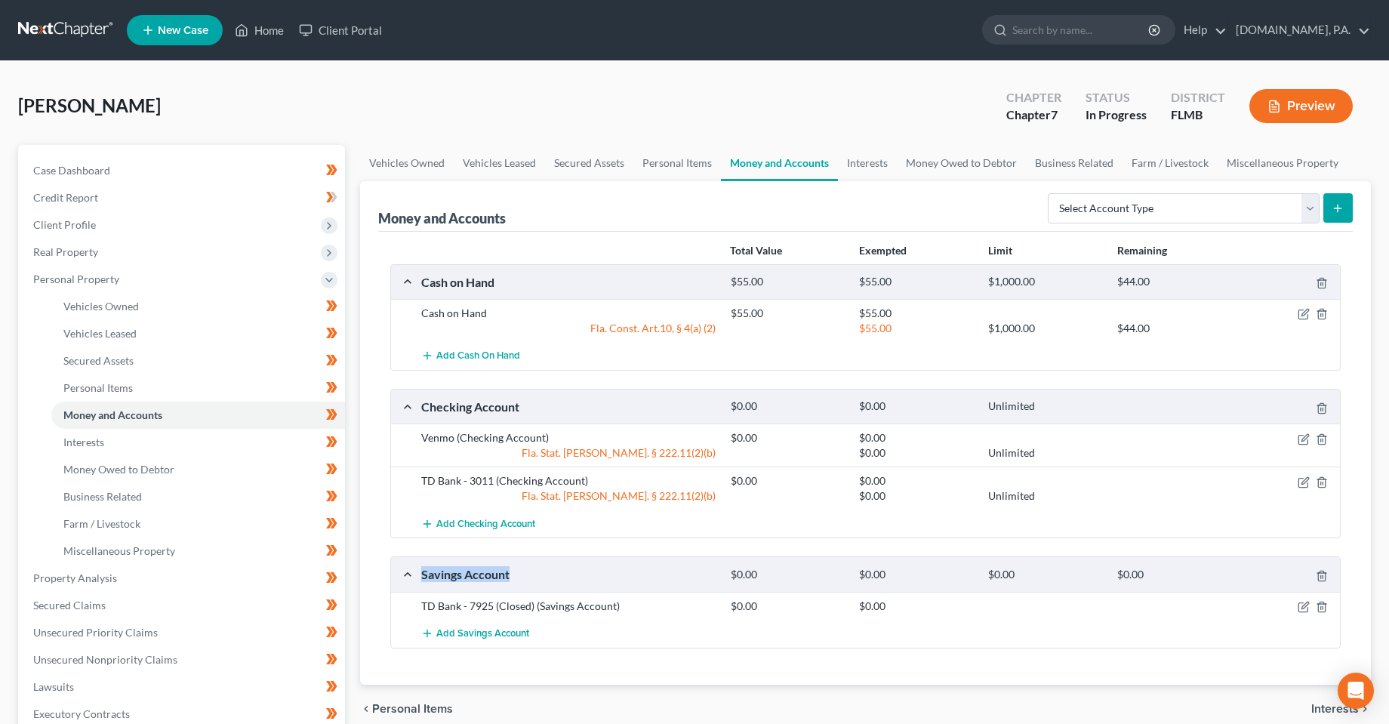
drag, startPoint x: 422, startPoint y: 578, endPoint x: 522, endPoint y: 581, distance: 99.7
click at [522, 581] on div "Savings Account" at bounding box center [569, 574] width 310 height 16
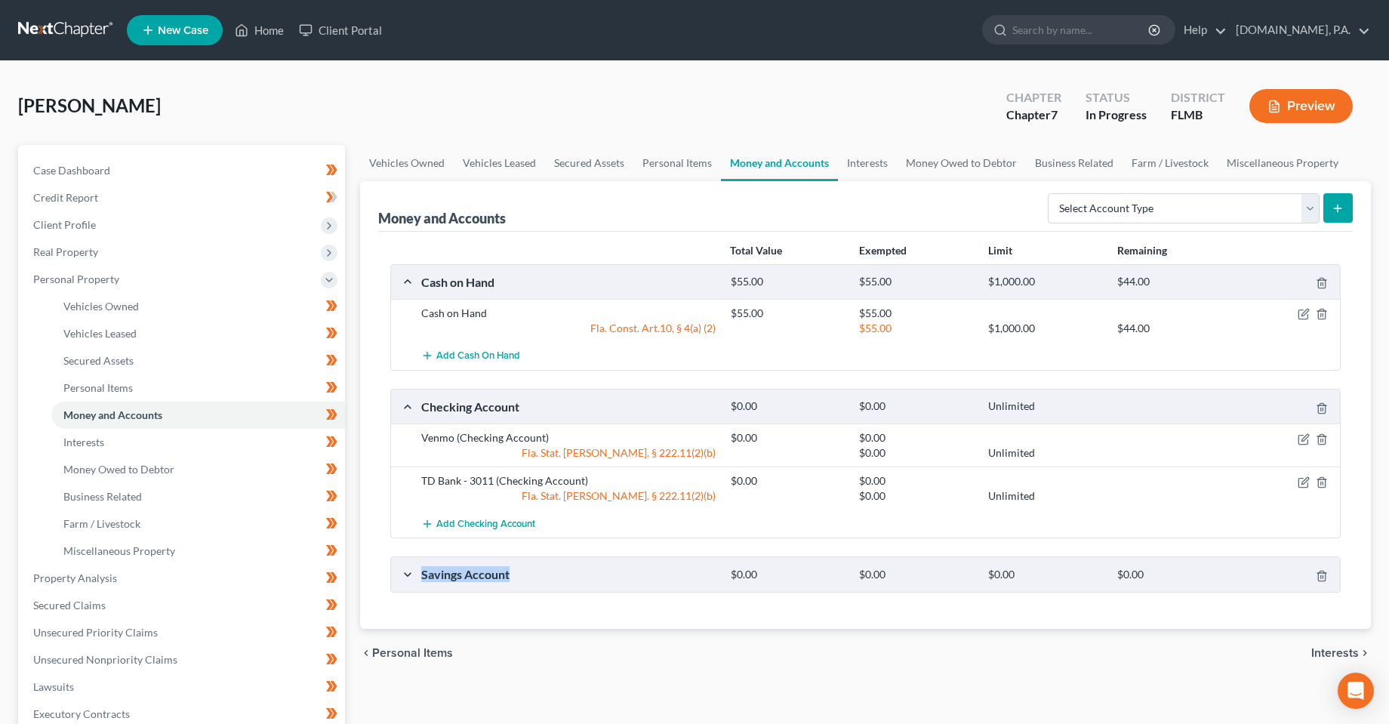
click at [523, 581] on div "Savings Account" at bounding box center [569, 574] width 310 height 16
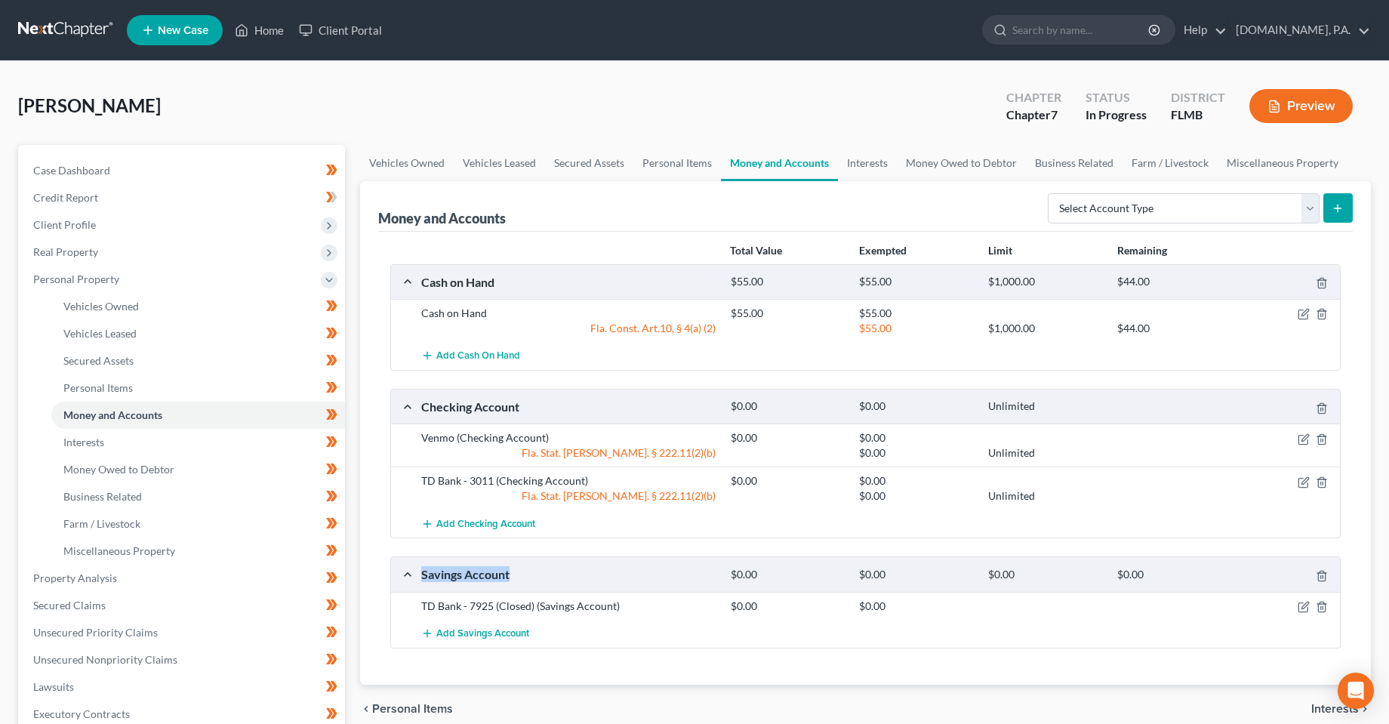
drag, startPoint x: 423, startPoint y: 577, endPoint x: 517, endPoint y: 578, distance: 94.4
click at [517, 578] on div "Savings Account" at bounding box center [569, 574] width 310 height 16
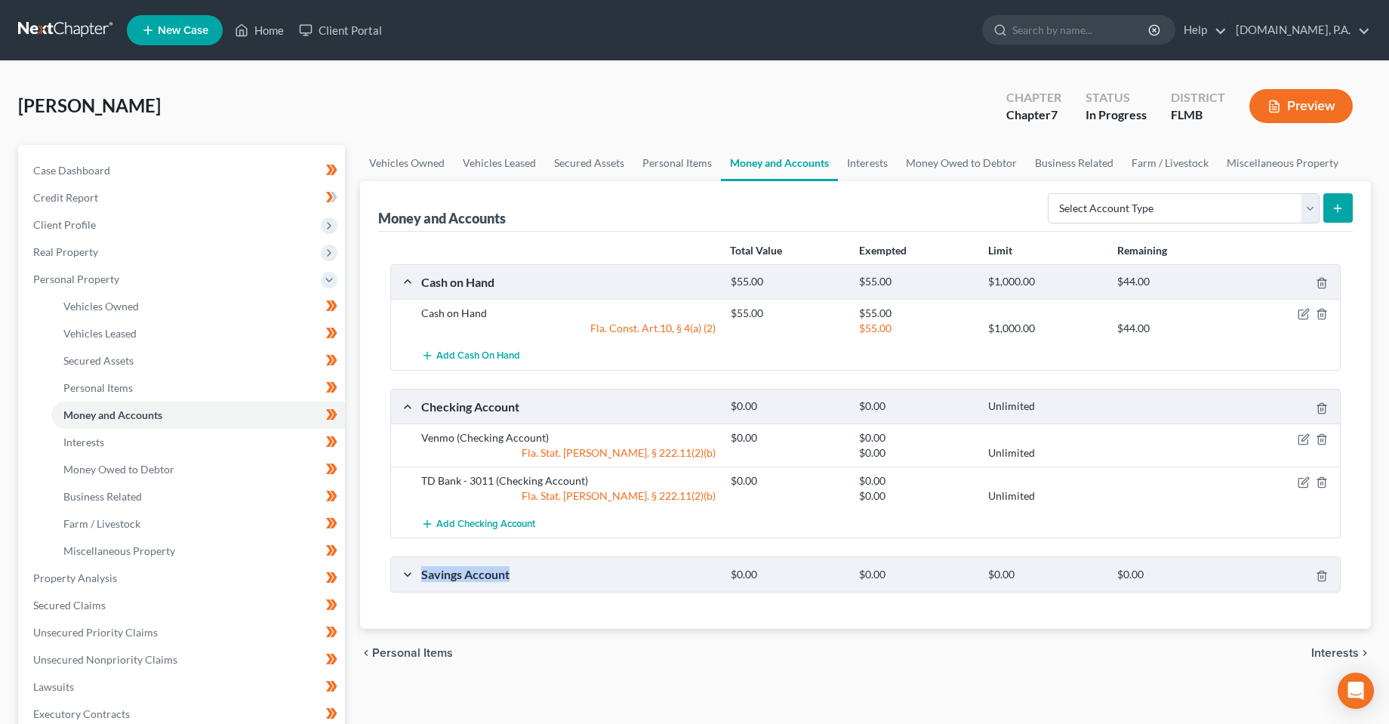
click at [523, 581] on div "Savings Account" at bounding box center [569, 574] width 310 height 16
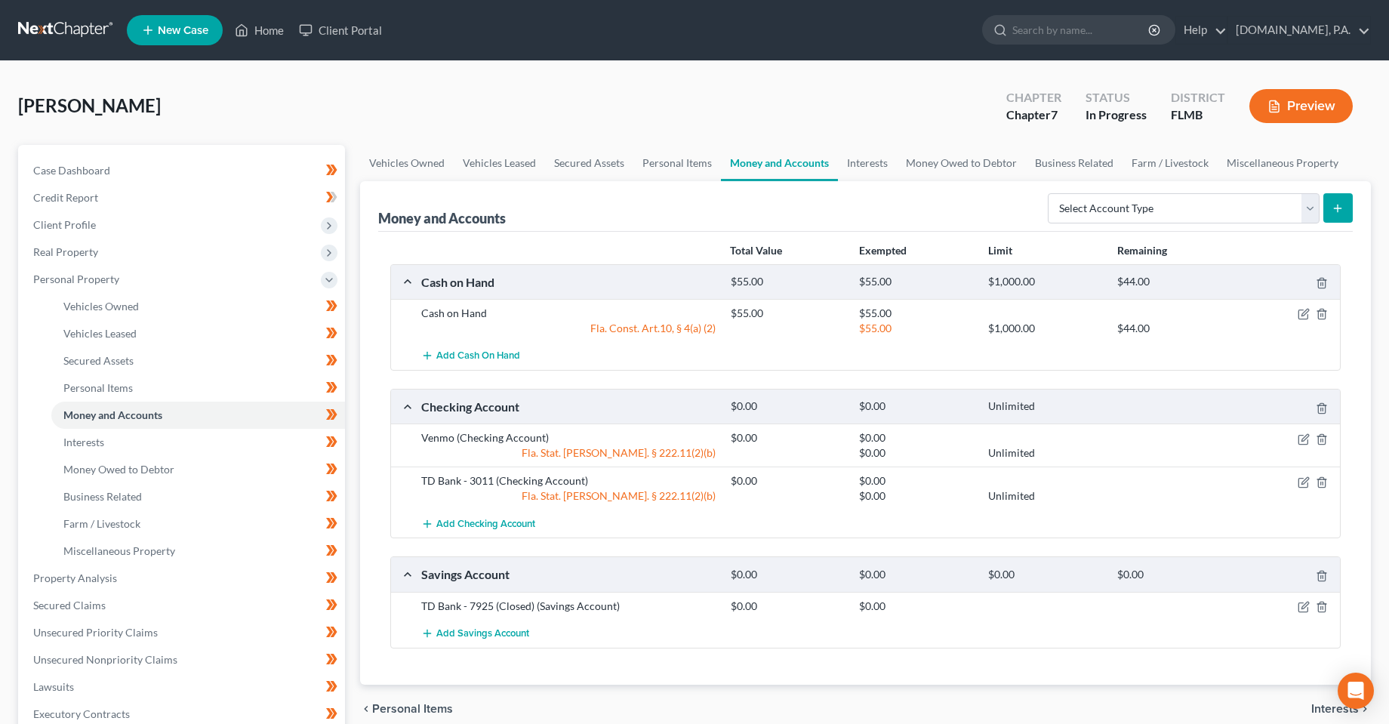
click at [587, 685] on div "chevron_left Personal Items Interests chevron_right" at bounding box center [865, 709] width 1011 height 48
drag, startPoint x: 728, startPoint y: 503, endPoint x: 586, endPoint y: 504, distance: 142.0
click at [586, 504] on div "TD Bank - 3011 (Checking Account) $0.00 $0.00 Fla. Stat. [PERSON_NAME]. § 222.1…" at bounding box center [865, 488] width 949 height 43
click at [630, 542] on div "Cash on Hand $55.00 $55.00 $1,000.00 $44.00 Cash on Hand $55.00 $55.00 Fla. Con…" at bounding box center [865, 456] width 951 height 384
click at [414, 248] on div "Total Value Exempted Limit Remaining" at bounding box center [866, 251] width 966 height 26
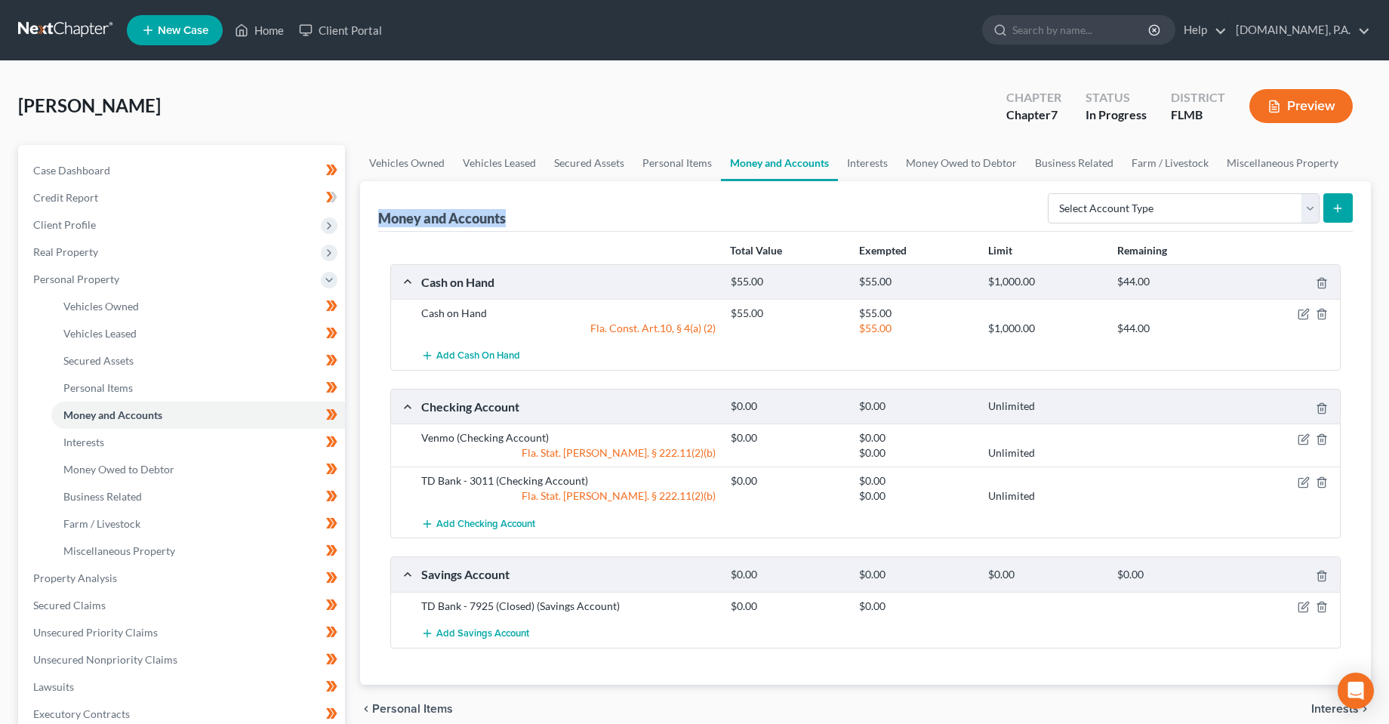
drag, startPoint x: 369, startPoint y: 213, endPoint x: 600, endPoint y: 208, distance: 230.4
click at [584, 201] on div "Money and Accounts Select Account Type Brokerage Cash on Hand Certificates of D…" at bounding box center [865, 433] width 1011 height 504
click at [614, 230] on div "Money and Accounts Select Account Type Brokerage Cash on Hand Certificates of D…" at bounding box center [865, 206] width 975 height 51
click at [494, 244] on div "Total Value Exempted Limit Remaining" at bounding box center [866, 251] width 966 height 26
drag, startPoint x: 507, startPoint y: 221, endPoint x: 349, endPoint y: 226, distance: 157.9
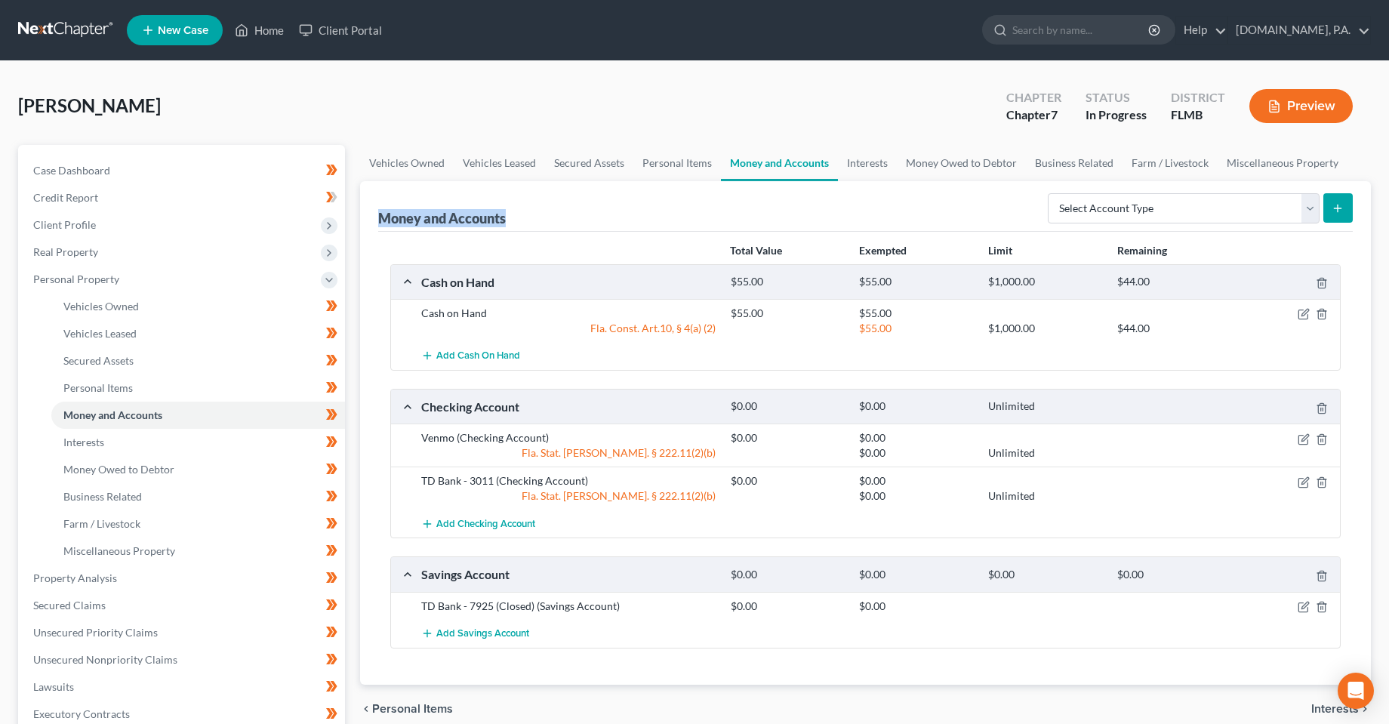
click at [345, 221] on div "Petition Navigation Case Dashboard Payments Invoices Payments Payments Credit R…" at bounding box center [695, 581] width 1368 height 872
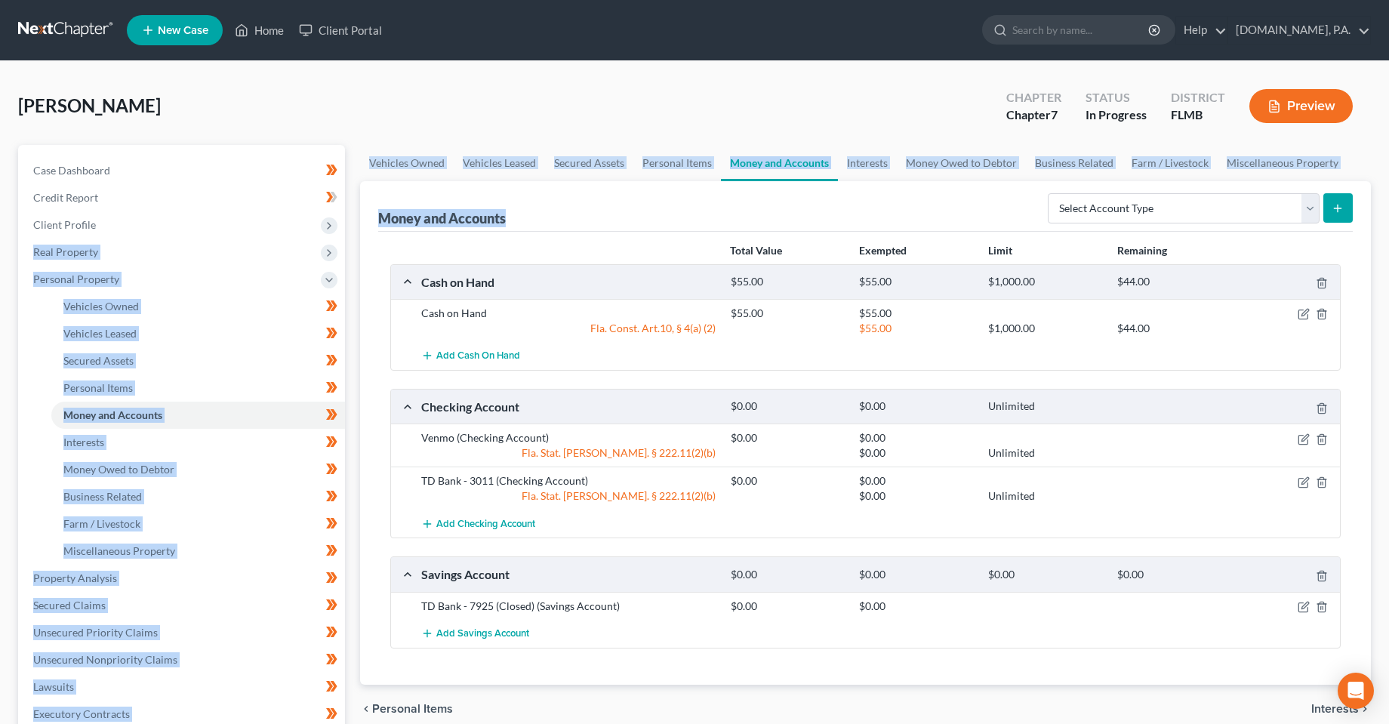
click at [482, 229] on div "Money and Accounts Select Account Type Brokerage Cash on Hand Certificates of D…" at bounding box center [865, 206] width 975 height 51
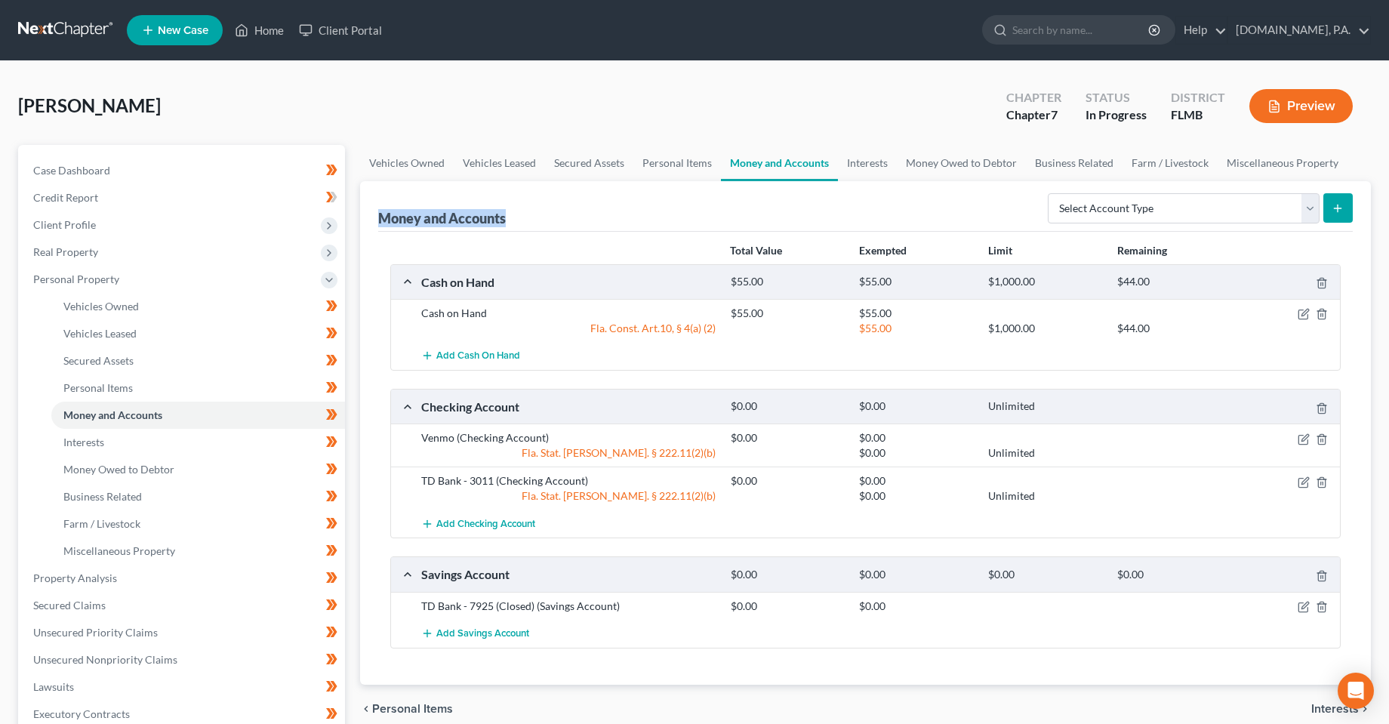
drag, startPoint x: 376, startPoint y: 220, endPoint x: 529, endPoint y: 212, distance: 152.8
click at [529, 212] on div "Money and Accounts Select Account Type Brokerage Cash on Hand Certificates of D…" at bounding box center [865, 433] width 1011 height 504
click at [535, 222] on div "Money and Accounts Select Account Type Brokerage Cash on Hand Certificates of D…" at bounding box center [865, 206] width 975 height 51
click at [492, 235] on div "Total Value Exempted Limit Remaining Cash on Hand $55.00 $55.00 $1,000.00 $44.0…" at bounding box center [865, 458] width 975 height 453
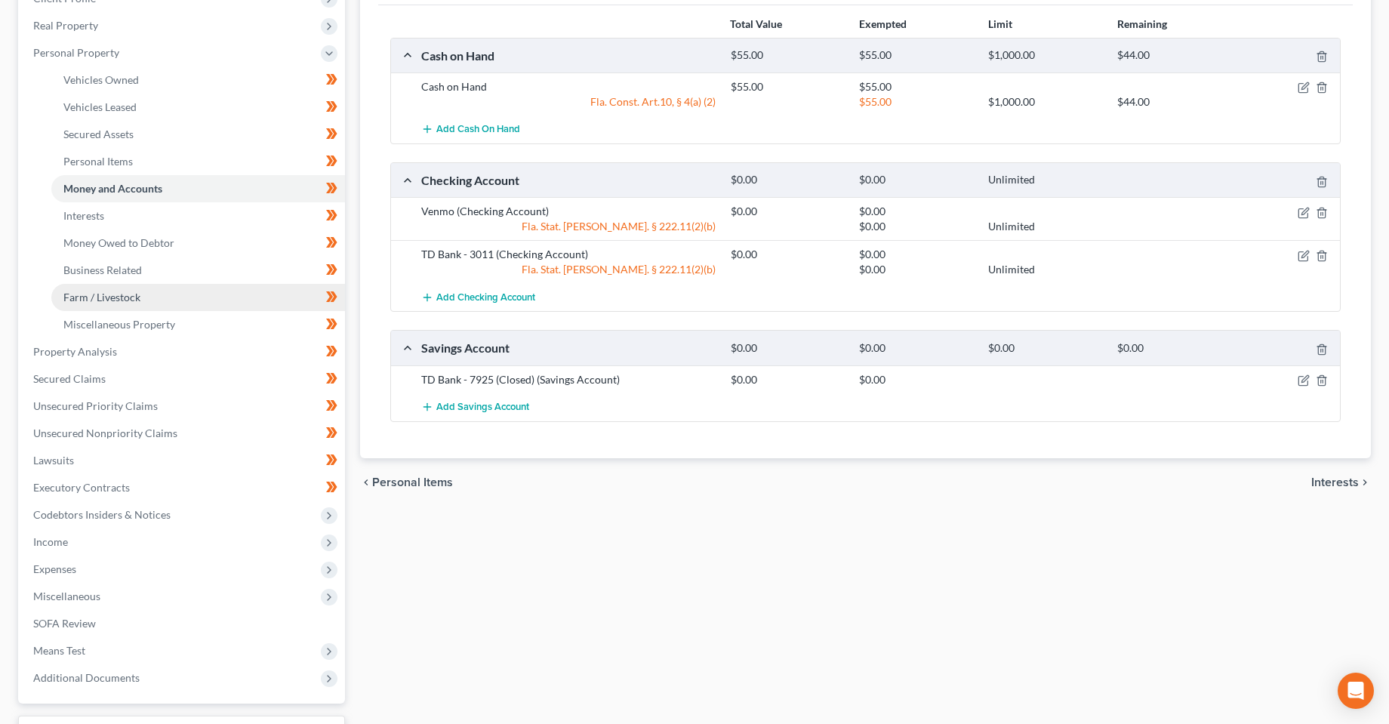
scroll to position [302, 0]
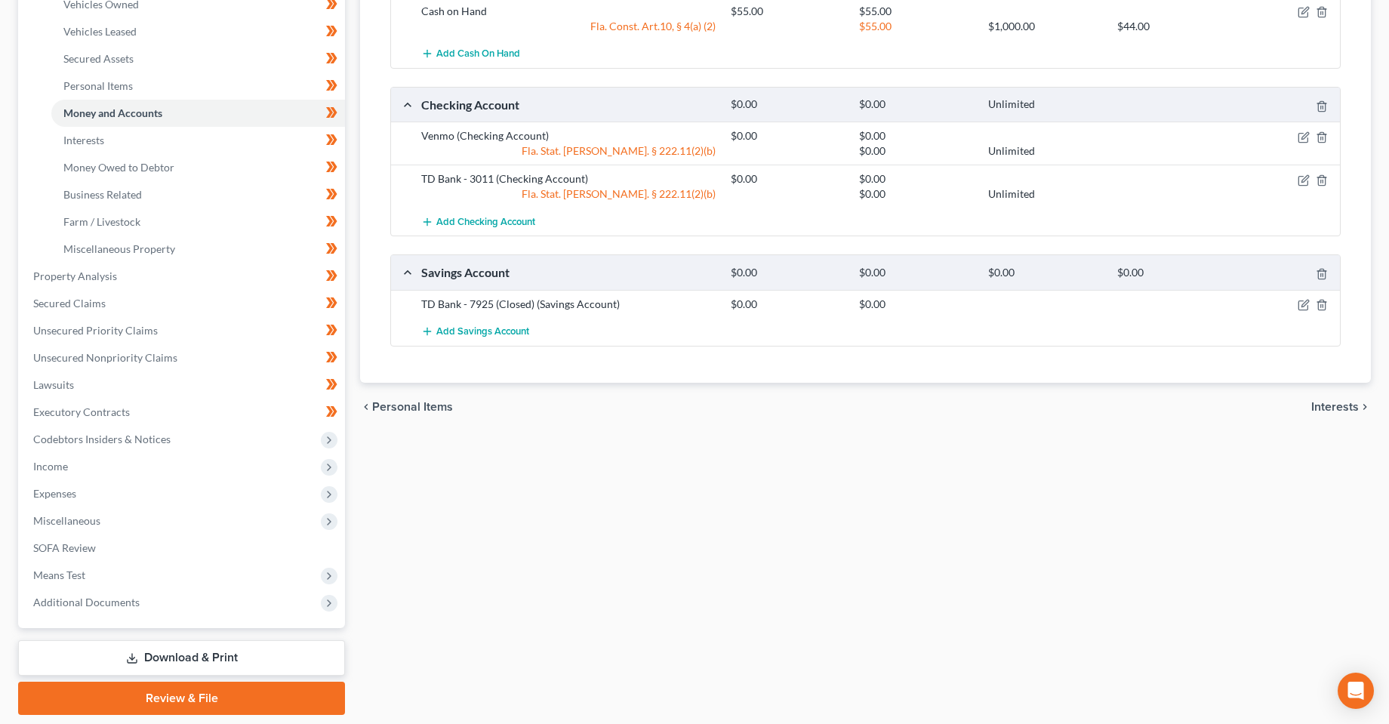
drag, startPoint x: 704, startPoint y: 621, endPoint x: 653, endPoint y: 623, distance: 51.4
click at [713, 620] on div "Vehicles Owned Vehicles Leased Secured Assets Personal Items Money and Accounts…" at bounding box center [866, 279] width 1026 height 872
click at [1000, 661] on div "Vehicles Owned Vehicles Leased Secured Assets Personal Items Money and Accounts…" at bounding box center [866, 279] width 1026 height 872
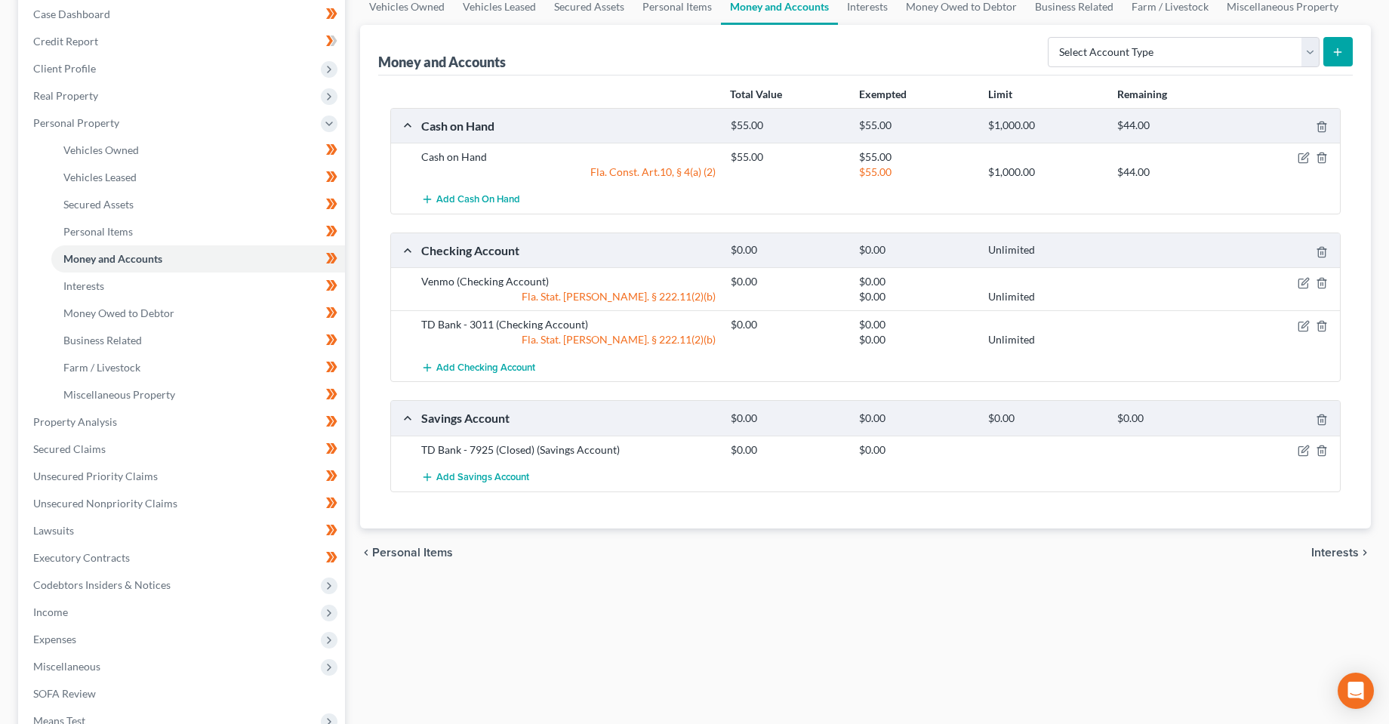
scroll to position [151, 0]
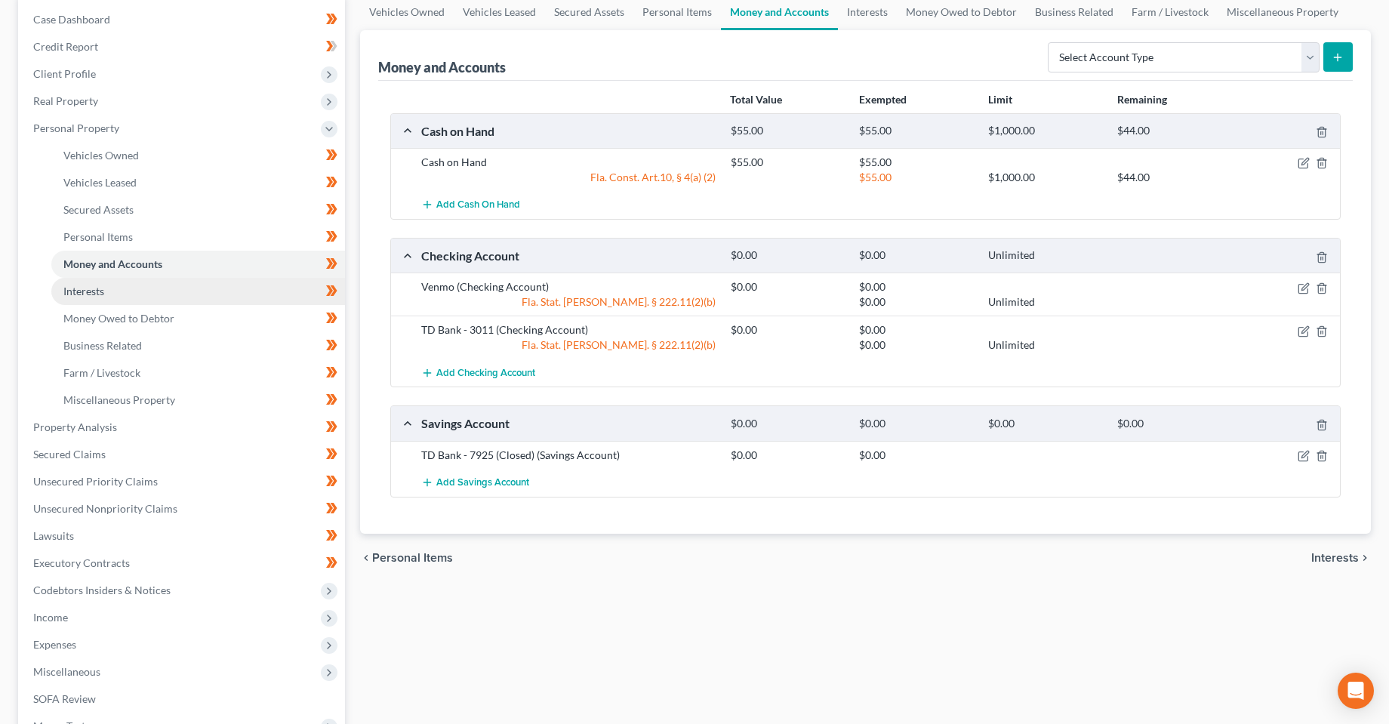
click at [97, 296] on span "Interests" at bounding box center [83, 291] width 41 height 13
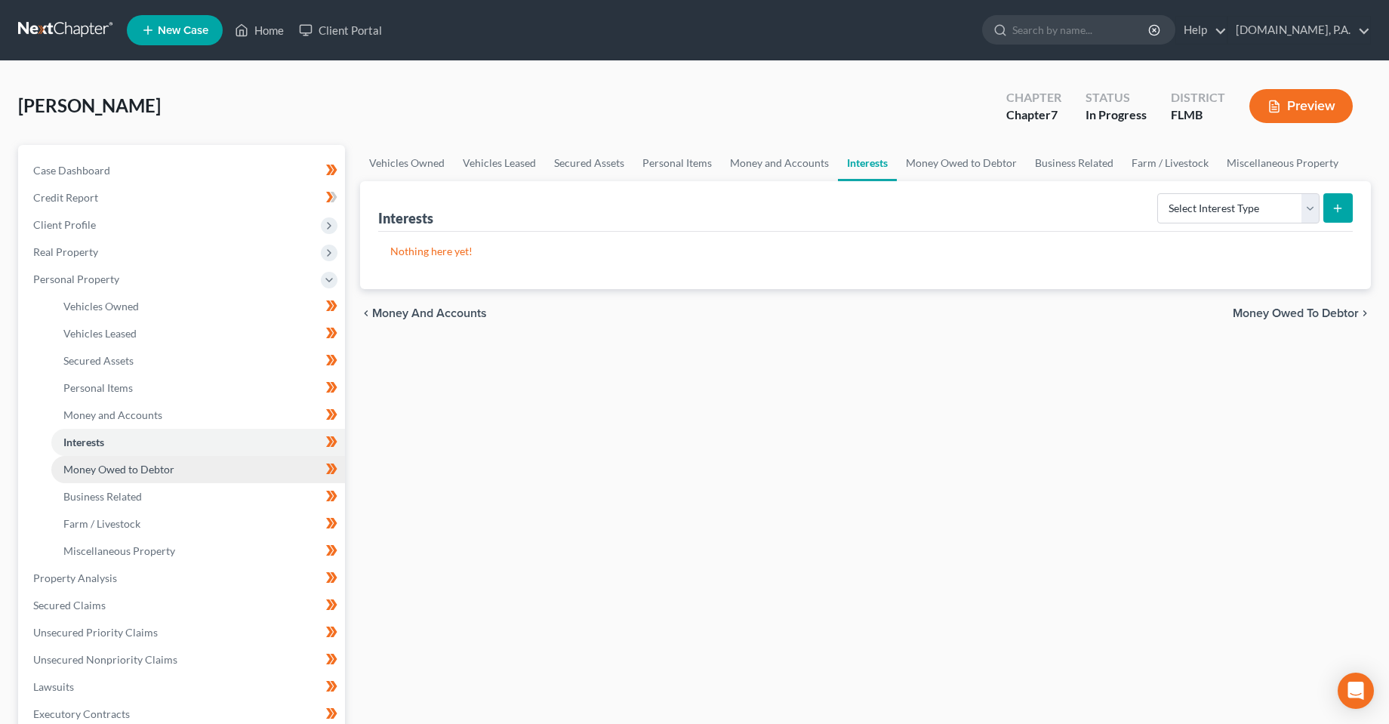
click at [121, 470] on span "Money Owed to Debtor" at bounding box center [118, 469] width 111 height 13
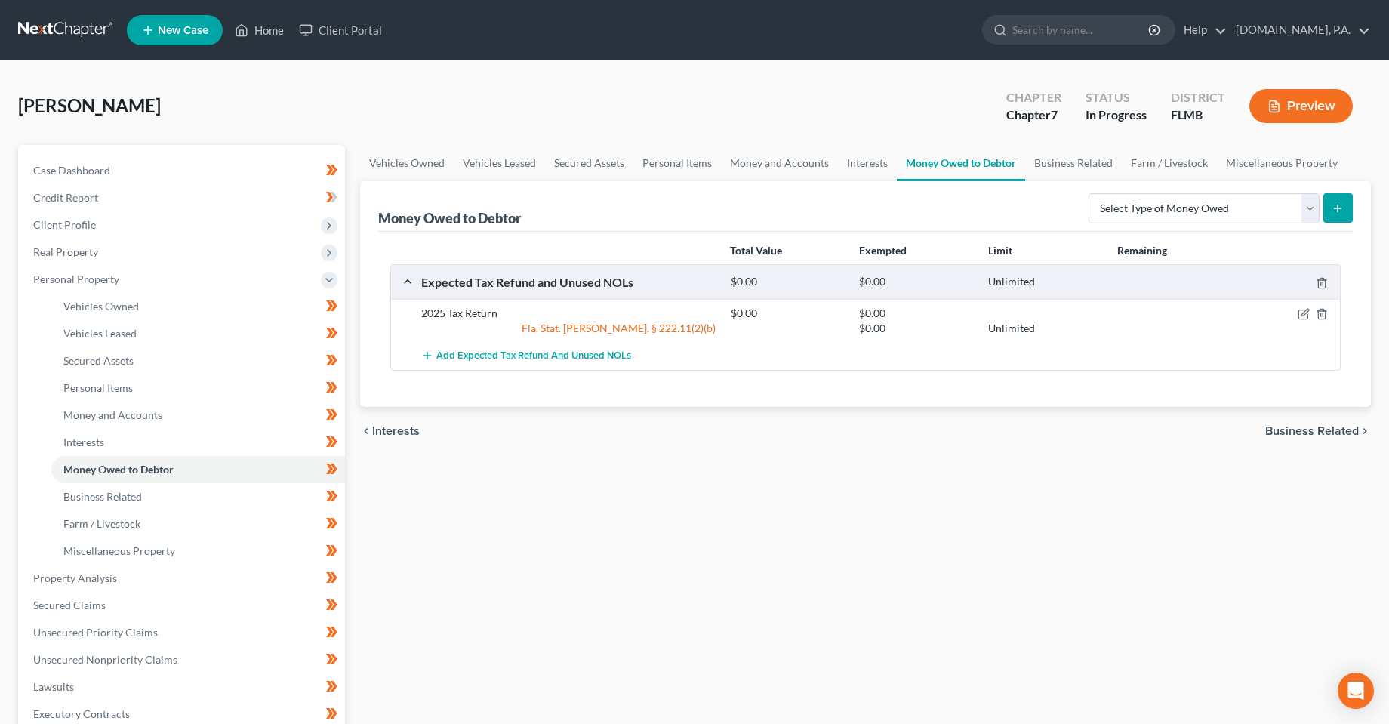
click at [888, 683] on div "Vehicles Owned Vehicles Leased Secured Assets Personal Items Money and Accounts…" at bounding box center [866, 581] width 1026 height 872
click at [546, 556] on div "Vehicles Owned Vehicles Leased Secured Assets Personal Items Money and Accounts…" at bounding box center [866, 581] width 1026 height 872
click at [1318, 311] on icon "button" at bounding box center [1321, 315] width 7 height 10
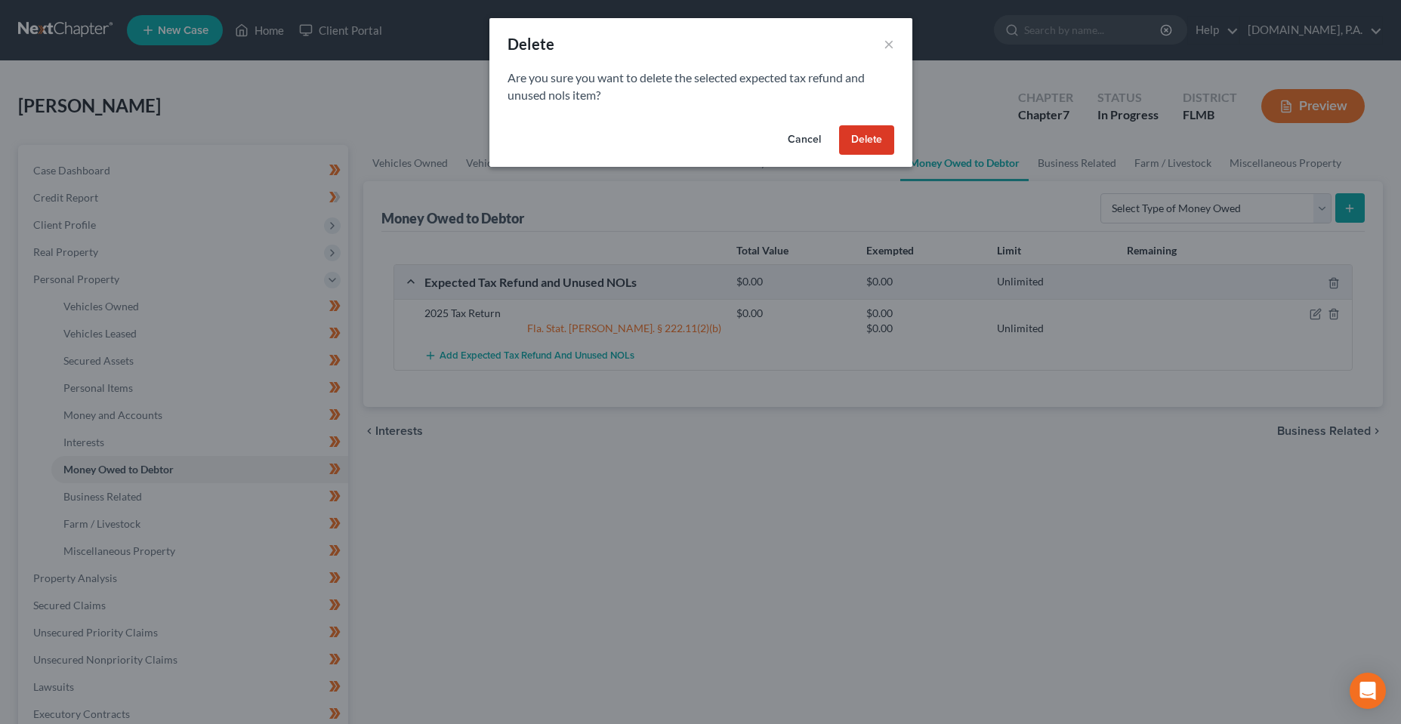
click at [852, 140] on button "Delete" at bounding box center [866, 140] width 55 height 30
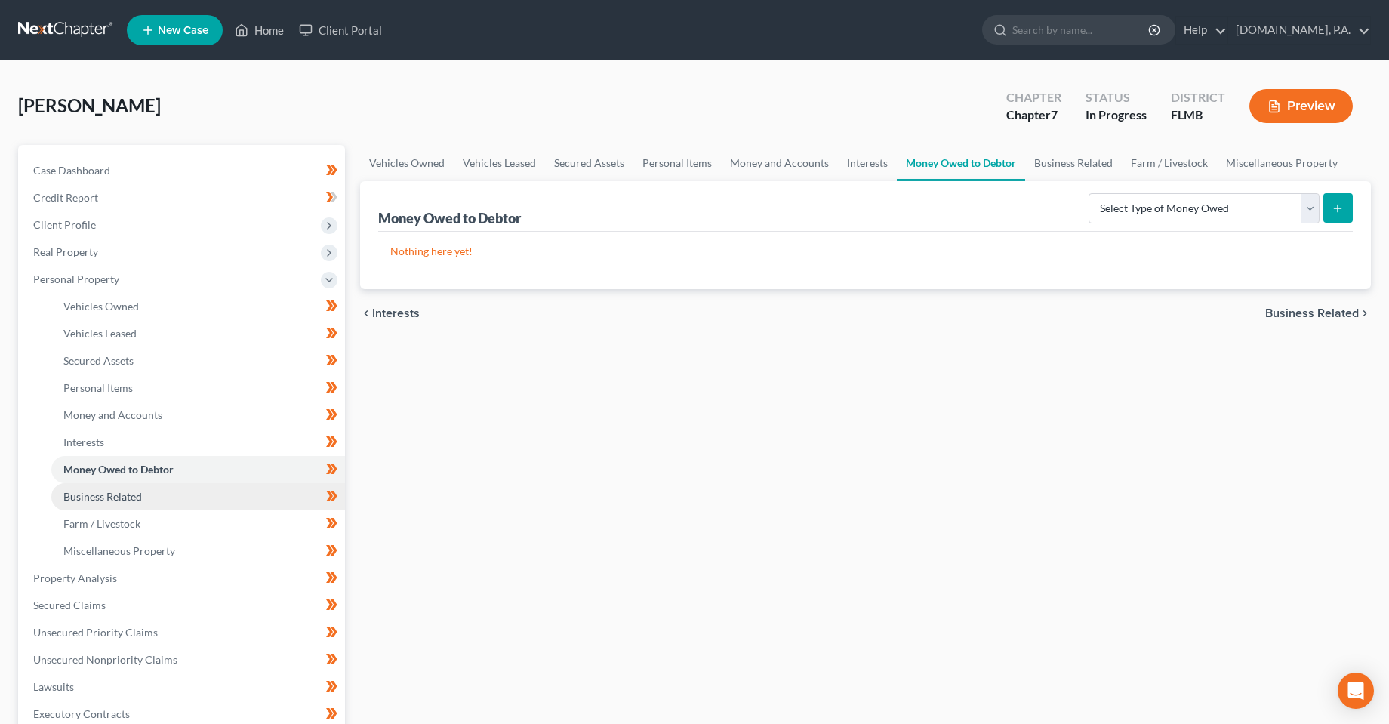
click at [122, 499] on span "Business Related" at bounding box center [102, 496] width 79 height 13
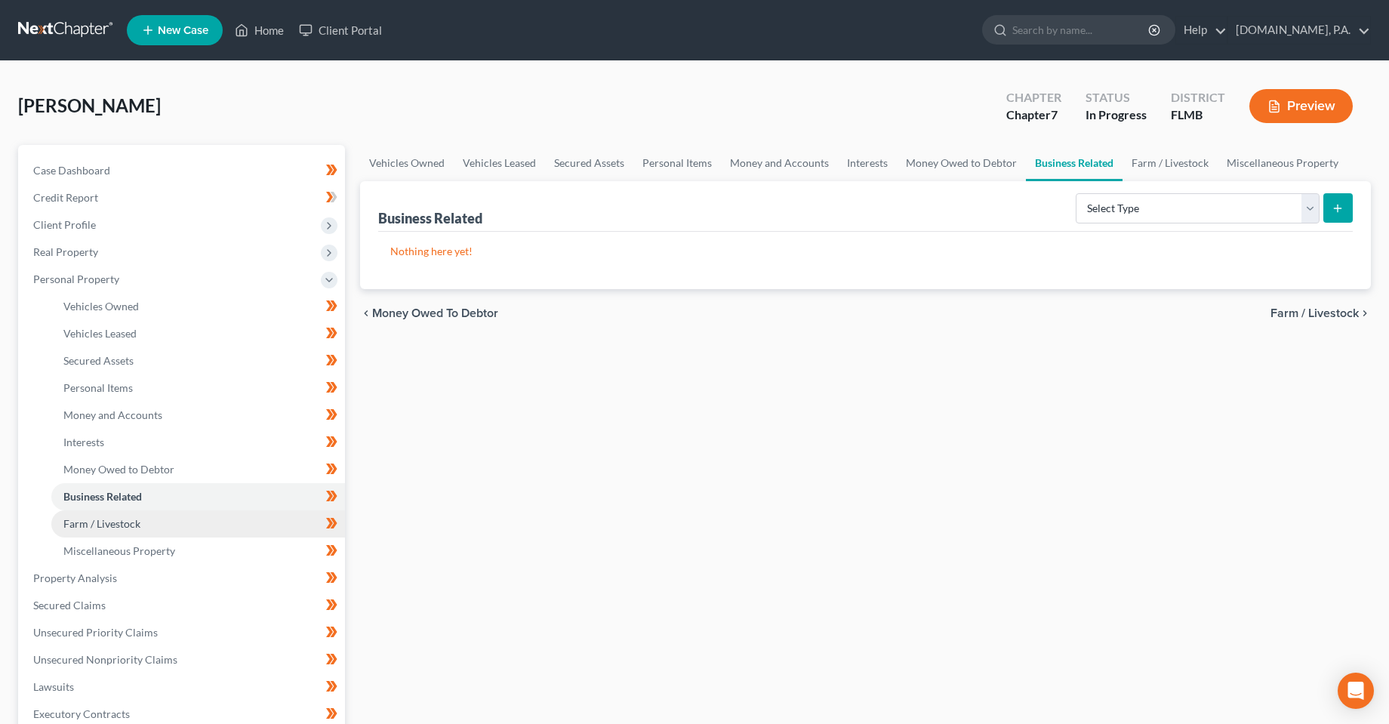
click at [116, 526] on span "Farm / Livestock" at bounding box center [101, 523] width 77 height 13
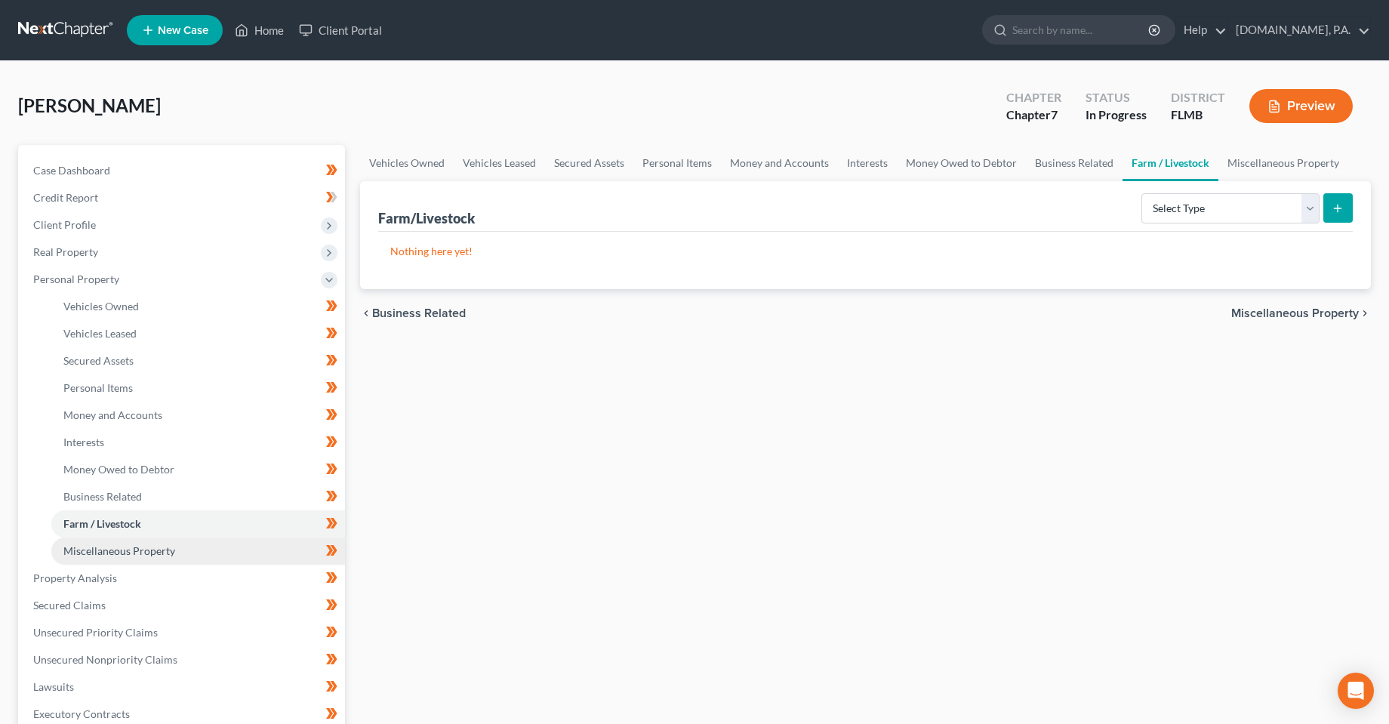
click at [125, 553] on span "Miscellaneous Property" at bounding box center [119, 550] width 112 height 13
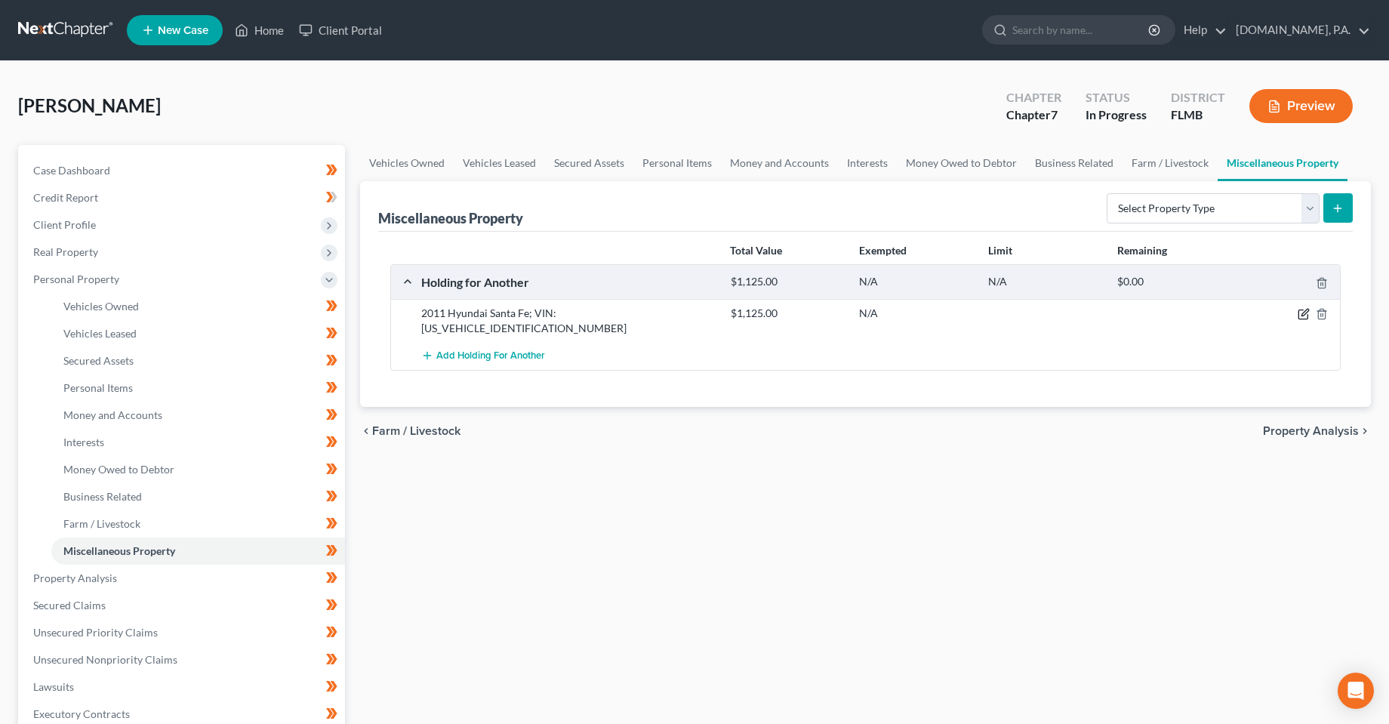
click at [1304, 316] on icon "button" at bounding box center [1305, 313] width 7 height 7
select select "9"
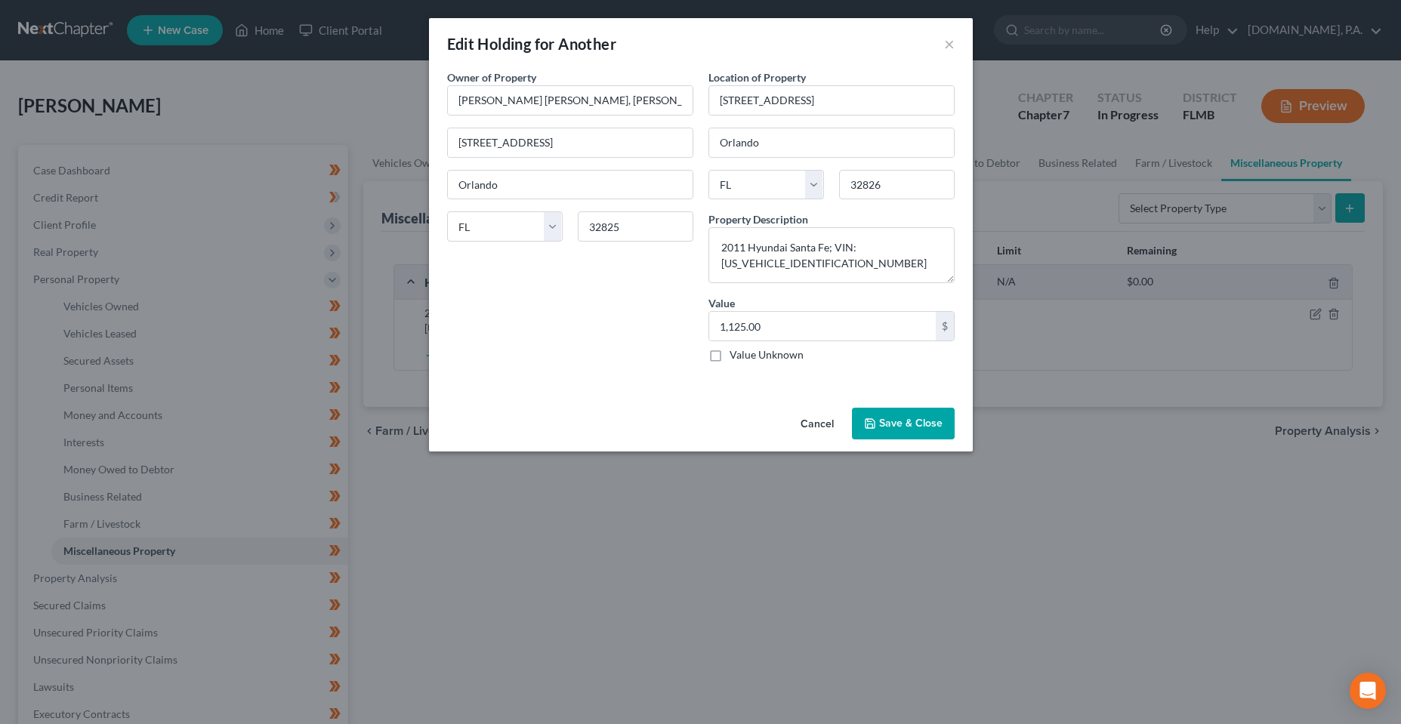
click at [615, 386] on div "An exemption set must first be selected from the Filing Information section. Ow…" at bounding box center [701, 235] width 544 height 332
click at [889, 429] on button "Save & Close" at bounding box center [903, 424] width 103 height 32
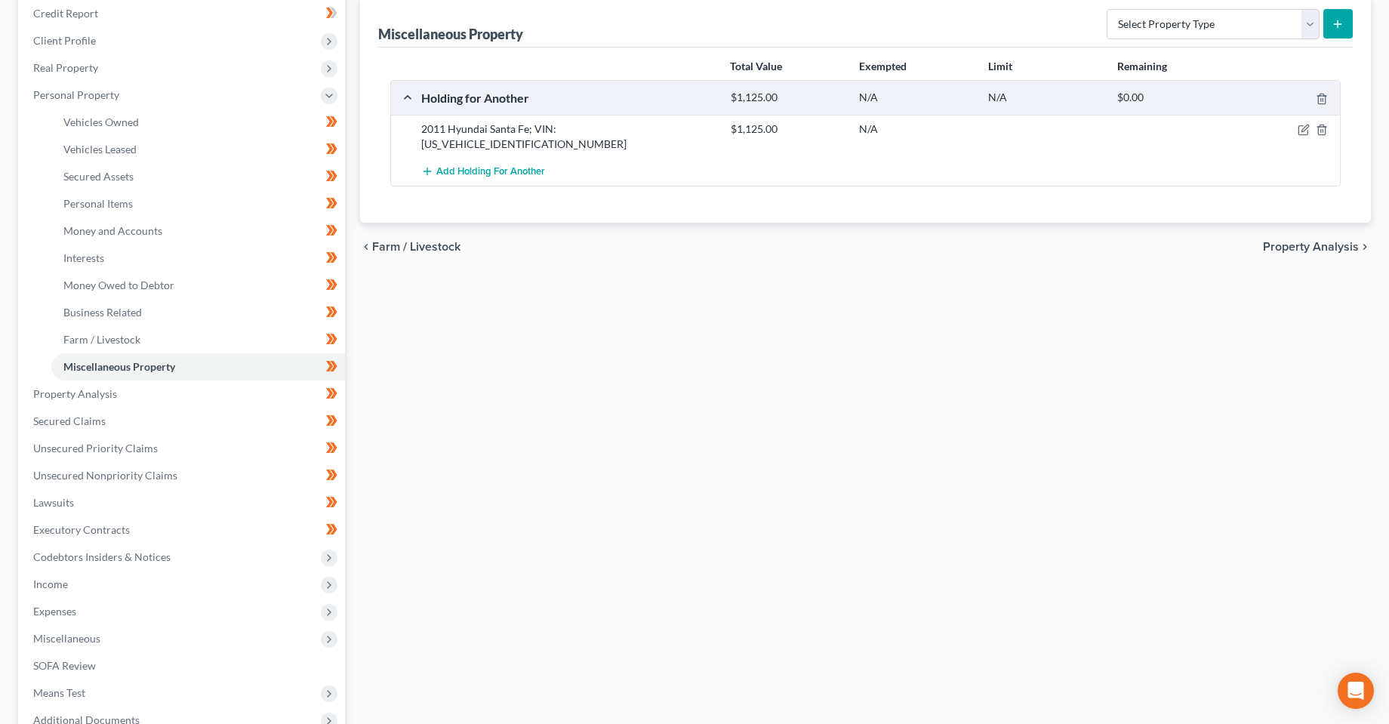
scroll to position [227, 0]
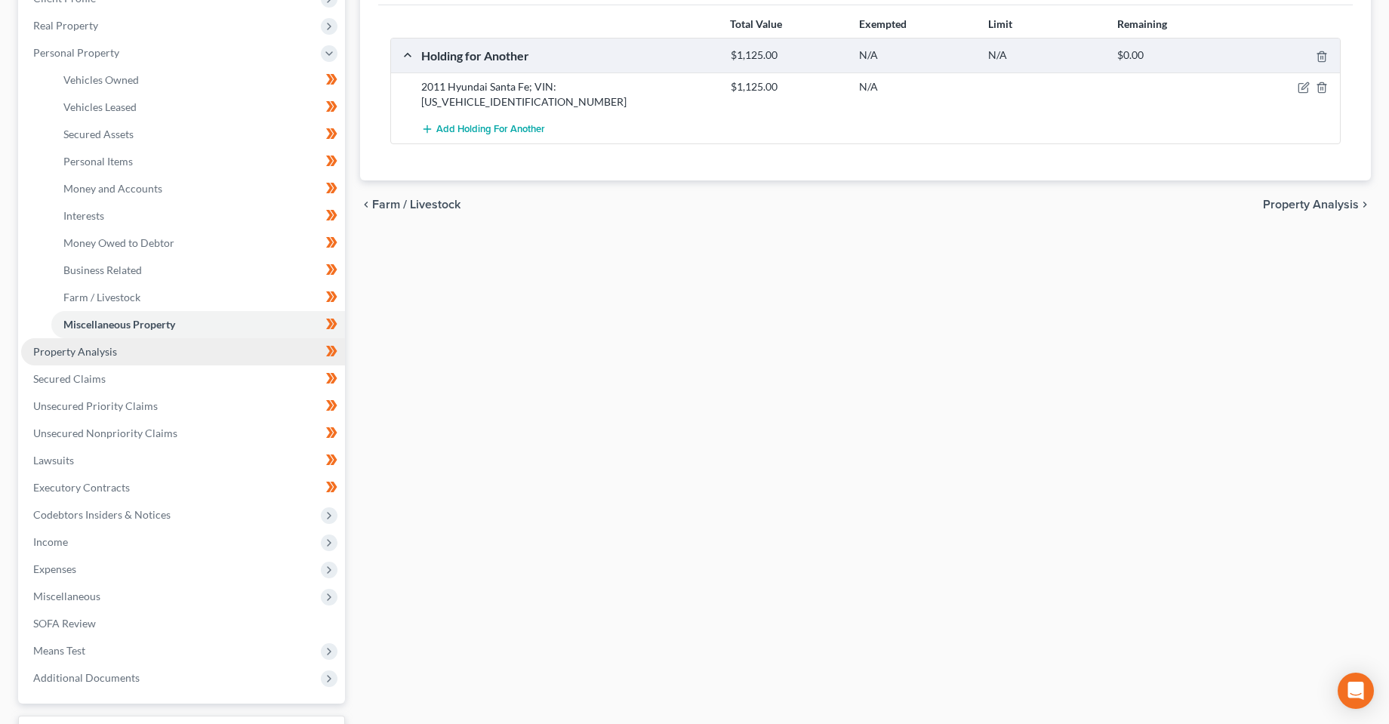
click at [99, 344] on link "Property Analysis" at bounding box center [183, 351] width 324 height 27
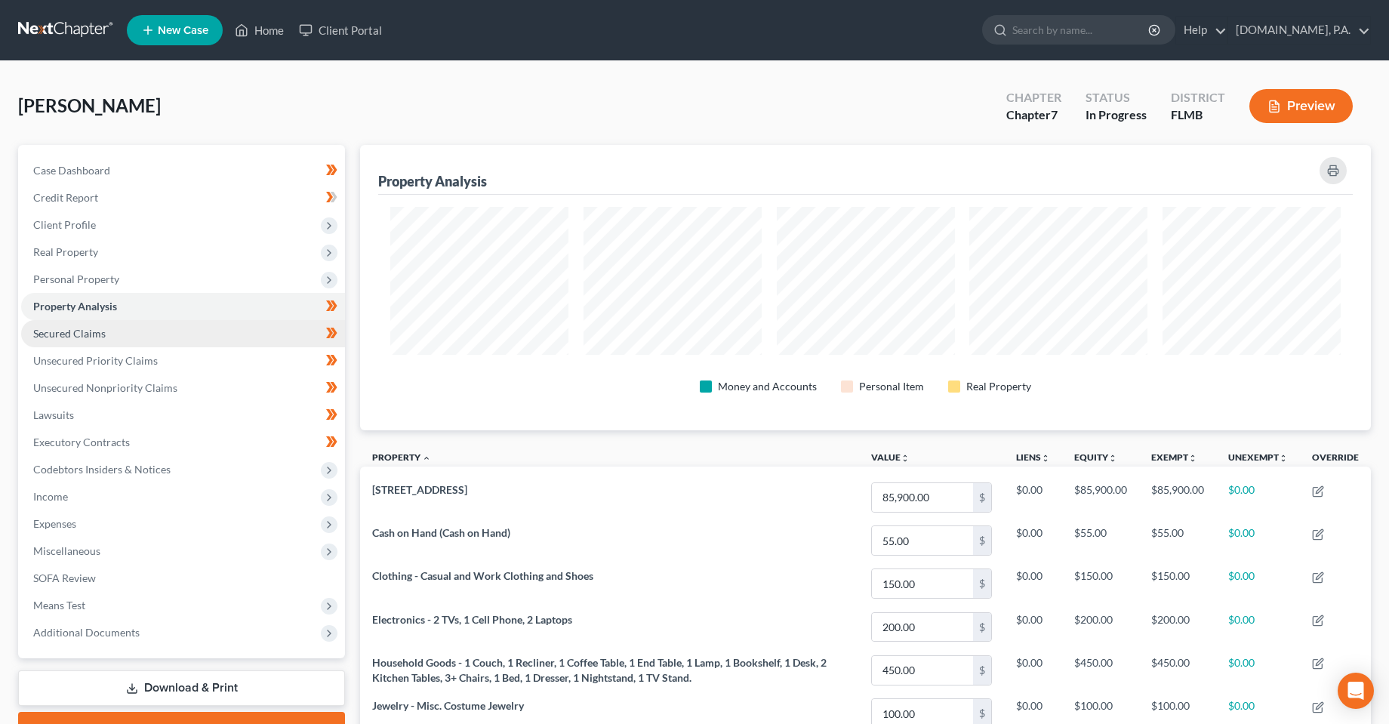
click at [71, 338] on span "Secured Claims" at bounding box center [69, 333] width 72 height 13
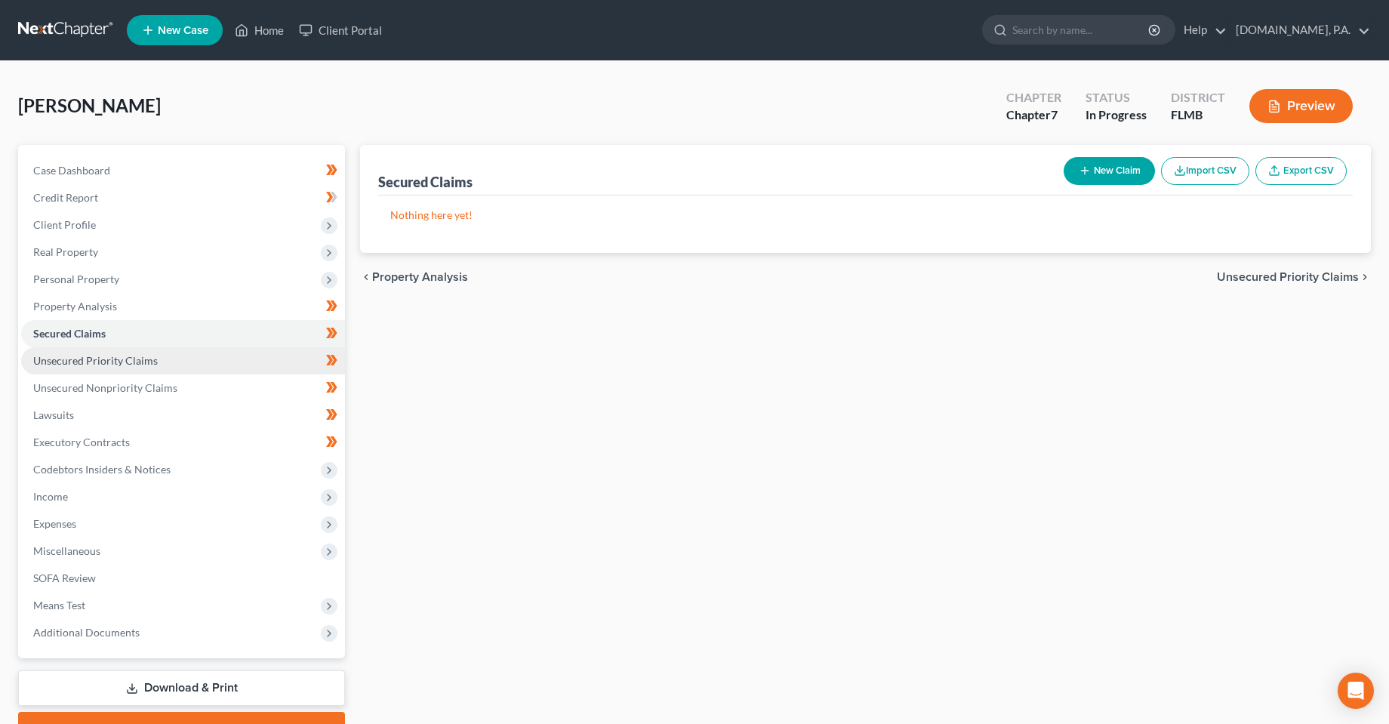
click at [64, 359] on span "Unsecured Priority Claims" at bounding box center [95, 360] width 125 height 13
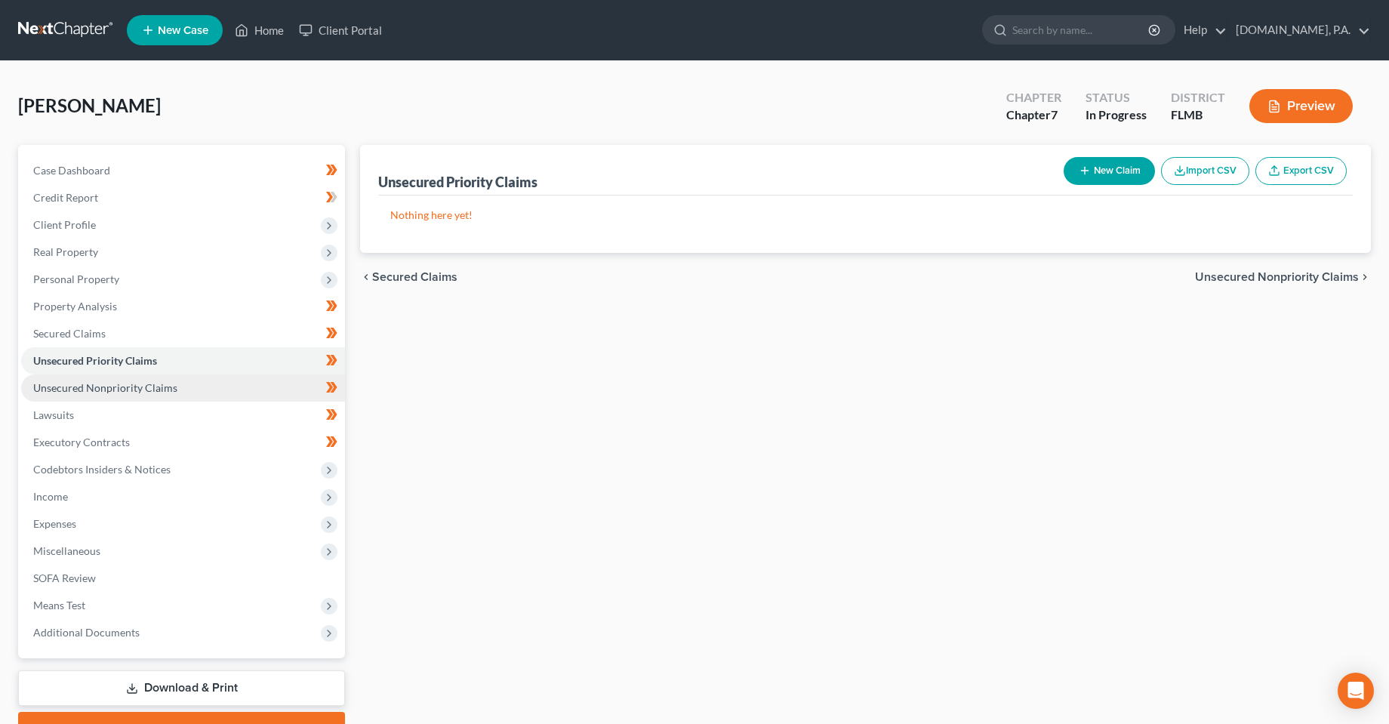
click at [75, 390] on span "Unsecured Nonpriority Claims" at bounding box center [105, 387] width 144 height 13
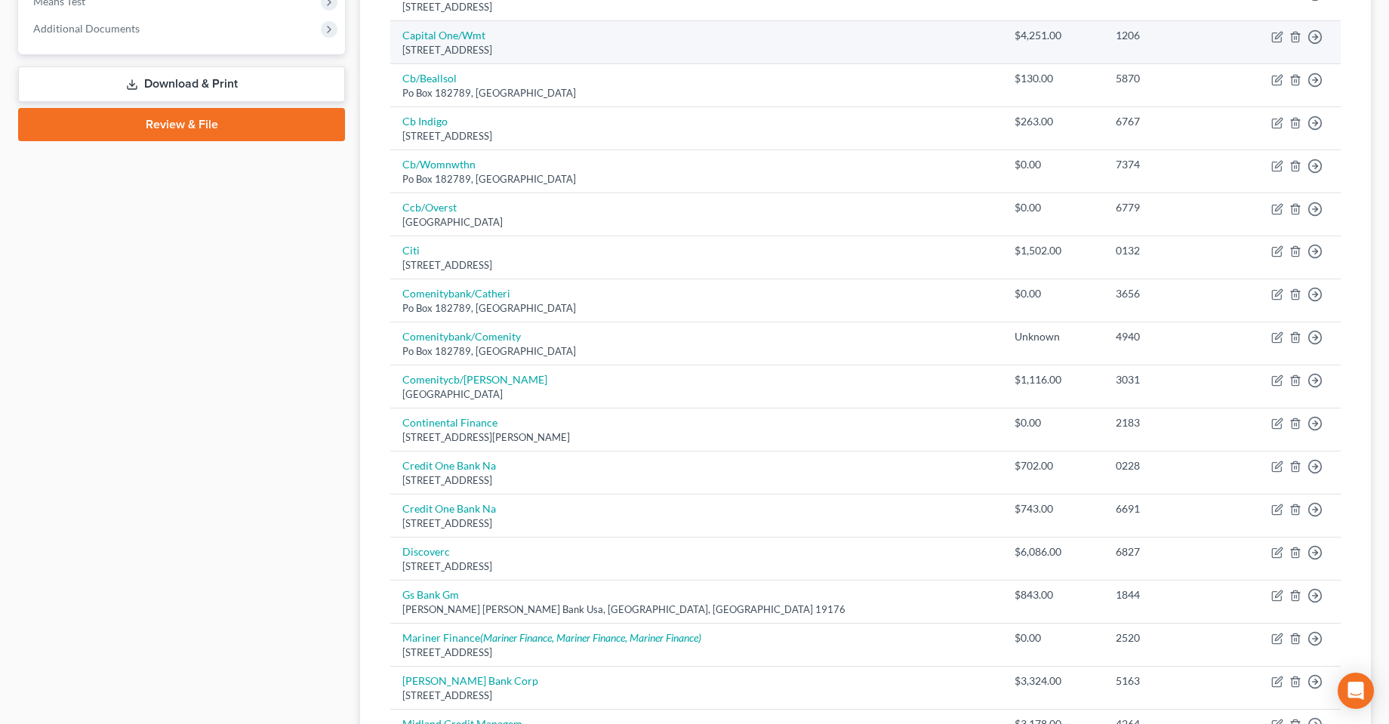
scroll to position [76, 0]
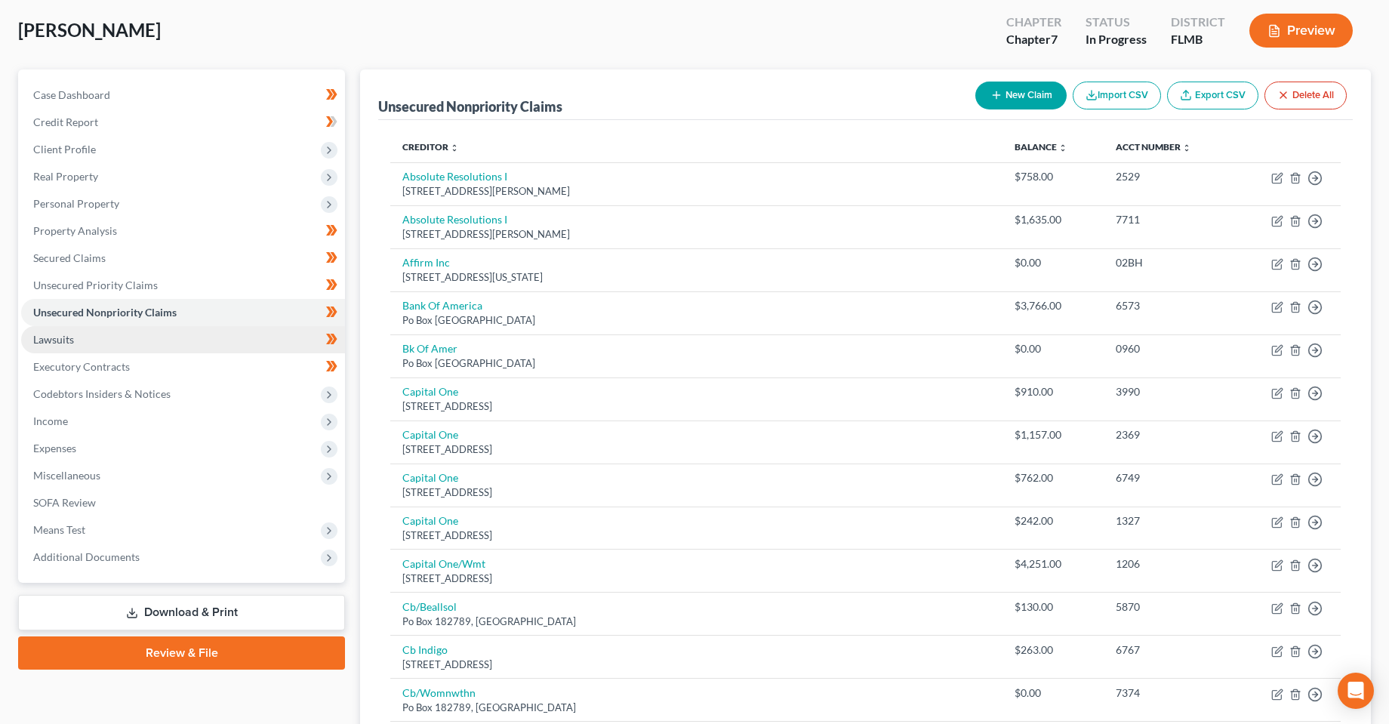
click at [51, 350] on link "Lawsuits" at bounding box center [183, 339] width 324 height 27
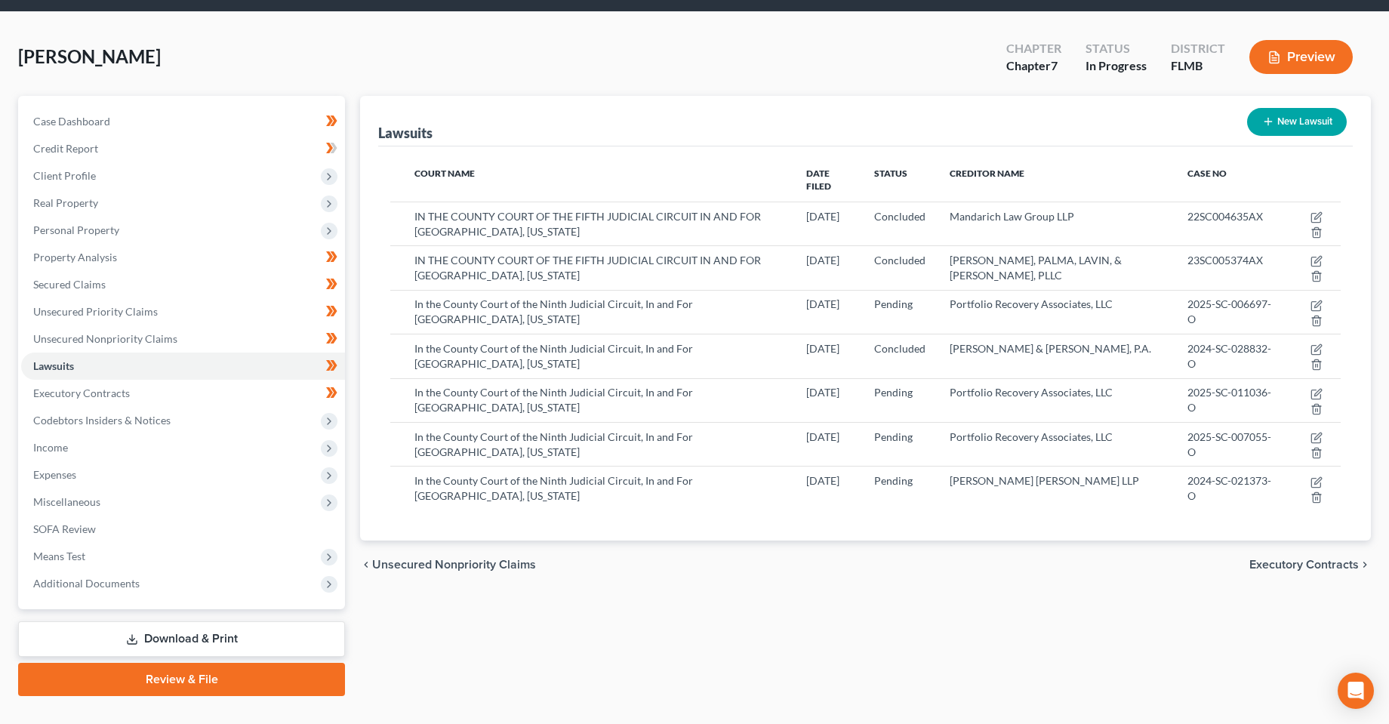
scroll to position [76, 0]
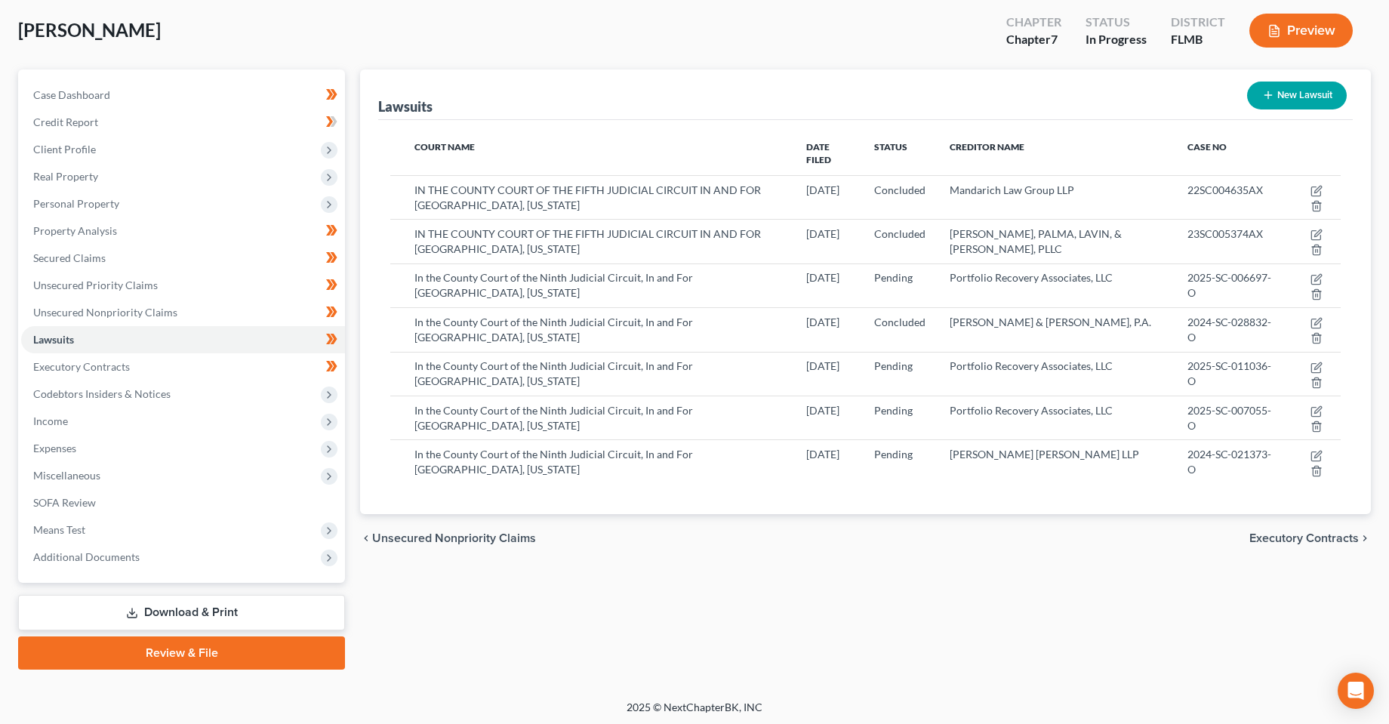
click at [134, 616] on icon at bounding box center [132, 613] width 12 height 12
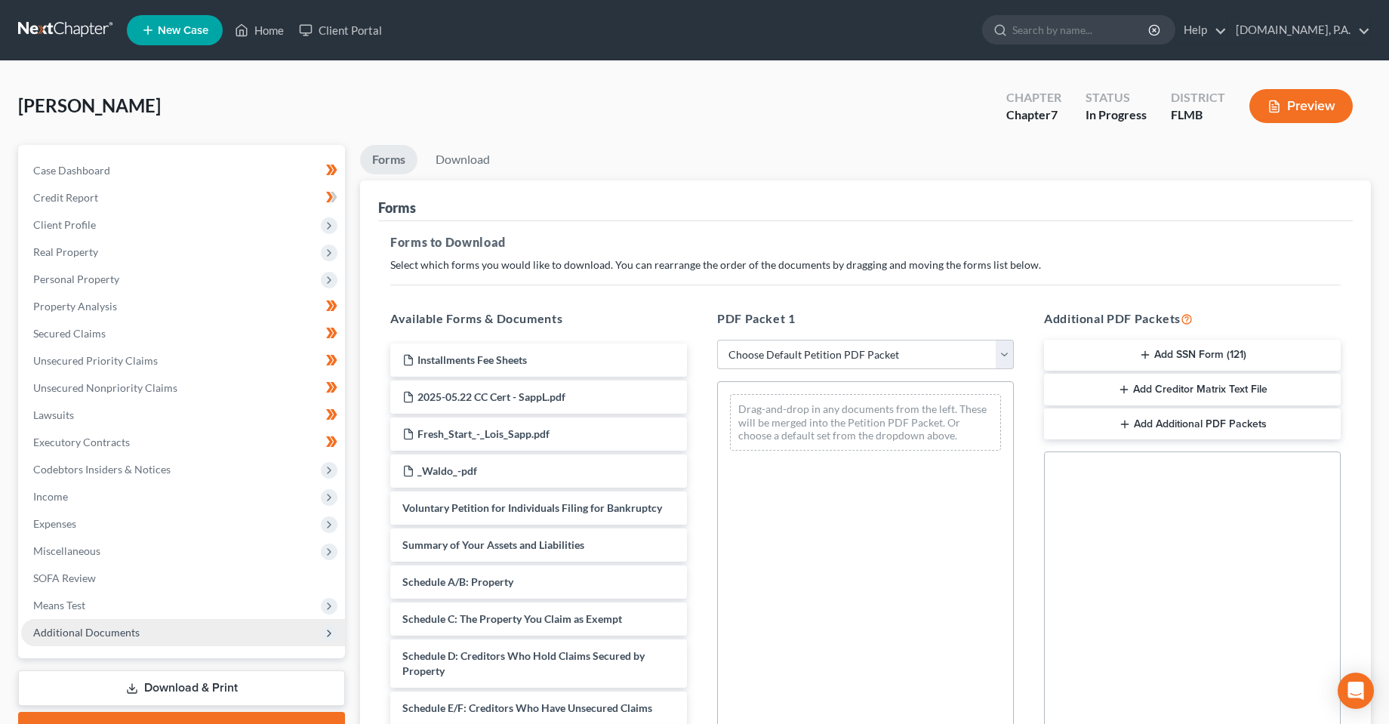
click at [175, 635] on span "Additional Documents" at bounding box center [183, 632] width 324 height 27
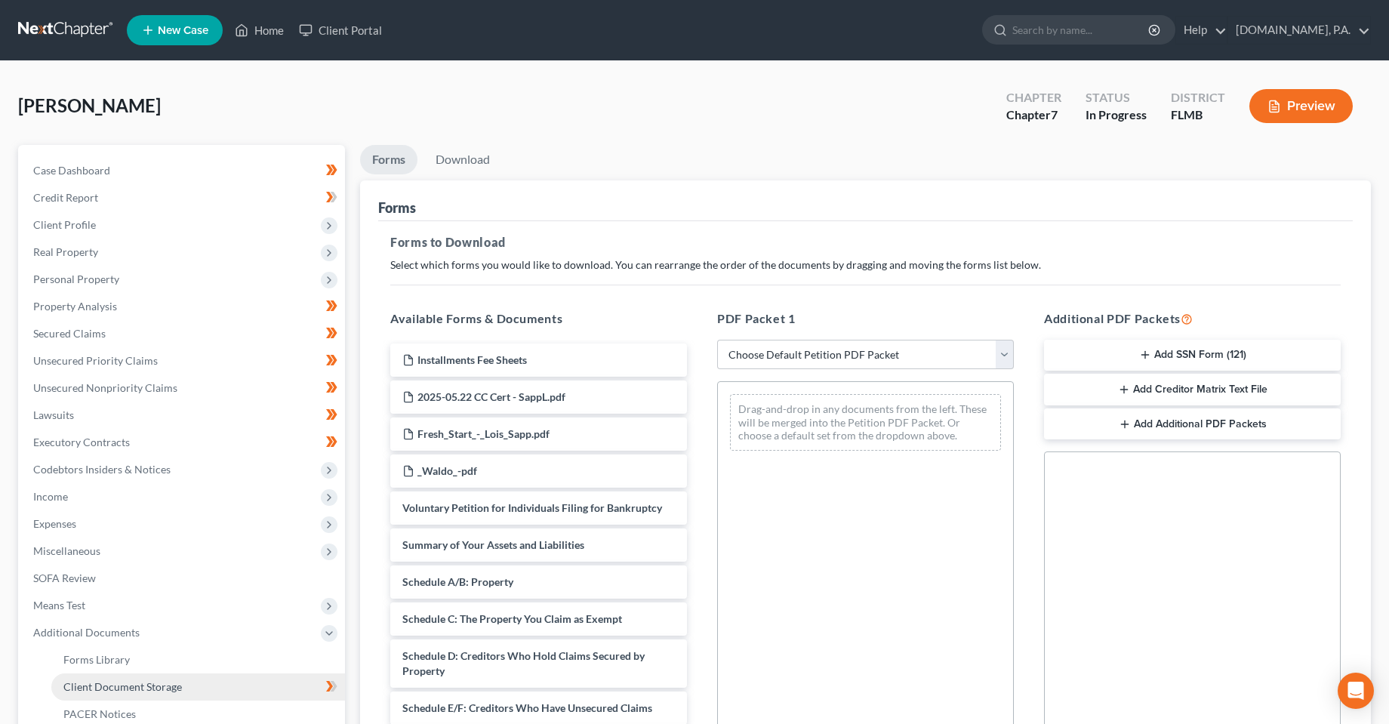
click at [193, 686] on link "Client Document Storage" at bounding box center [198, 687] width 294 height 27
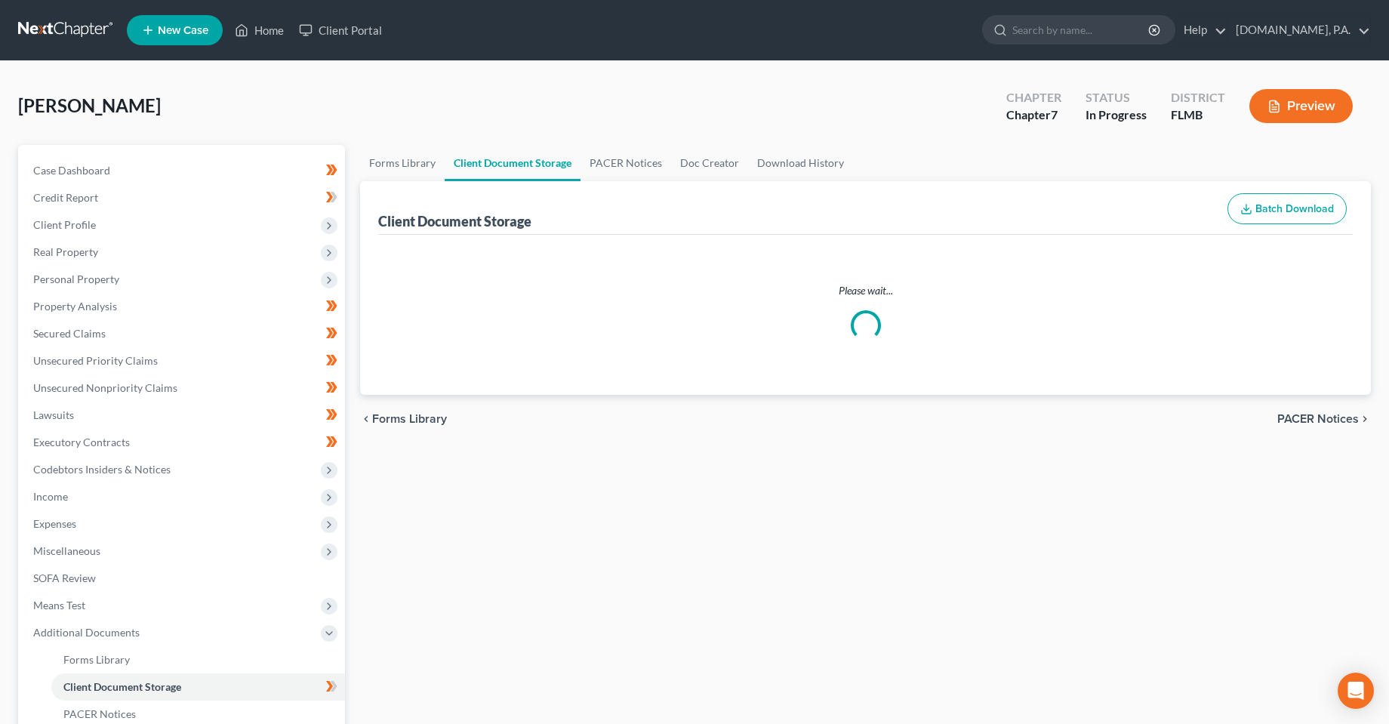
select select "9"
select select "4"
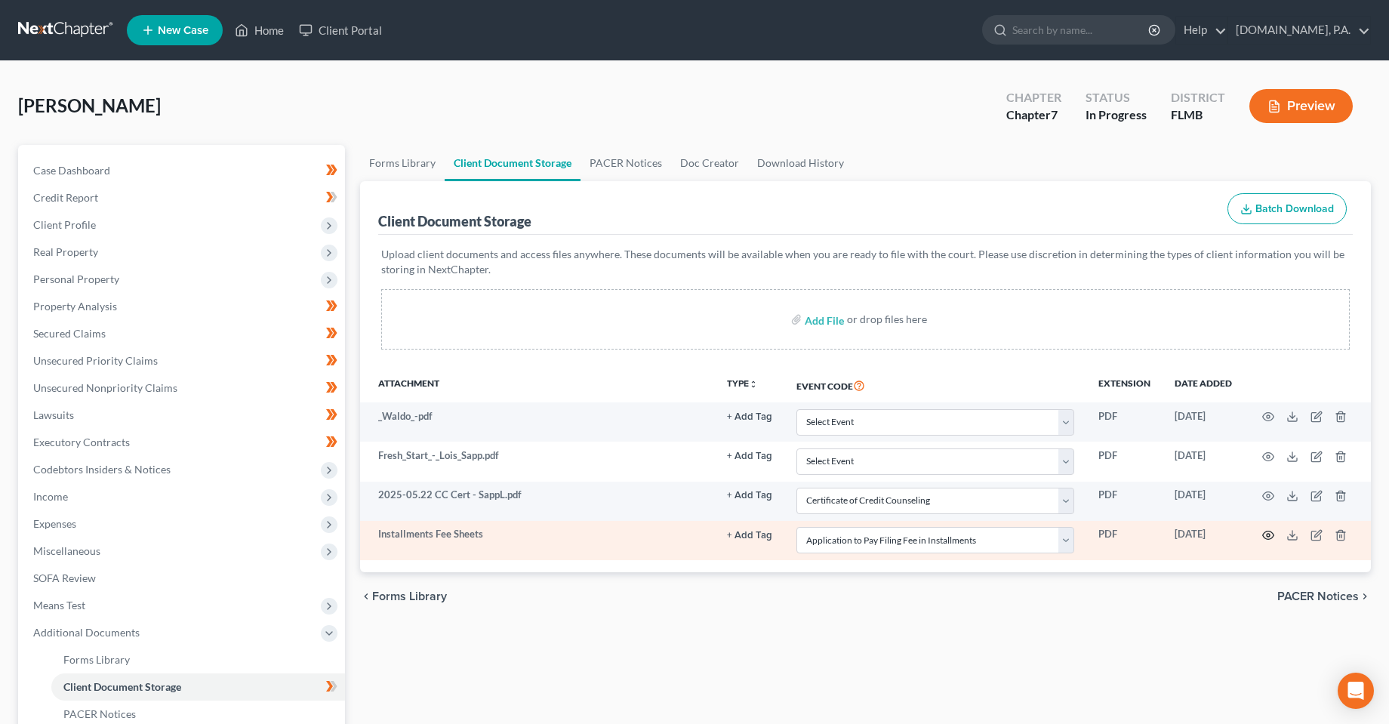
click at [1268, 535] on circle "button" at bounding box center [1268, 535] width 3 height 3
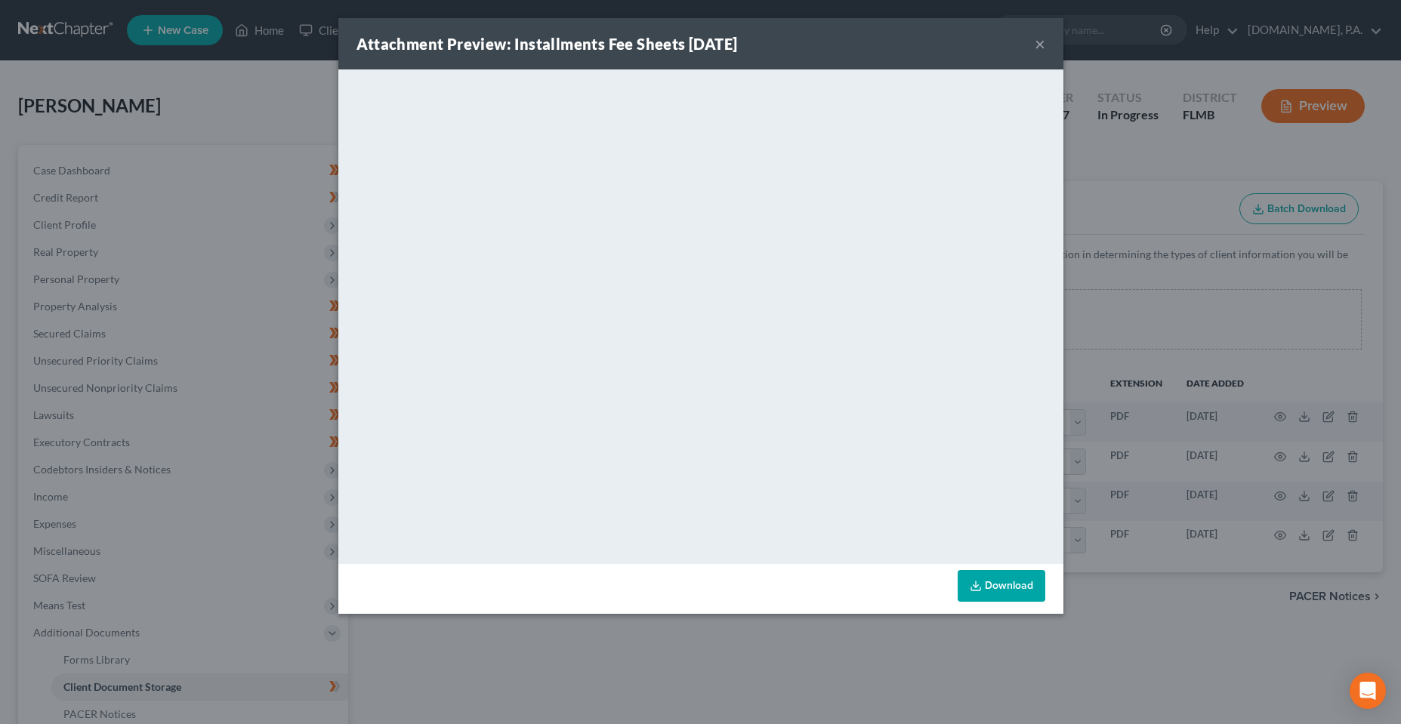
click at [1034, 48] on button "×" at bounding box center [1039, 44] width 11 height 18
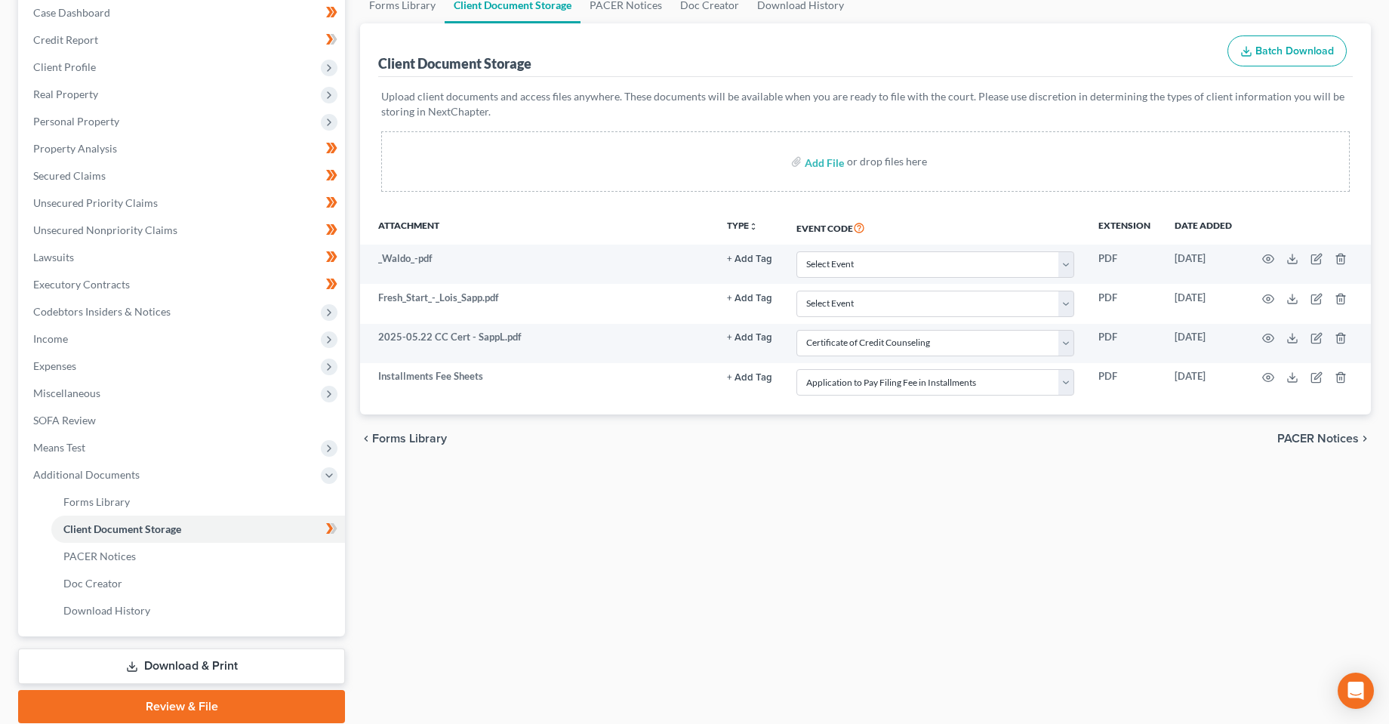
scroll to position [214, 0]
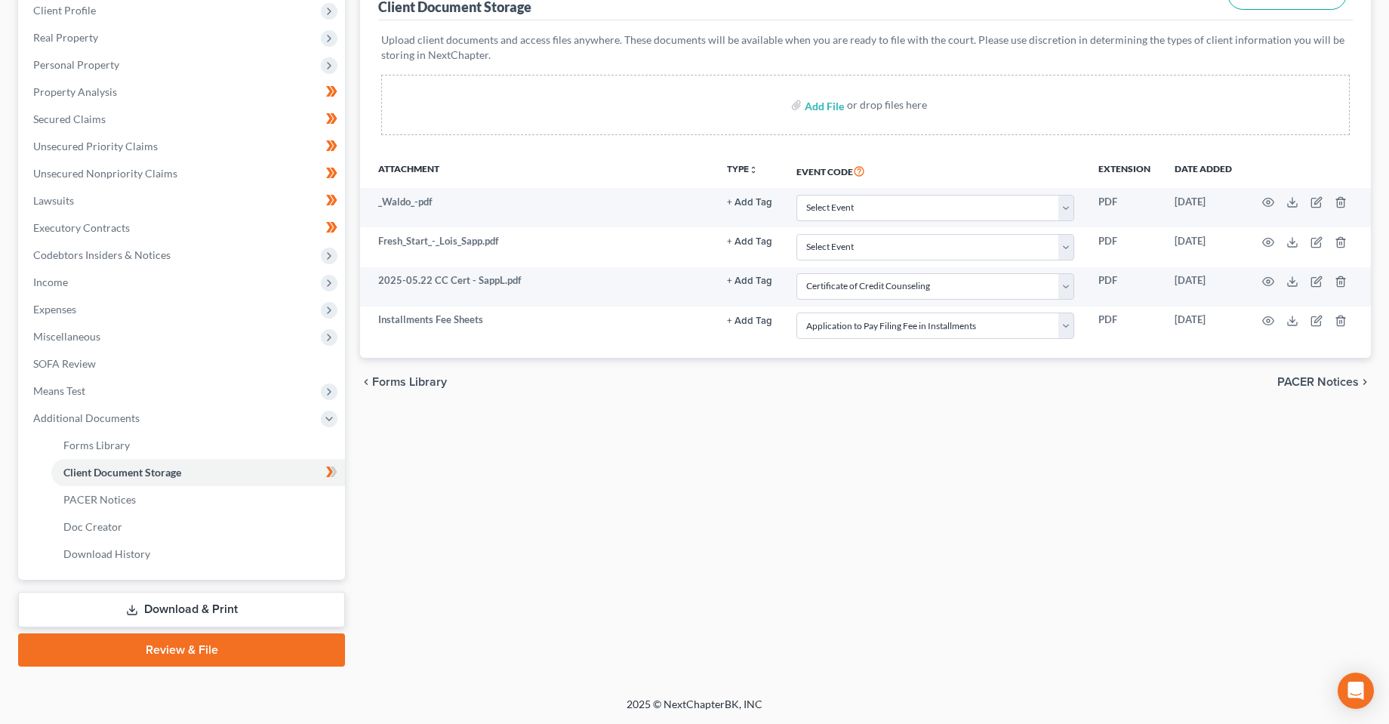
click at [220, 620] on link "Download & Print" at bounding box center [181, 609] width 327 height 35
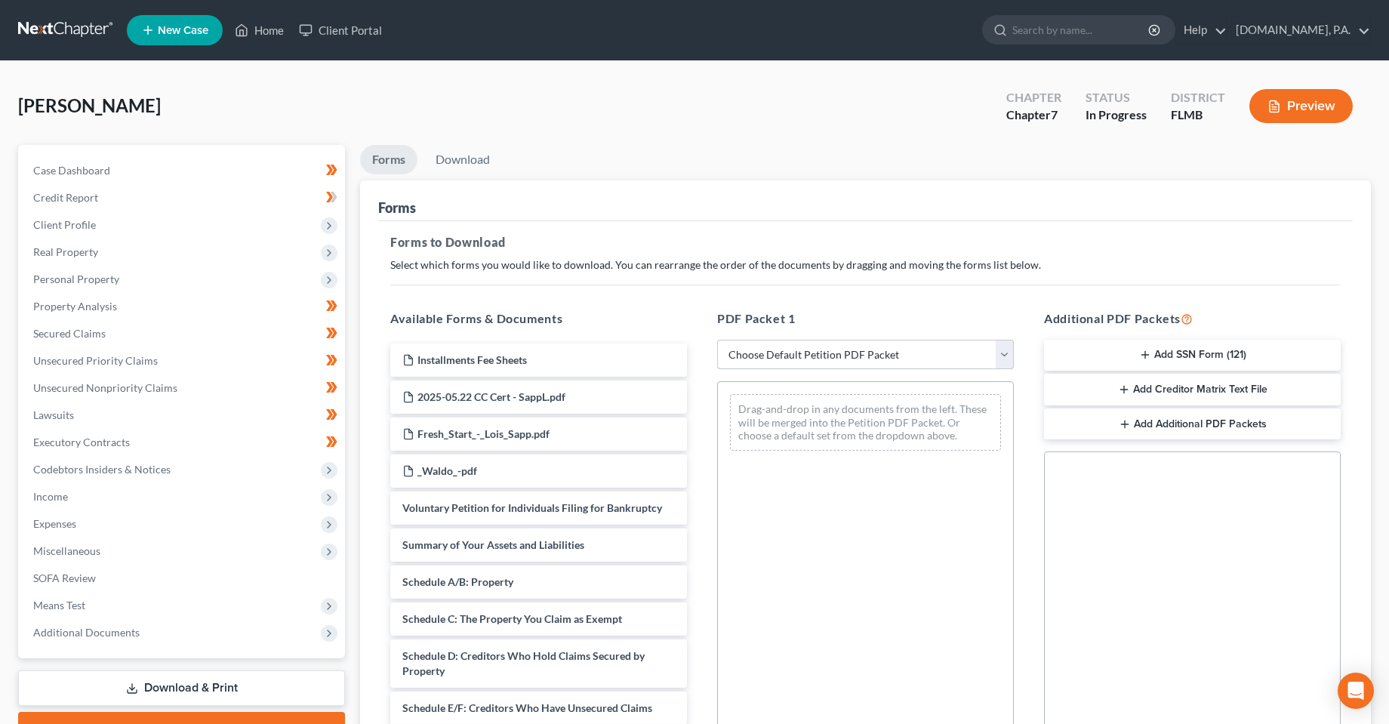
drag, startPoint x: 812, startPoint y: 354, endPoint x: 813, endPoint y: 368, distance: 14.4
click at [812, 354] on select "Choose Default Petition PDF Packet Complete Bankruptcy Petition (all forms and …" at bounding box center [865, 355] width 297 height 30
select select "5"
click at [717, 340] on select "Choose Default Petition PDF Packet Complete Bankruptcy Petition (all forms and …" at bounding box center [865, 355] width 297 height 30
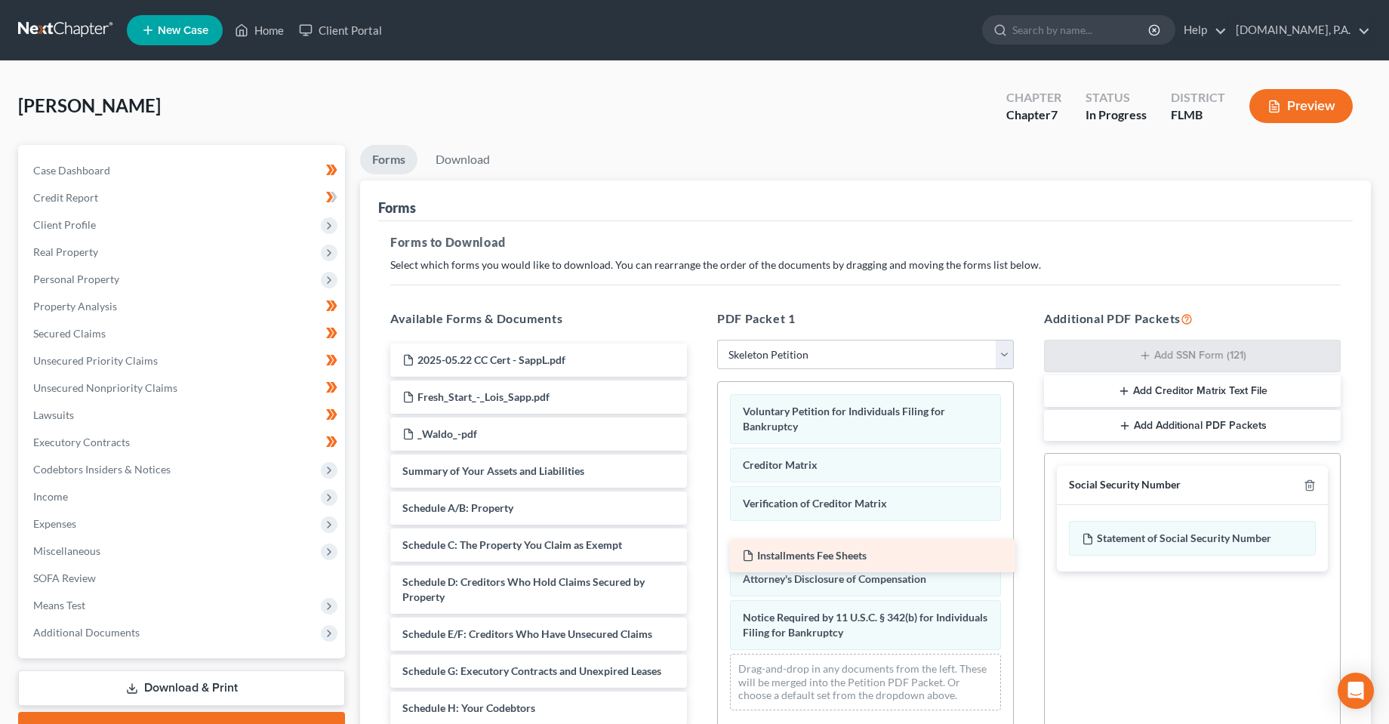
drag, startPoint x: 502, startPoint y: 365, endPoint x: 839, endPoint y: 560, distance: 389.1
click at [699, 561] on div "Installments Fee Sheets Installments Fee Sheets 2025-05.22 CC Cert - SappL.pdf …" at bounding box center [538, 668] width 321 height 649
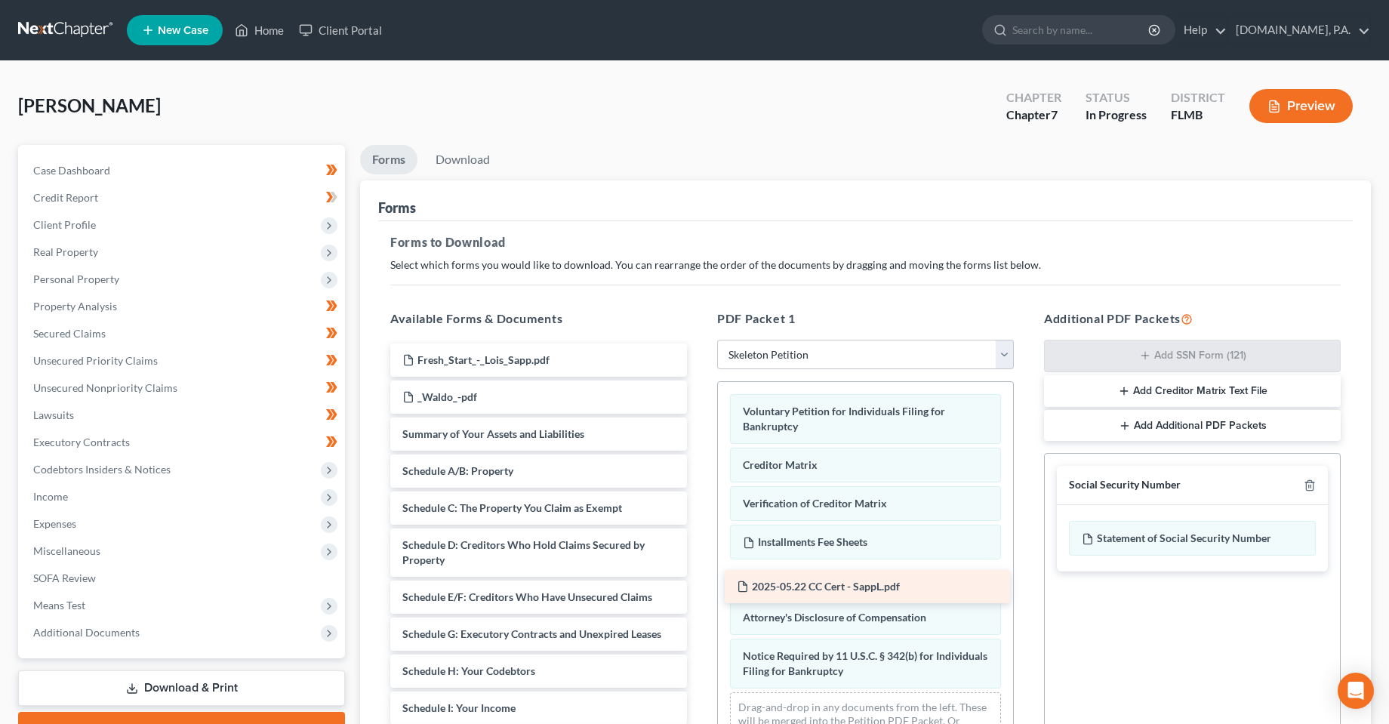
drag, startPoint x: 508, startPoint y: 351, endPoint x: 843, endPoint y: 577, distance: 403.6
click at [699, 577] on div "2025-05.22 CC Cert - SappL.pdf 2025-05.22 CC Cert - SappL.pdf Fresh_Start_-_Loi…" at bounding box center [538, 650] width 321 height 612
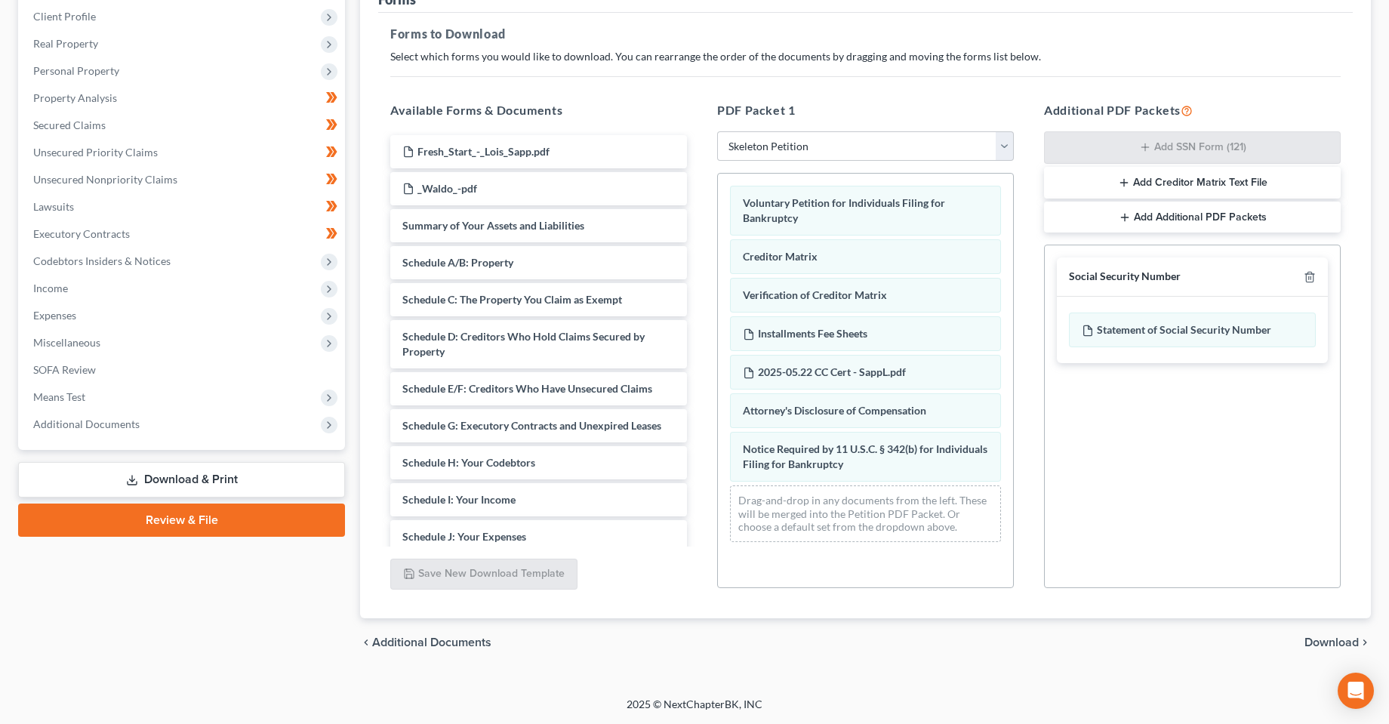
click at [1314, 642] on span "Download" at bounding box center [1332, 643] width 54 height 12
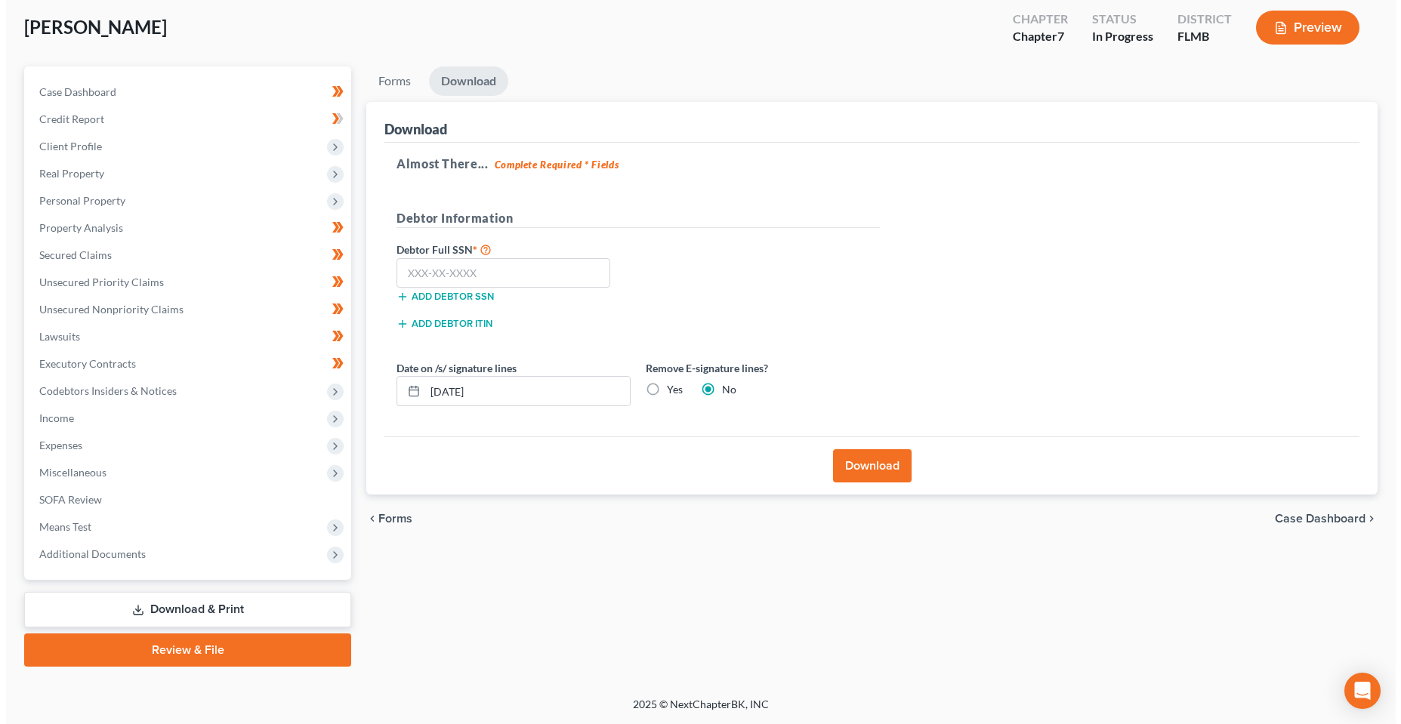
scroll to position [79, 0]
drag, startPoint x: 443, startPoint y: 395, endPoint x: 452, endPoint y: 396, distance: 9.2
click at [452, 396] on input "[DATE]" at bounding box center [521, 391] width 205 height 29
type input "[DATE]"
click at [597, 467] on div "Download" at bounding box center [865, 465] width 975 height 58
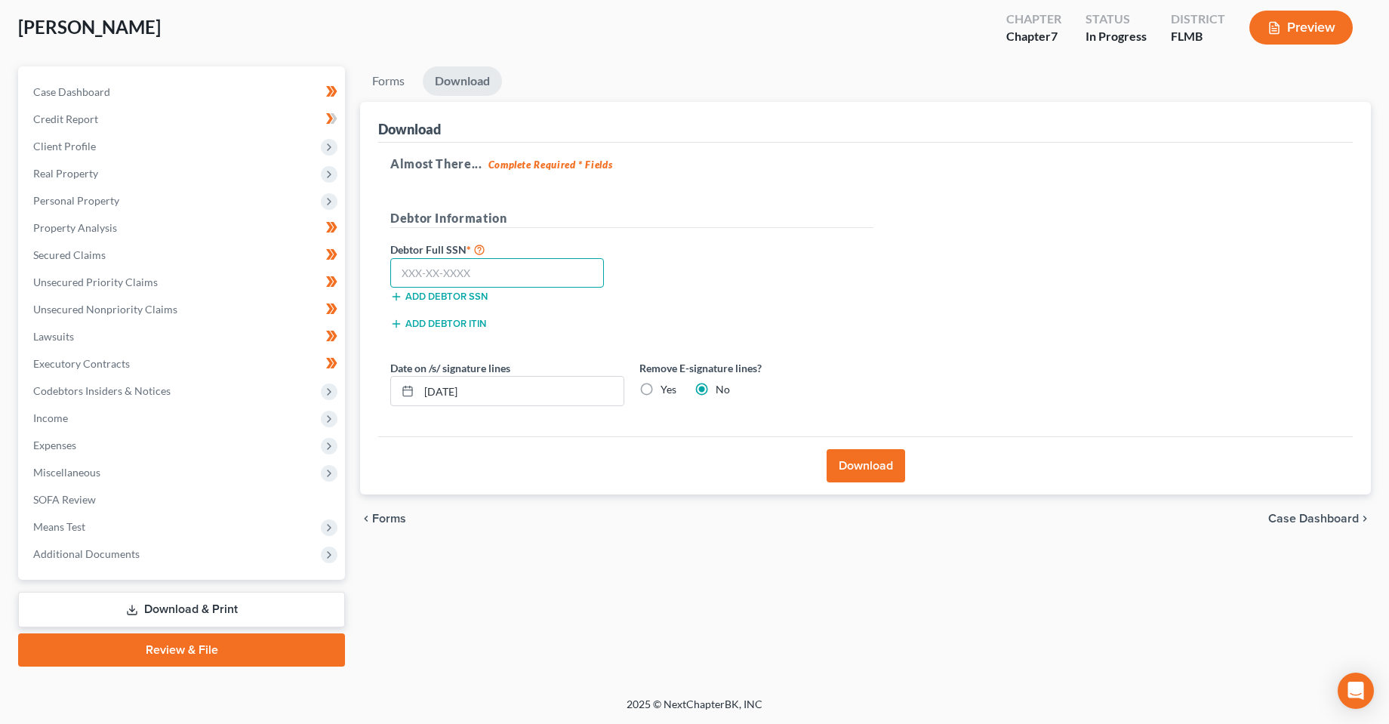
click at [449, 274] on input "text" at bounding box center [497, 273] width 214 height 30
click at [508, 298] on div "Add debtor SSN" at bounding box center [507, 295] width 249 height 15
click at [513, 273] on input "text" at bounding box center [497, 273] width 214 height 30
type input "261-96-6455"
click at [871, 470] on button "Download" at bounding box center [866, 465] width 79 height 33
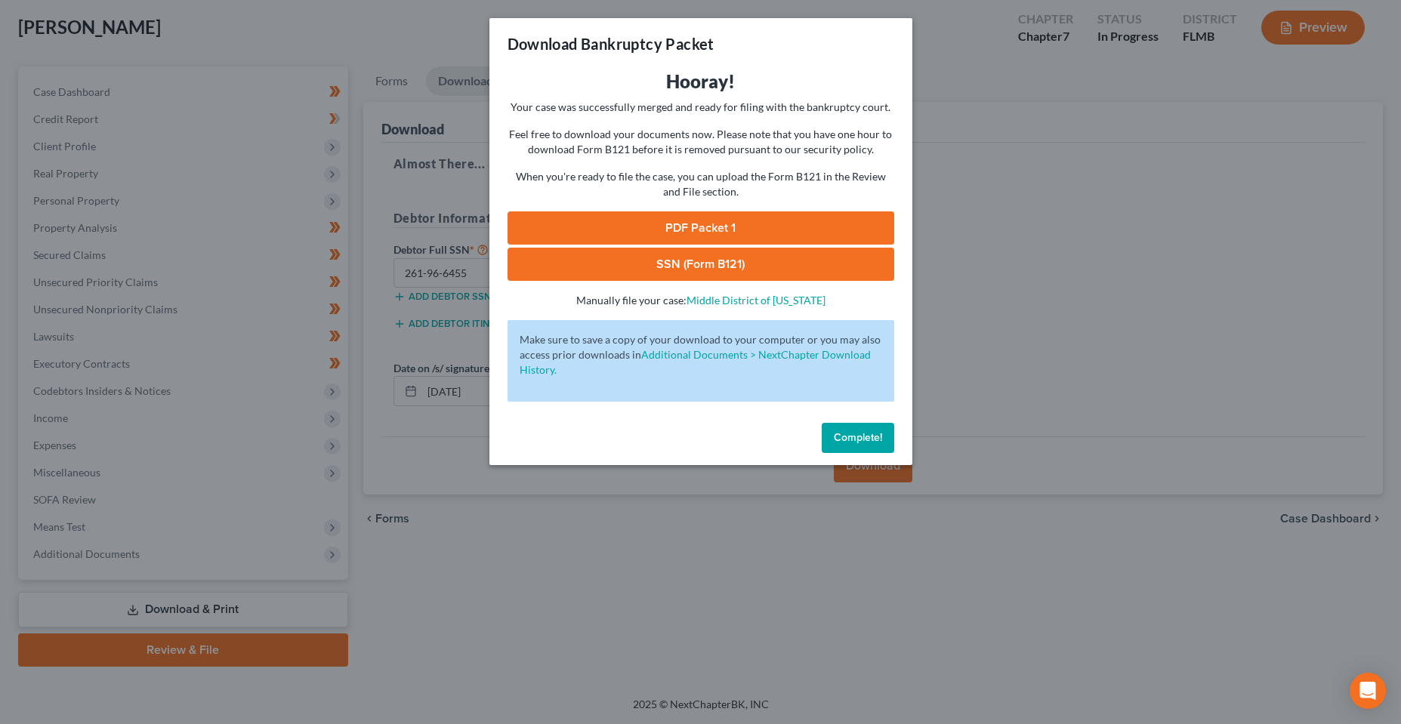
click at [747, 237] on link "PDF Packet 1" at bounding box center [700, 227] width 387 height 33
drag, startPoint x: 680, startPoint y: 265, endPoint x: 625, endPoint y: 257, distance: 55.7
click at [680, 265] on link "SSN (Form B121)" at bounding box center [700, 264] width 387 height 33
